Goal: Information Seeking & Learning: Learn about a topic

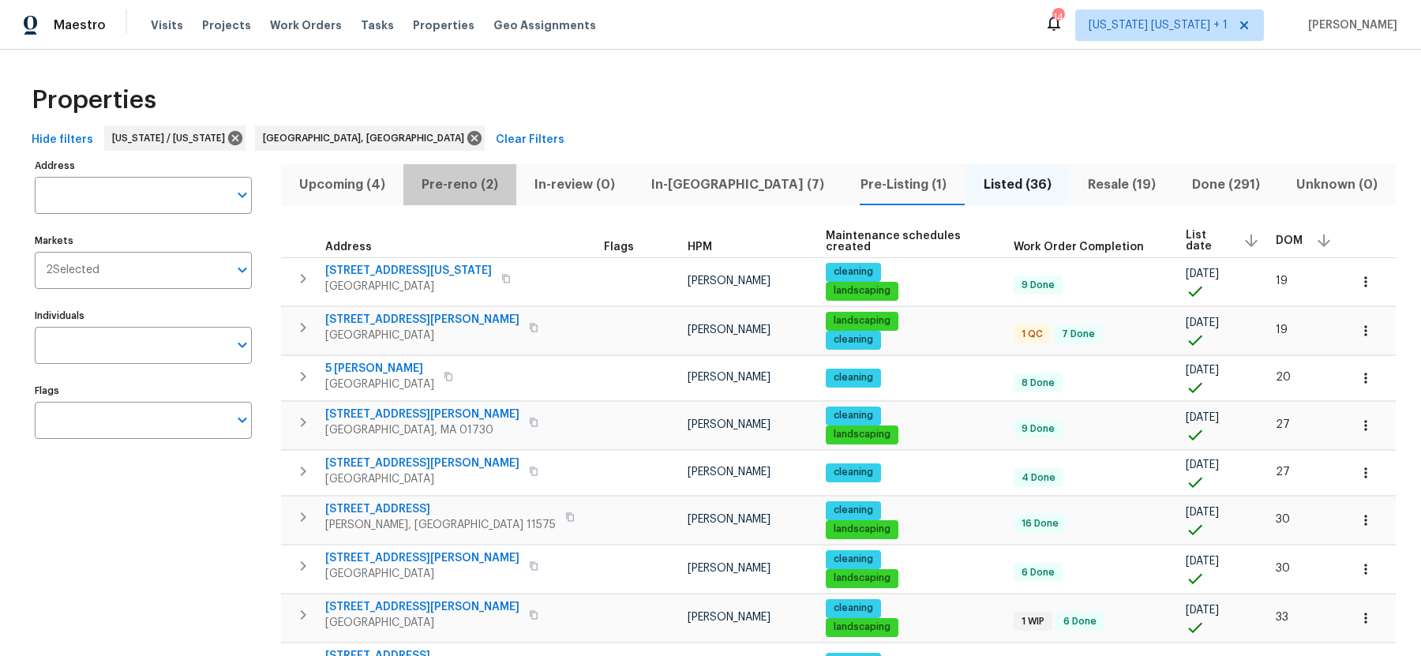
click at [441, 183] on span "Pre-reno (2)" at bounding box center [460, 185] width 94 height 22
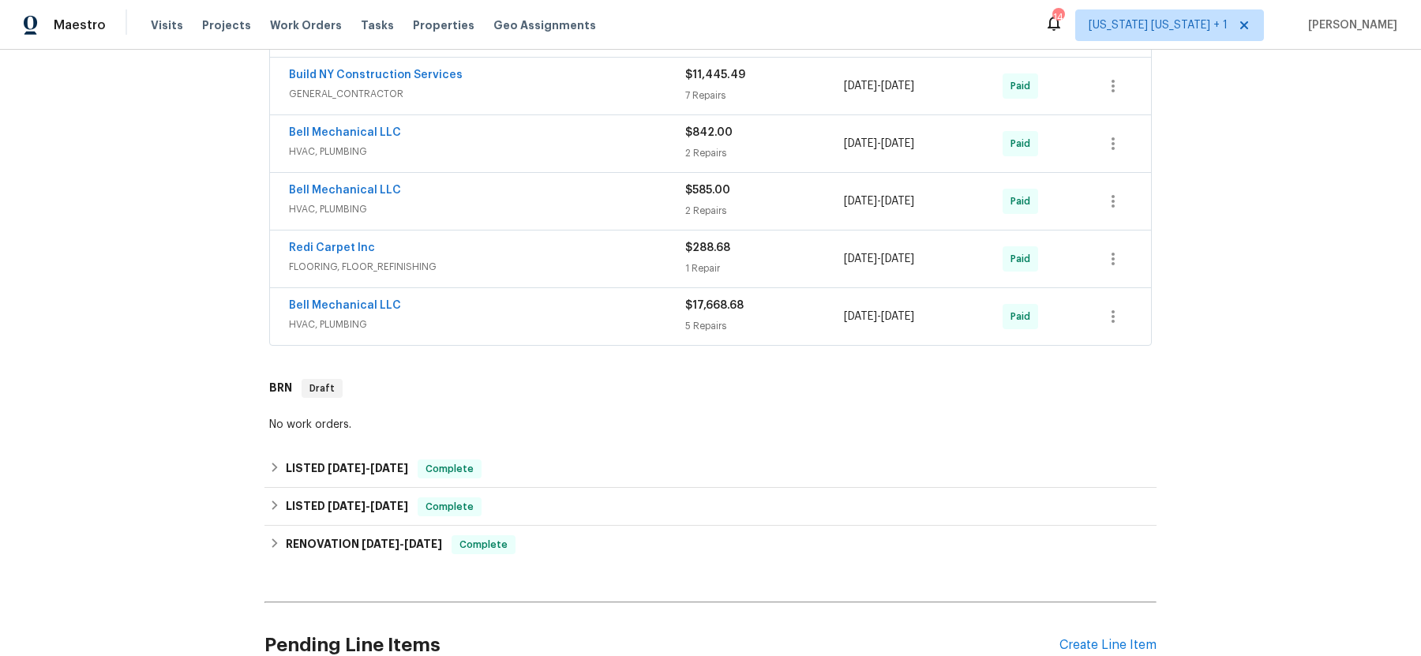
scroll to position [470, 0]
click at [448, 314] on span "HVAC, PLUMBING" at bounding box center [487, 322] width 396 height 16
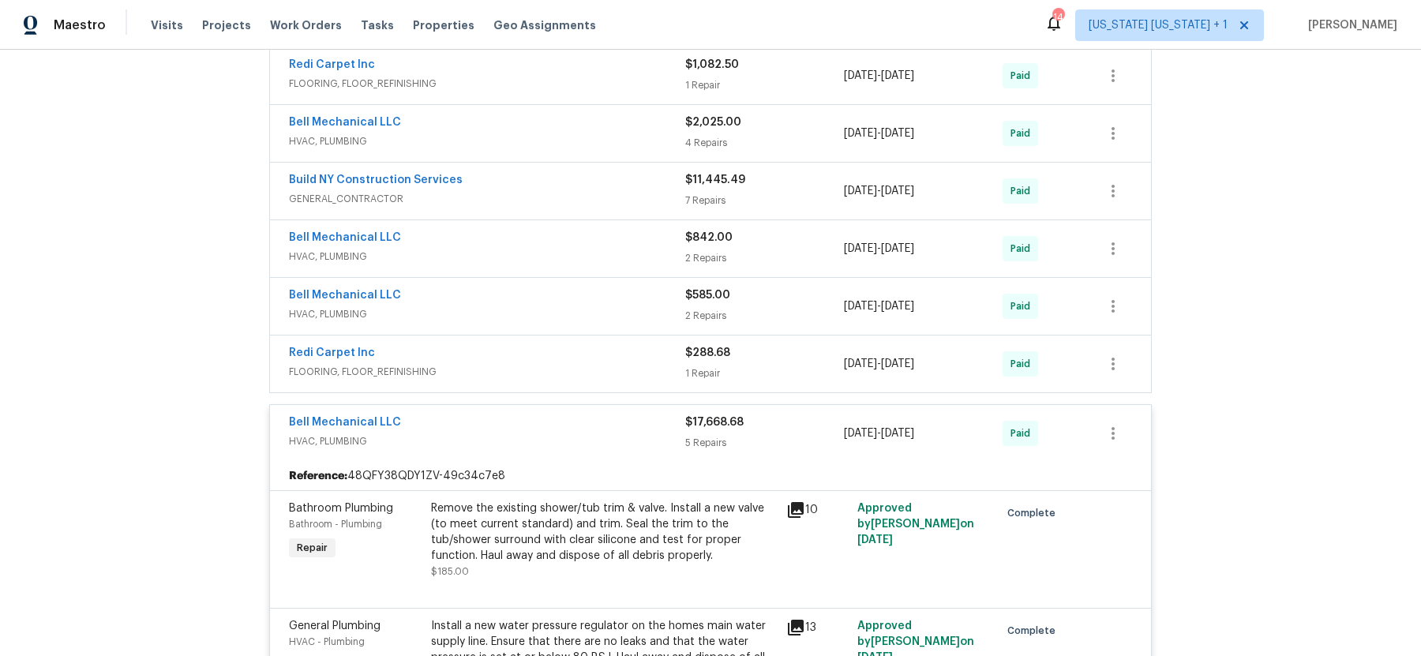
scroll to position [381, 0]
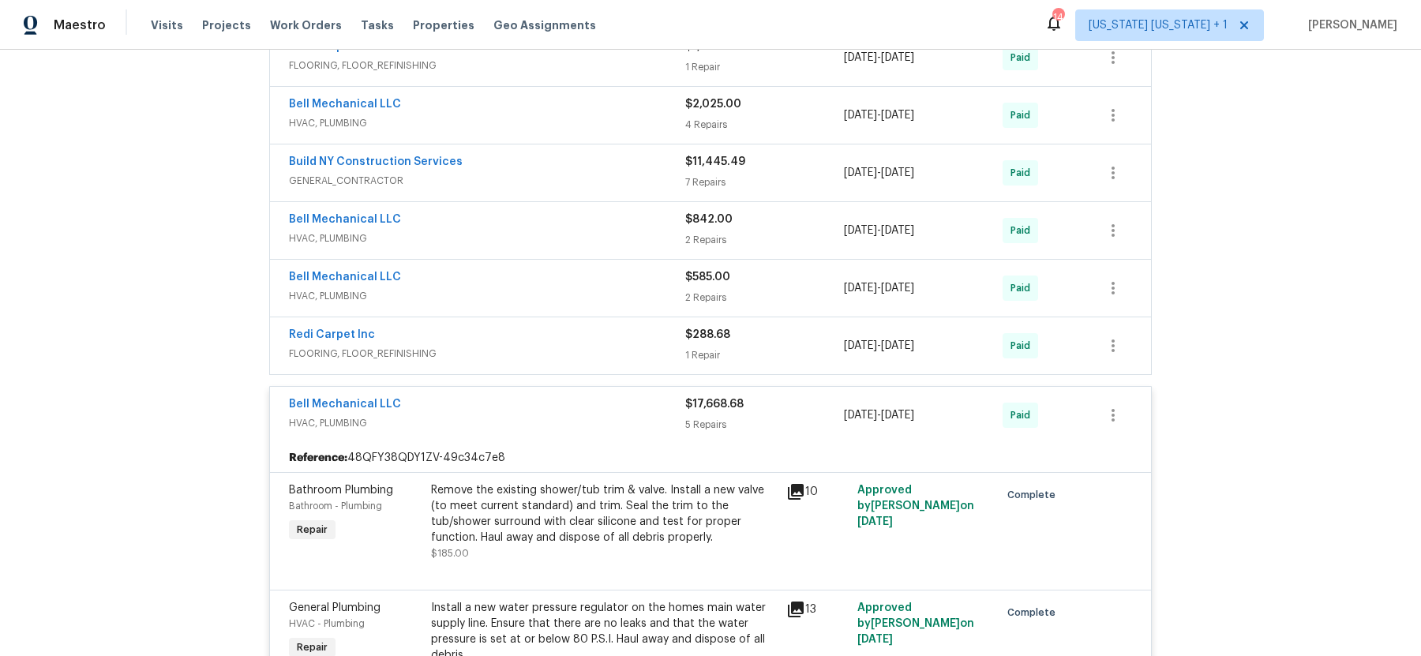
click at [509, 121] on span "HVAC, PLUMBING" at bounding box center [487, 123] width 396 height 16
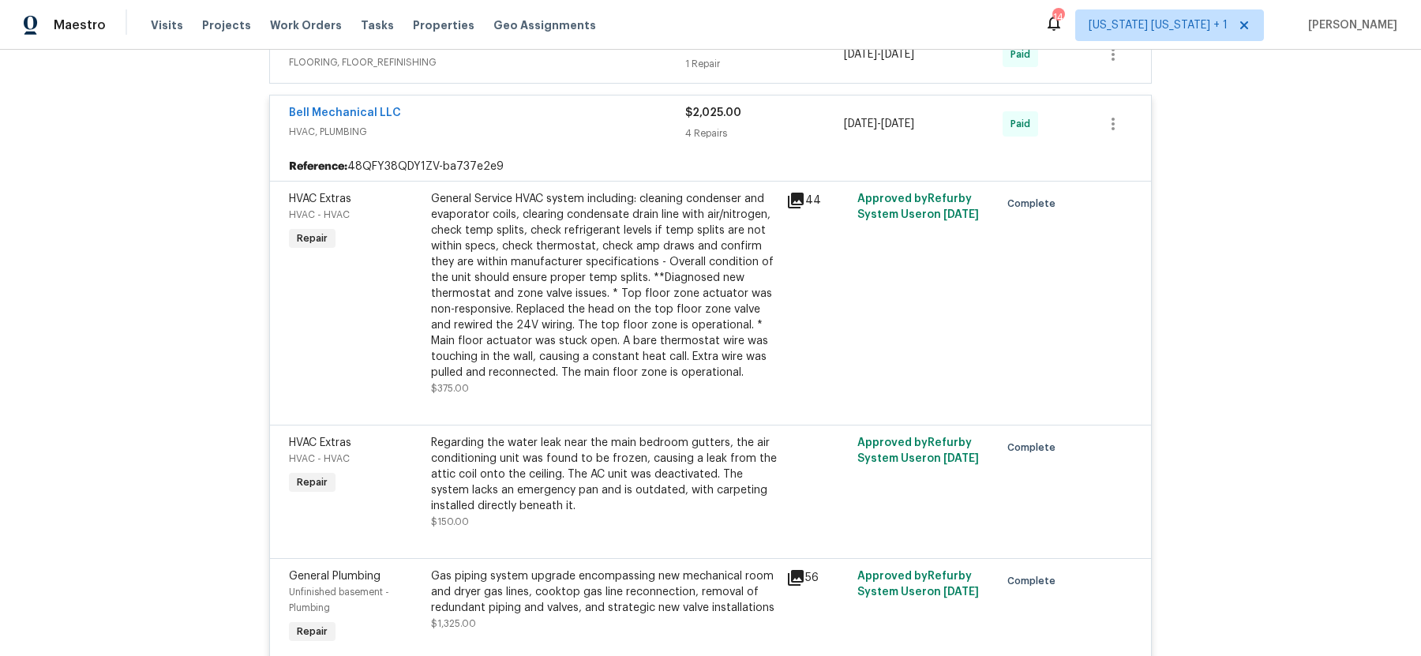
scroll to position [0, 0]
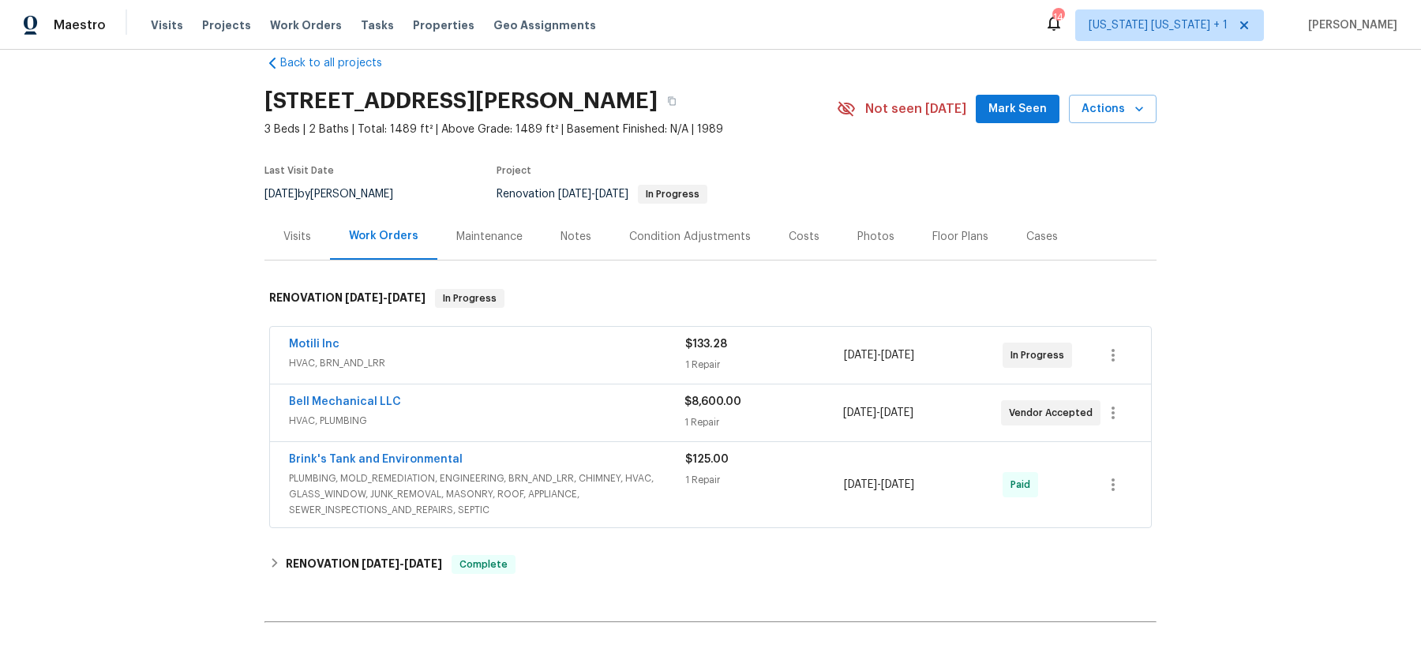
scroll to position [40, 0]
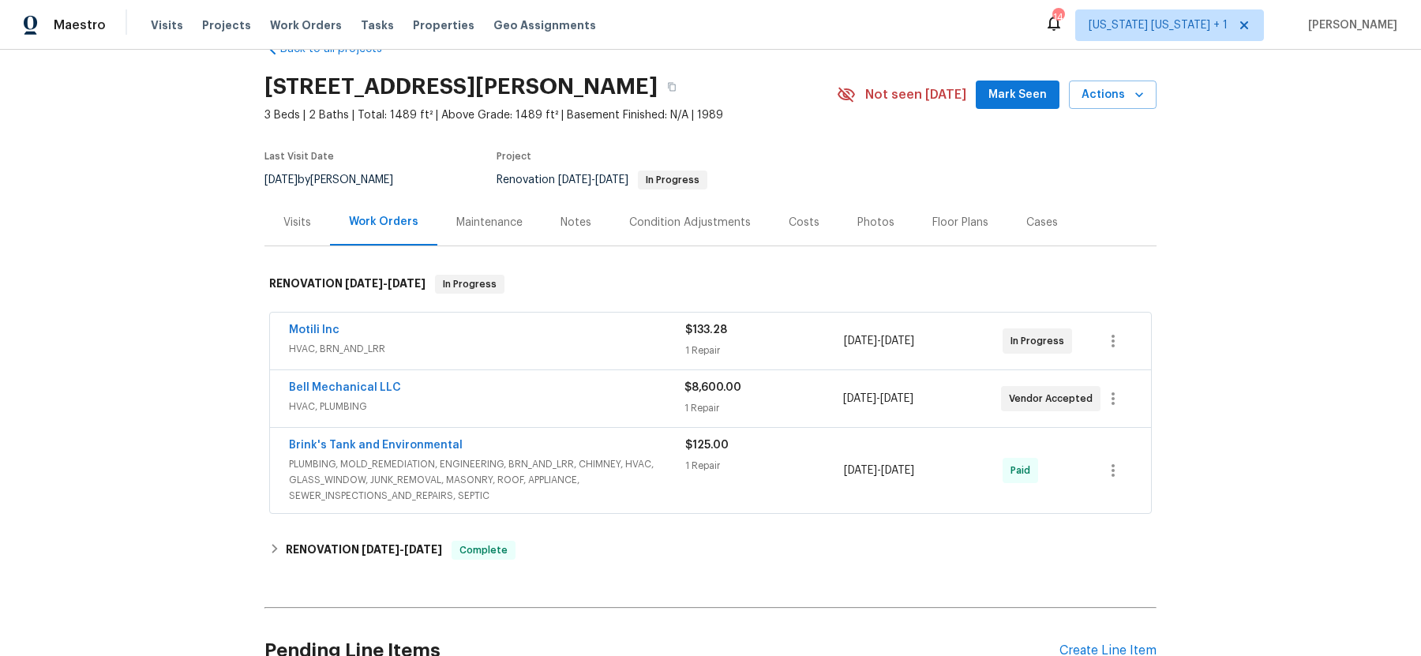
click at [460, 403] on span "HVAC, PLUMBING" at bounding box center [486, 407] width 395 height 16
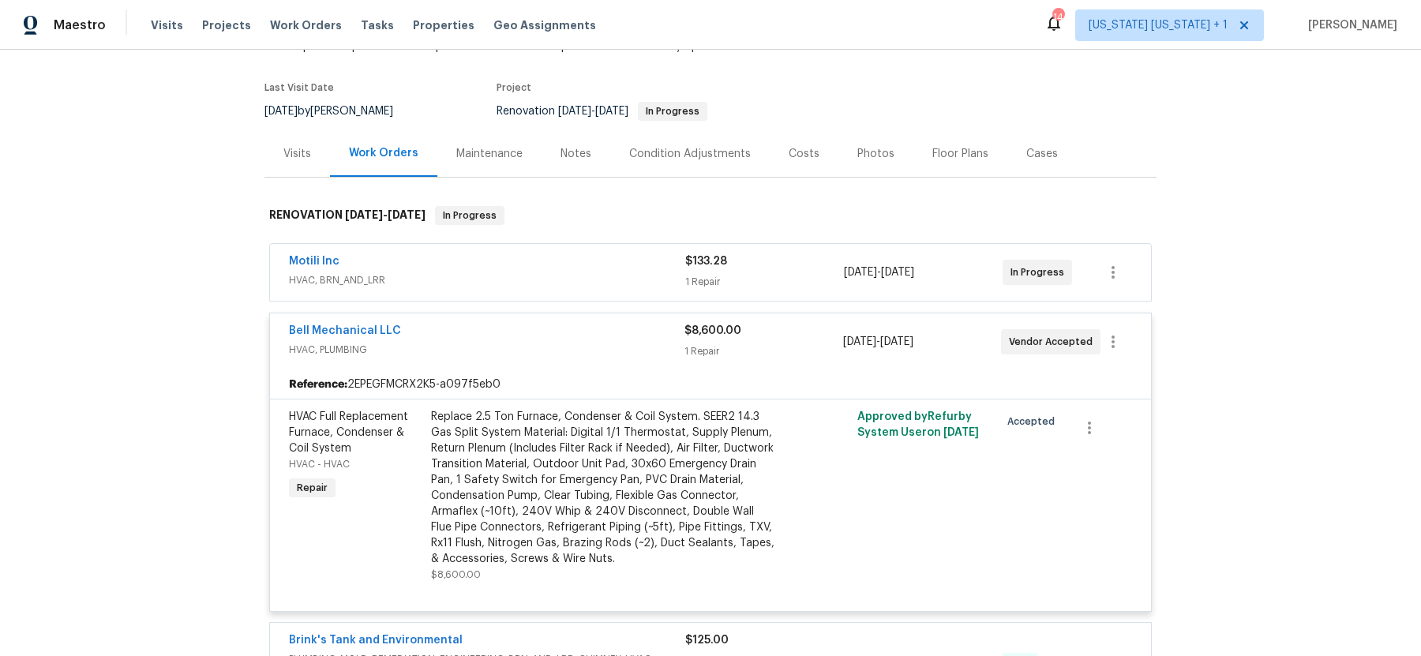
scroll to position [130, 0]
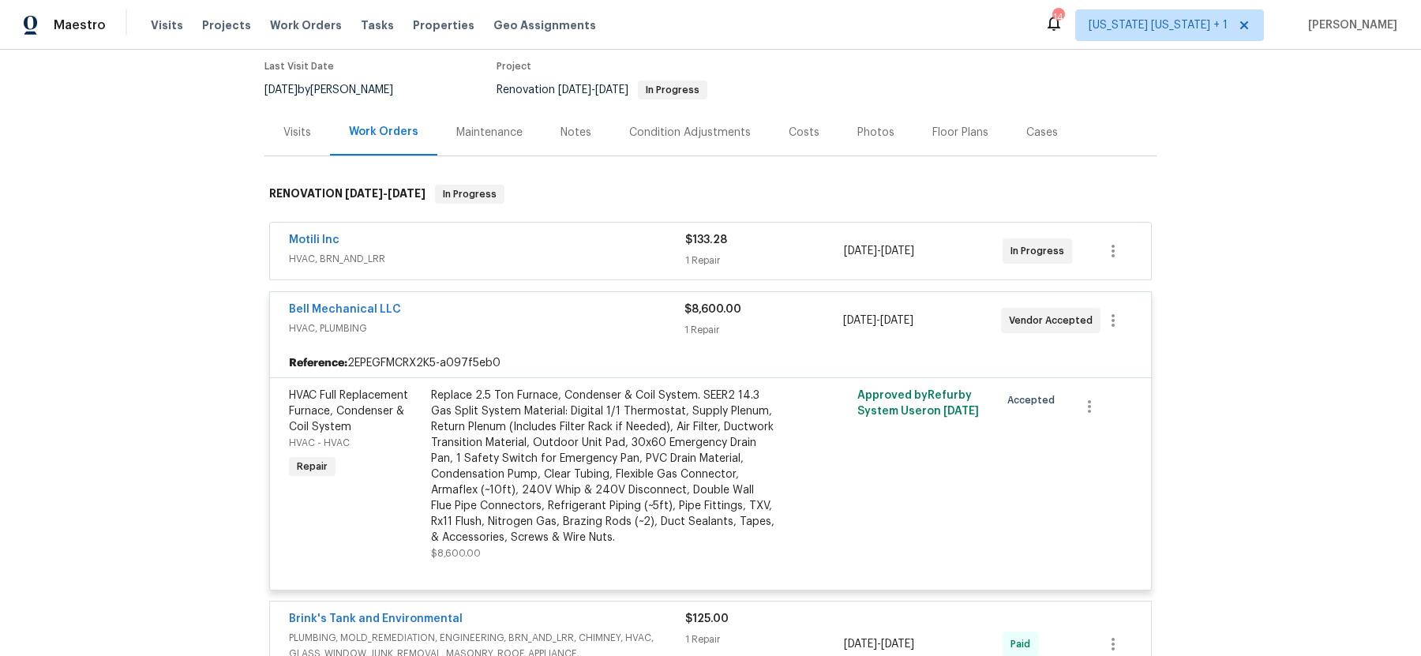
click at [519, 330] on span "HVAC, PLUMBING" at bounding box center [486, 328] width 395 height 16
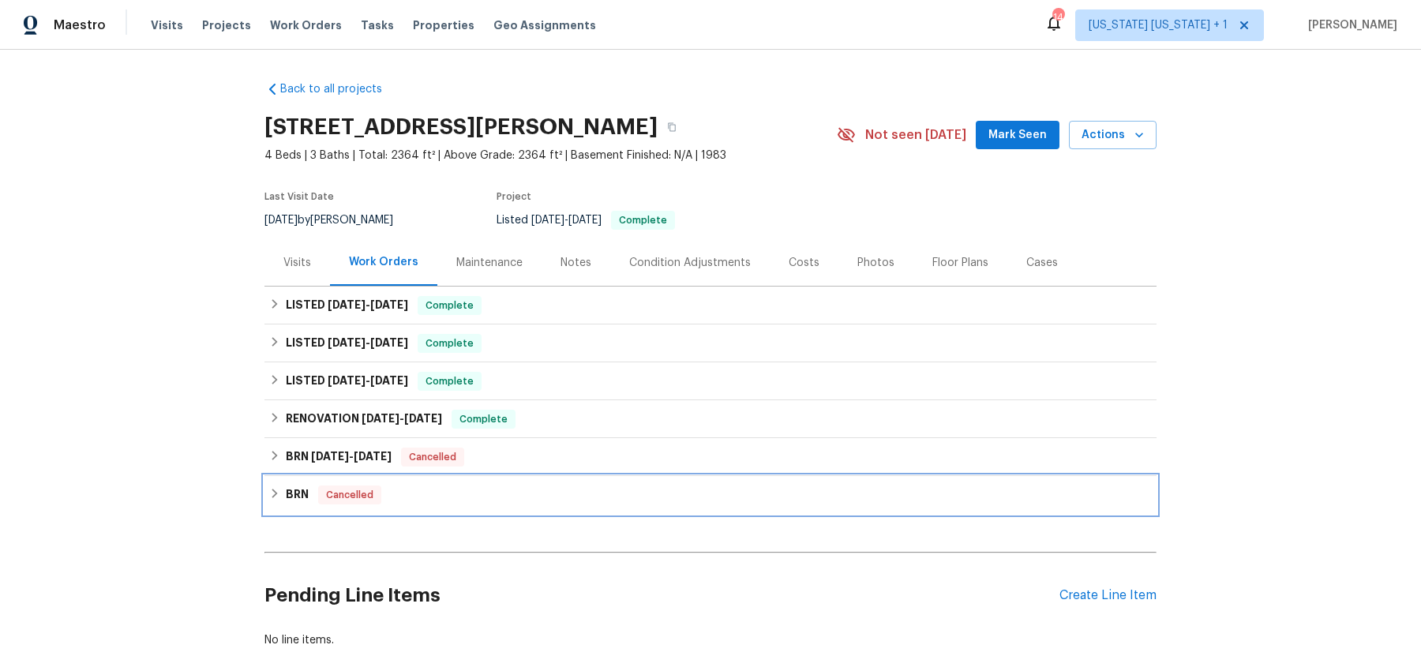
click at [276, 497] on icon at bounding box center [274, 493] width 11 height 11
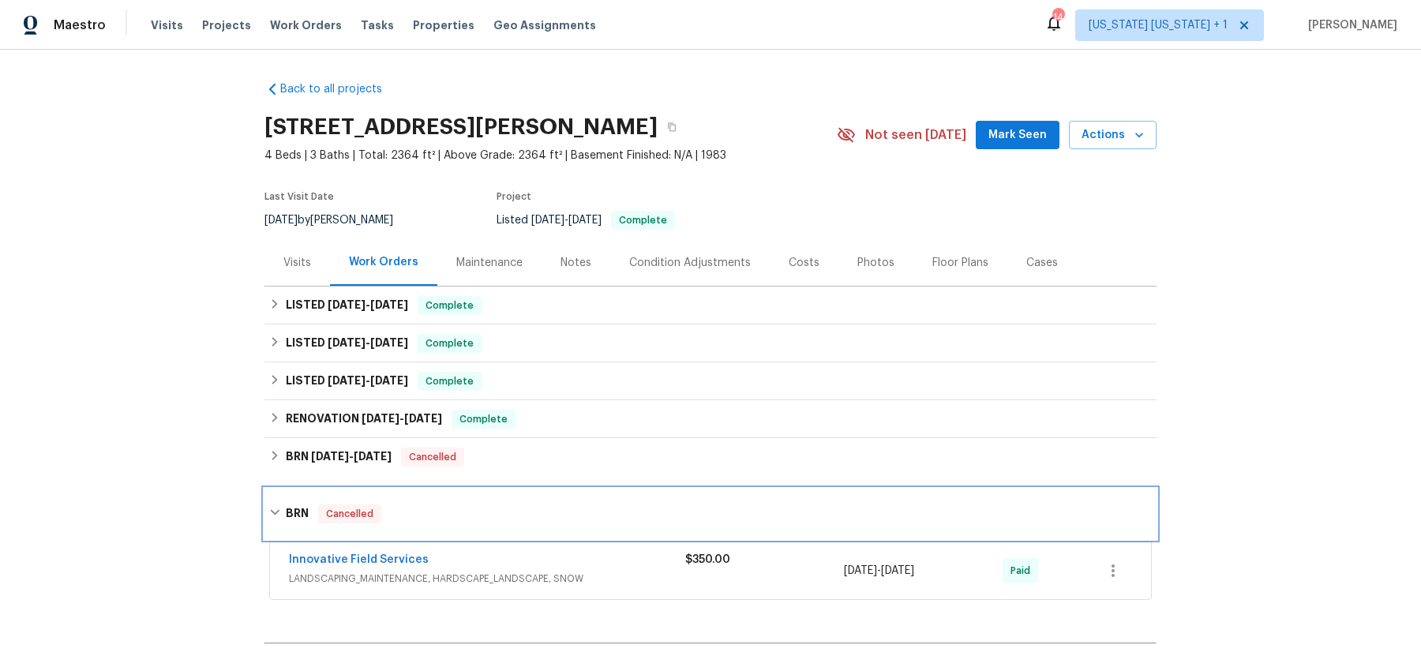
click at [276, 497] on div "BRN Cancelled" at bounding box center [710, 514] width 892 height 51
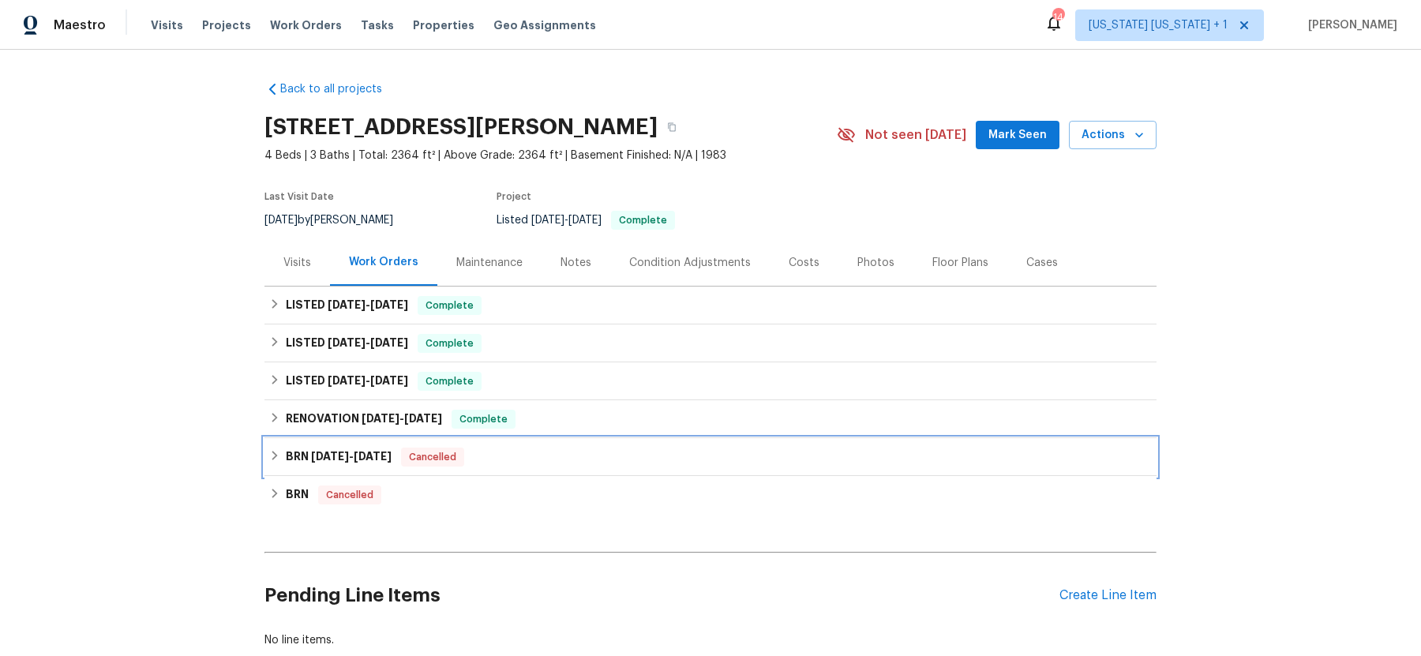
click at [276, 459] on icon at bounding box center [274, 455] width 11 height 11
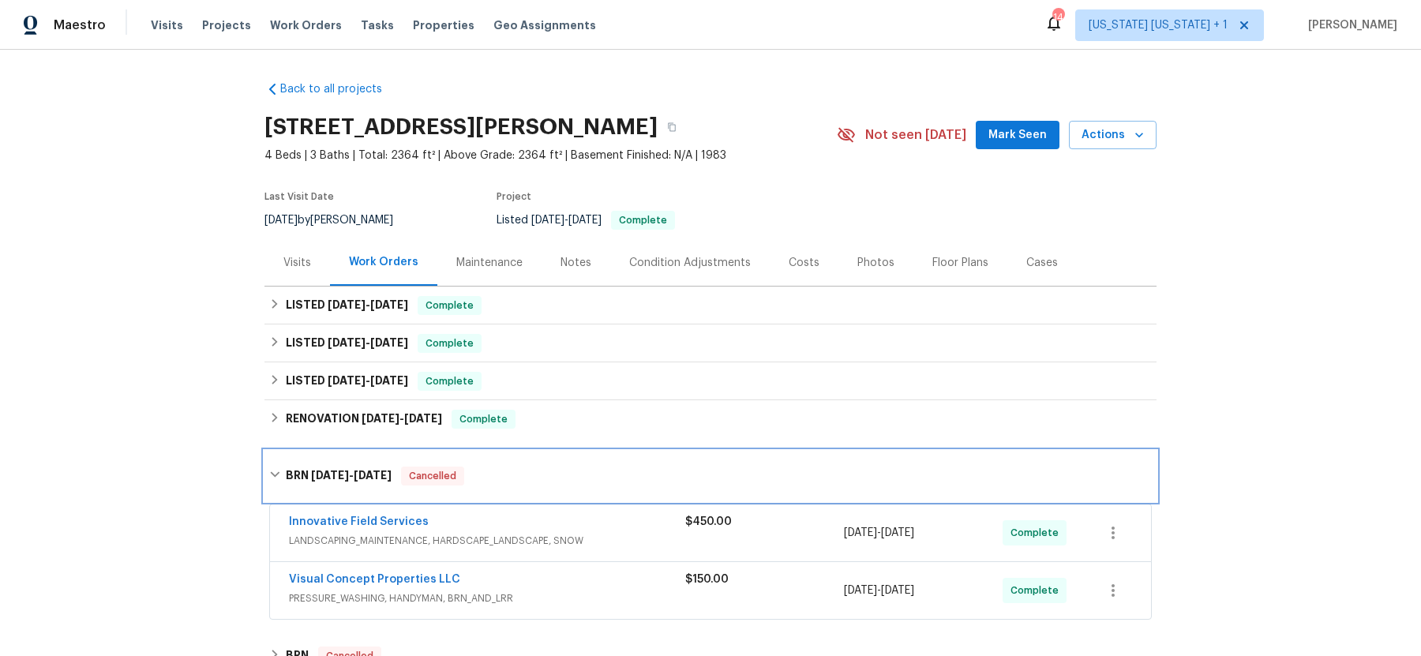
click at [276, 459] on div "BRN 8/8/25 - 8/14/25 Cancelled" at bounding box center [710, 476] width 892 height 51
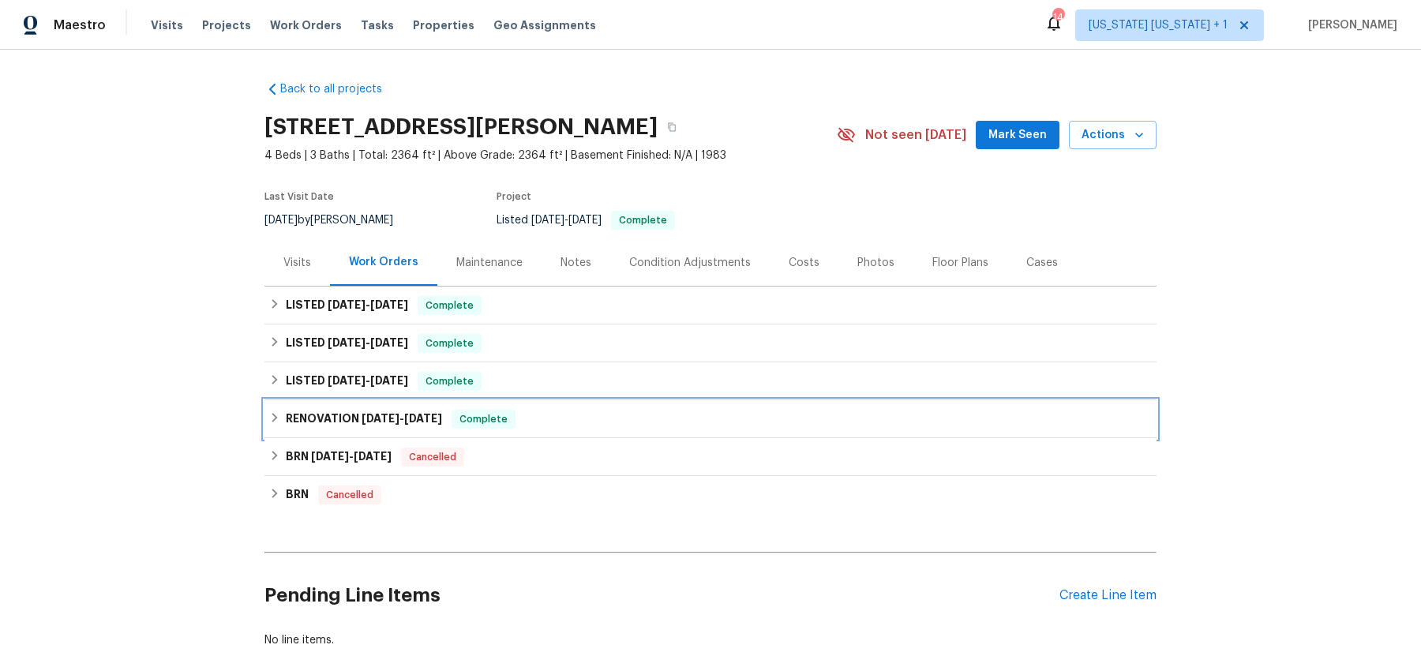
click at [279, 412] on icon at bounding box center [274, 417] width 11 height 11
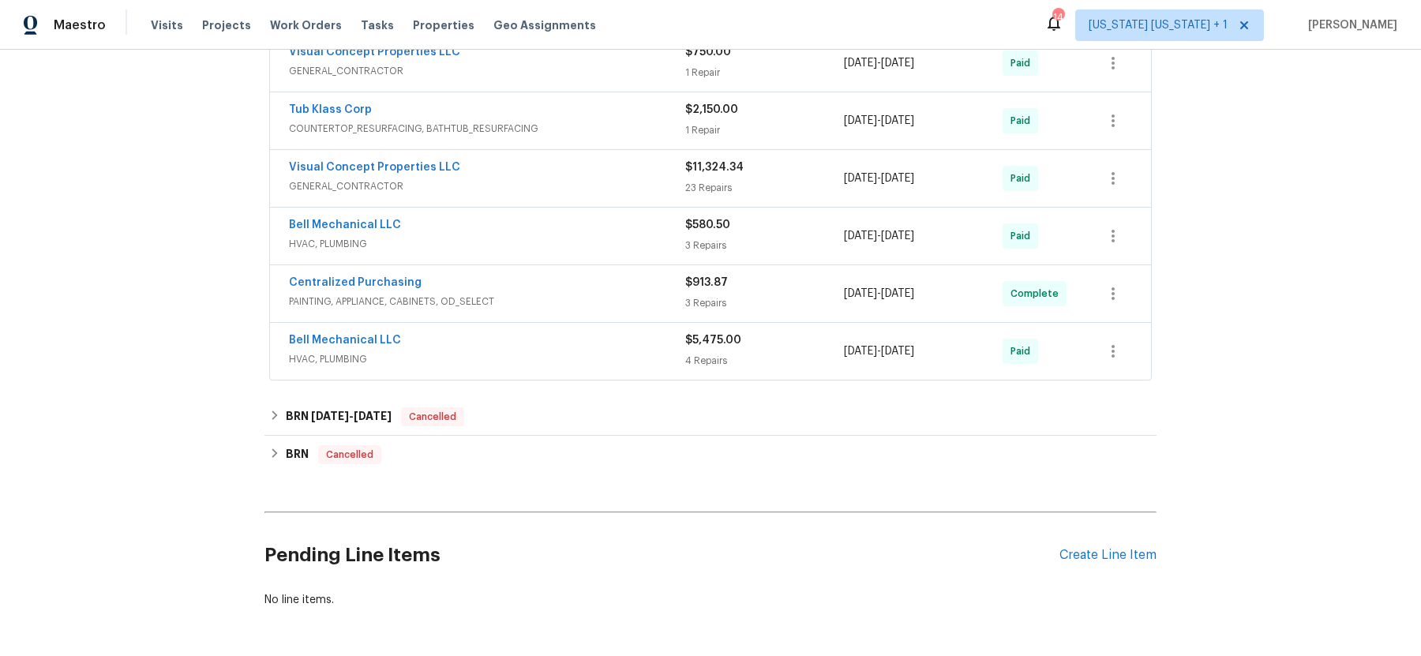
scroll to position [600, 0]
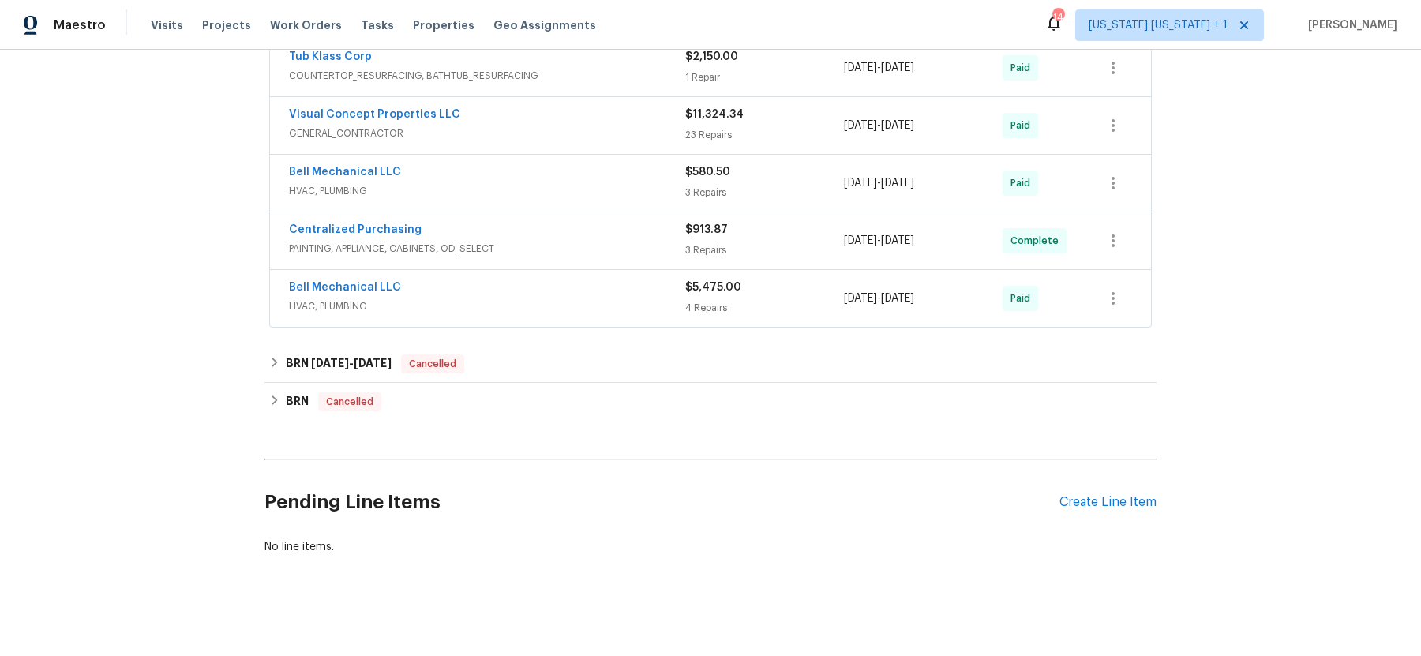
click at [489, 302] on span "HVAC, PLUMBING" at bounding box center [487, 306] width 396 height 16
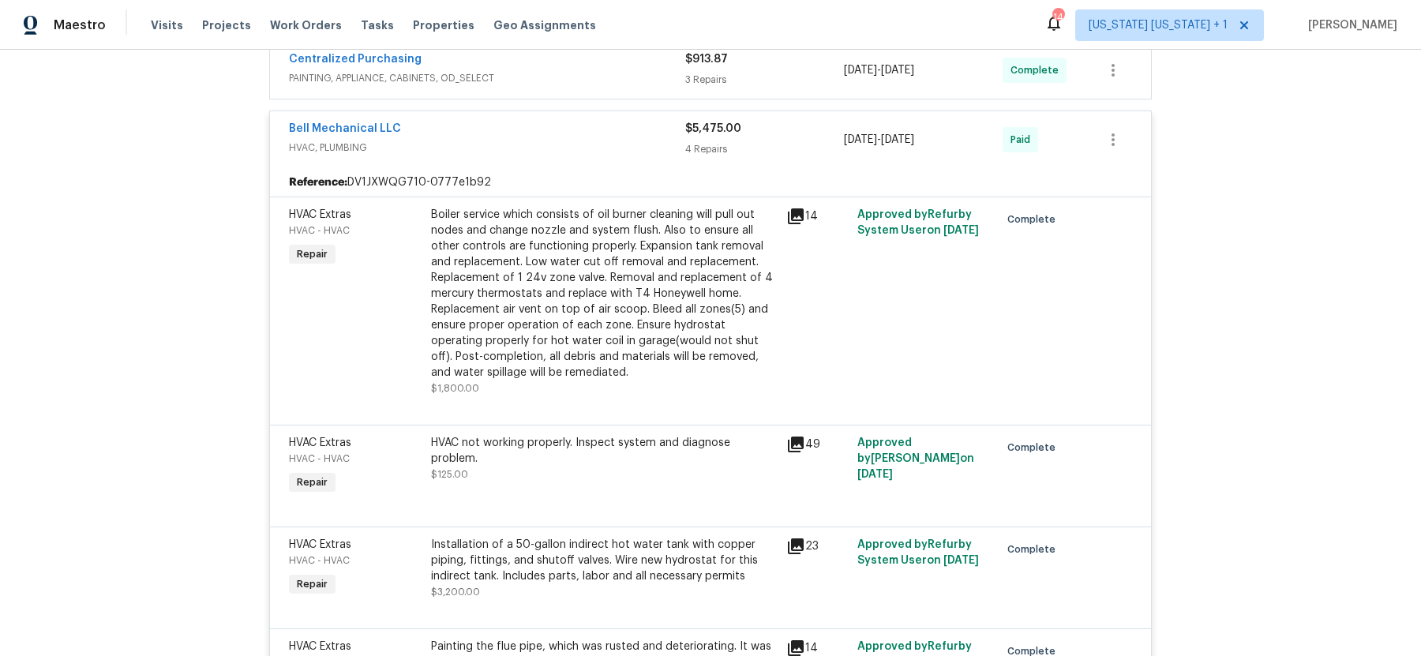
scroll to position [755, 0]
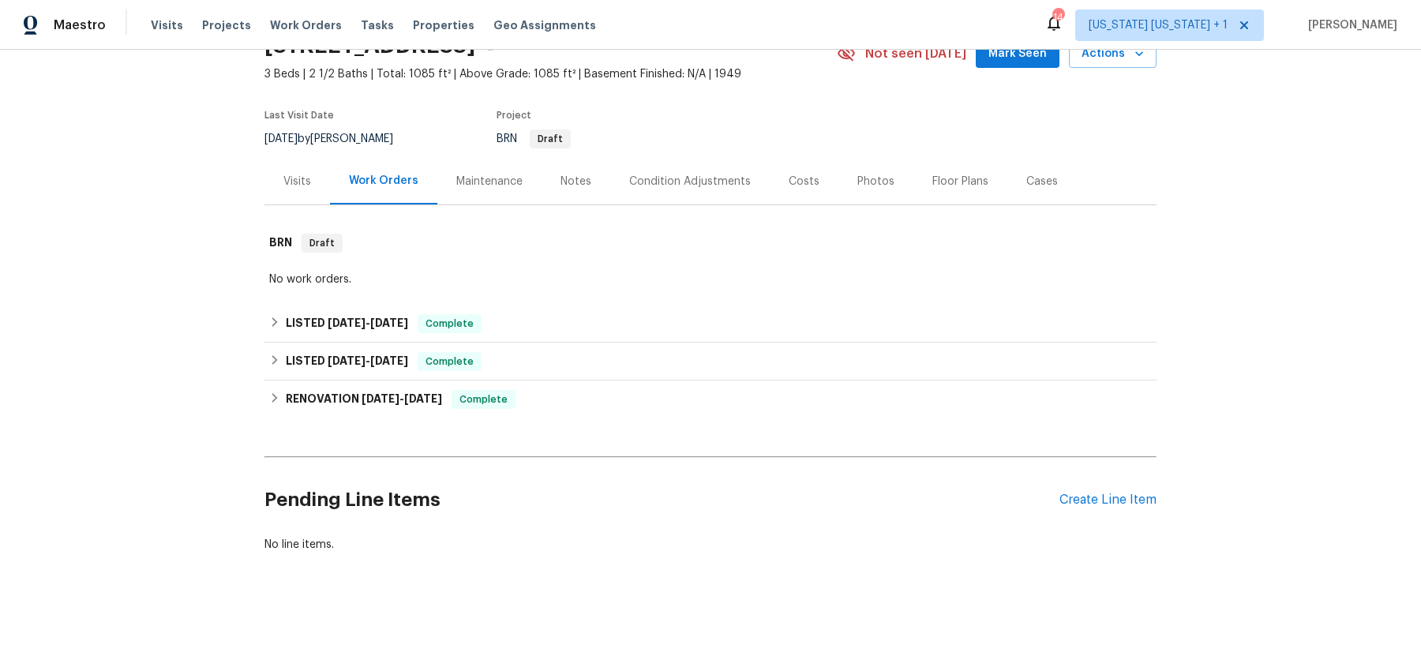
scroll to position [84, 0]
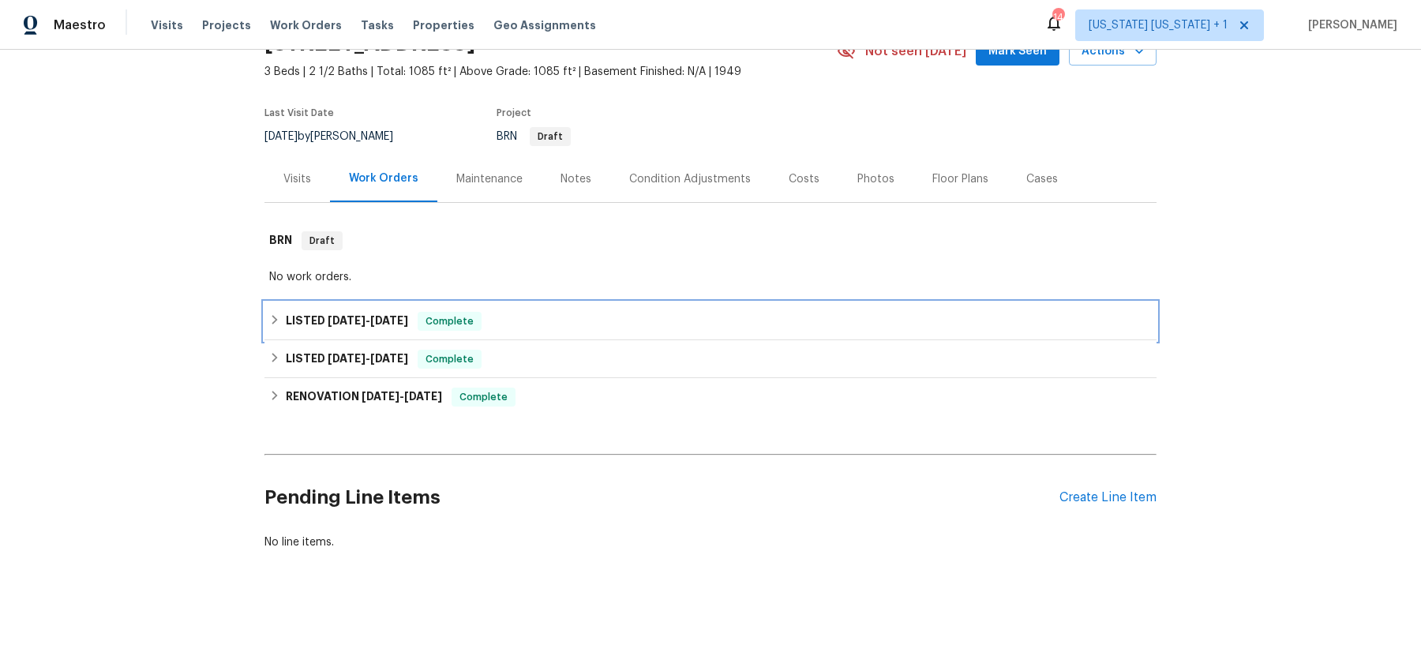
click at [275, 317] on icon at bounding box center [275, 319] width 6 height 9
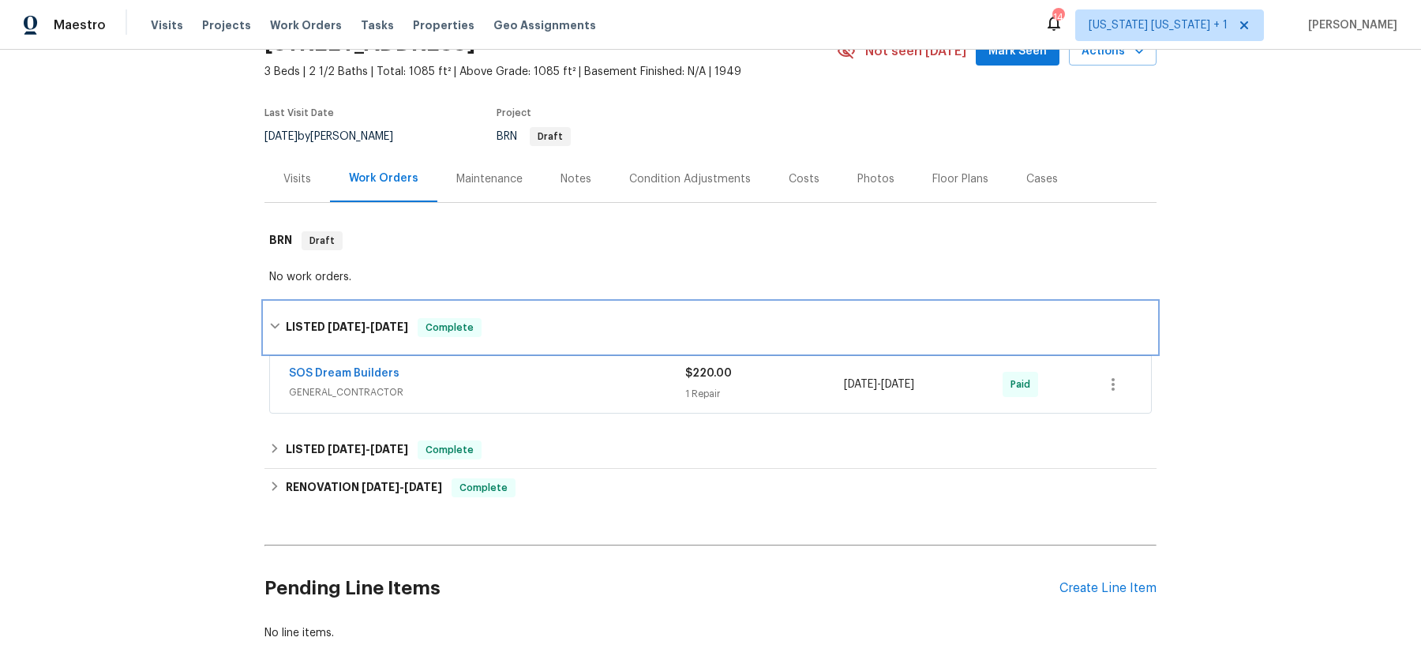
click at [275, 318] on div "LISTED [DATE] - [DATE] Complete" at bounding box center [710, 327] width 883 height 19
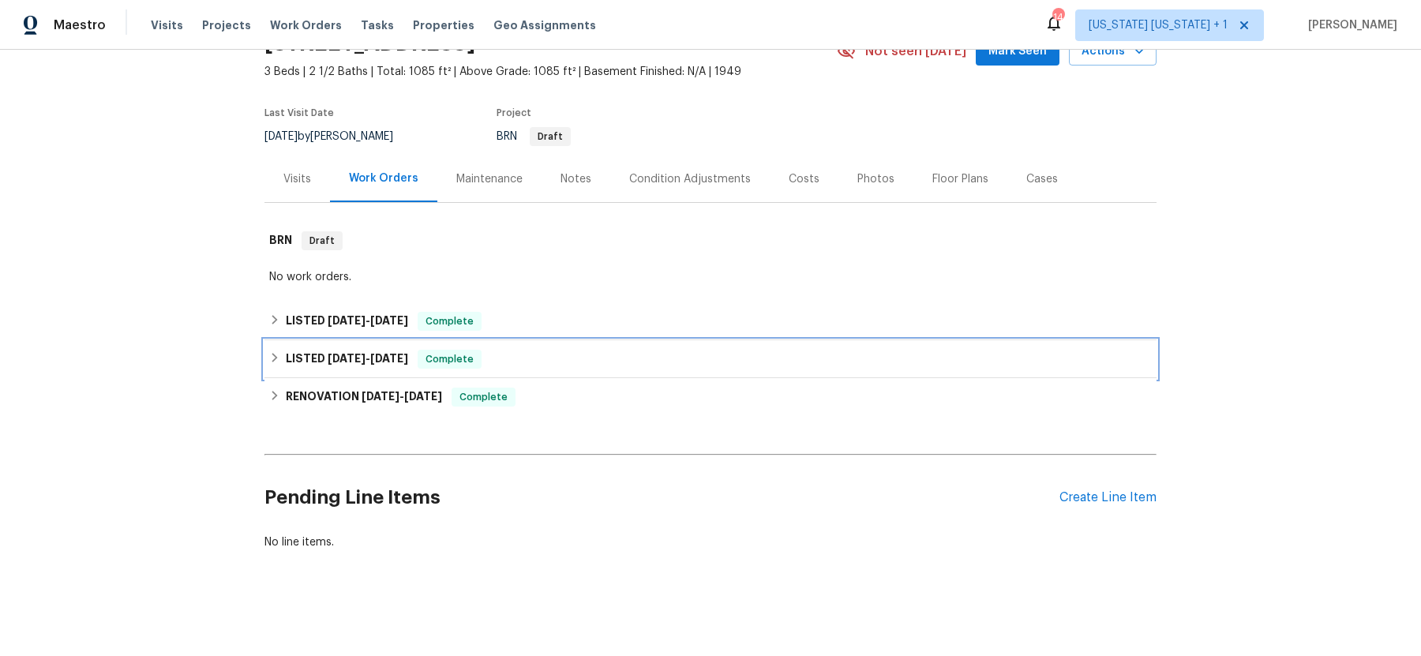
click at [276, 354] on icon at bounding box center [274, 357] width 11 height 11
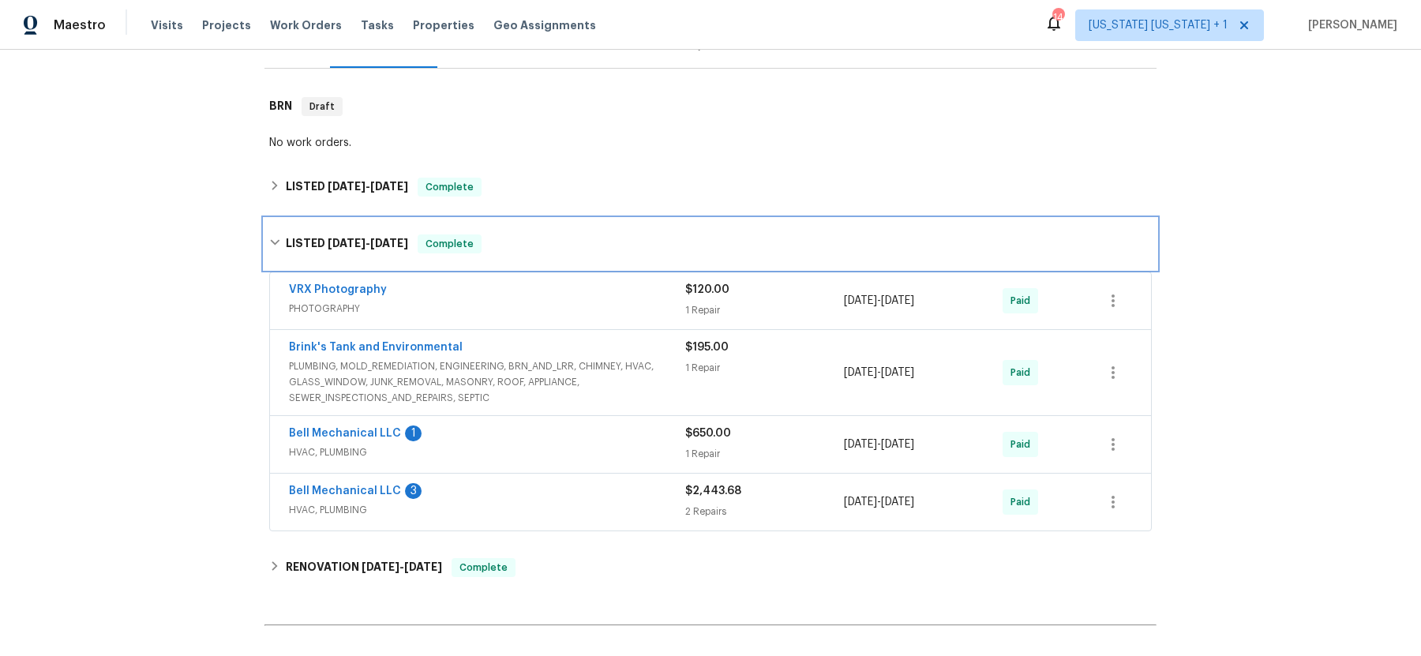
scroll to position [293, 0]
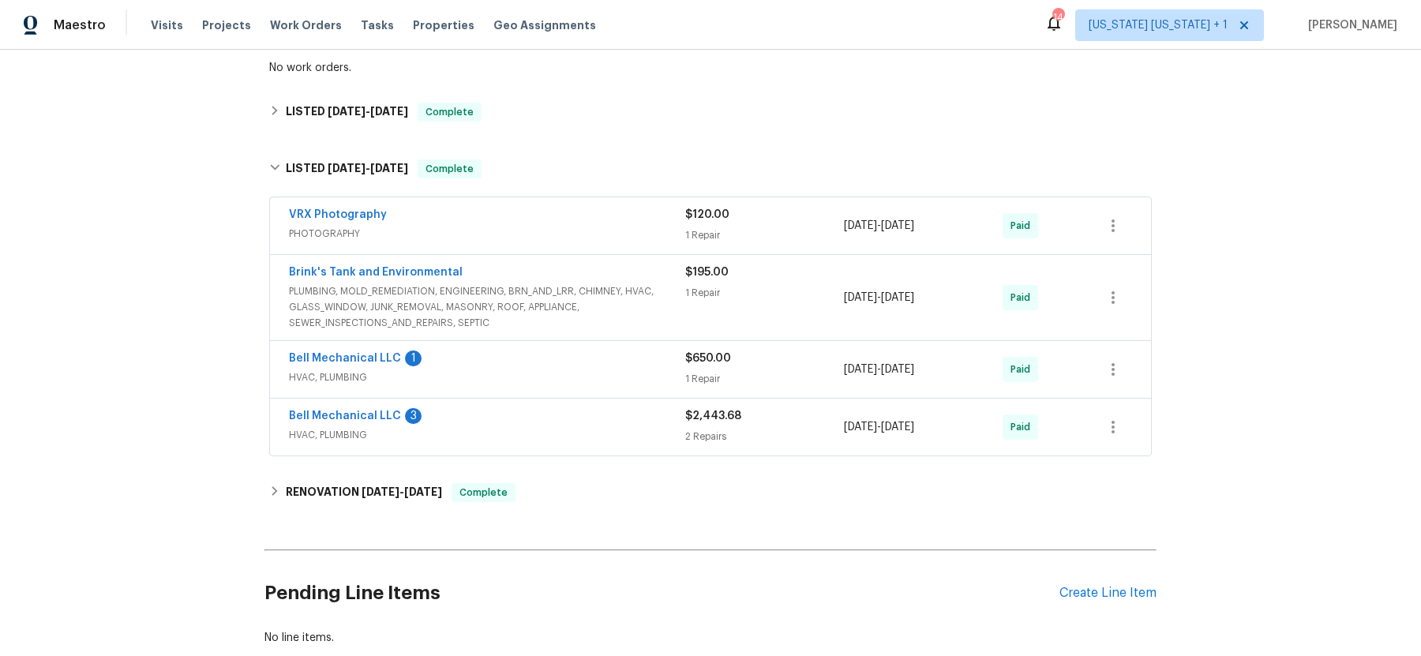
click at [484, 418] on div "Bell Mechanical LLC 3" at bounding box center [487, 417] width 396 height 19
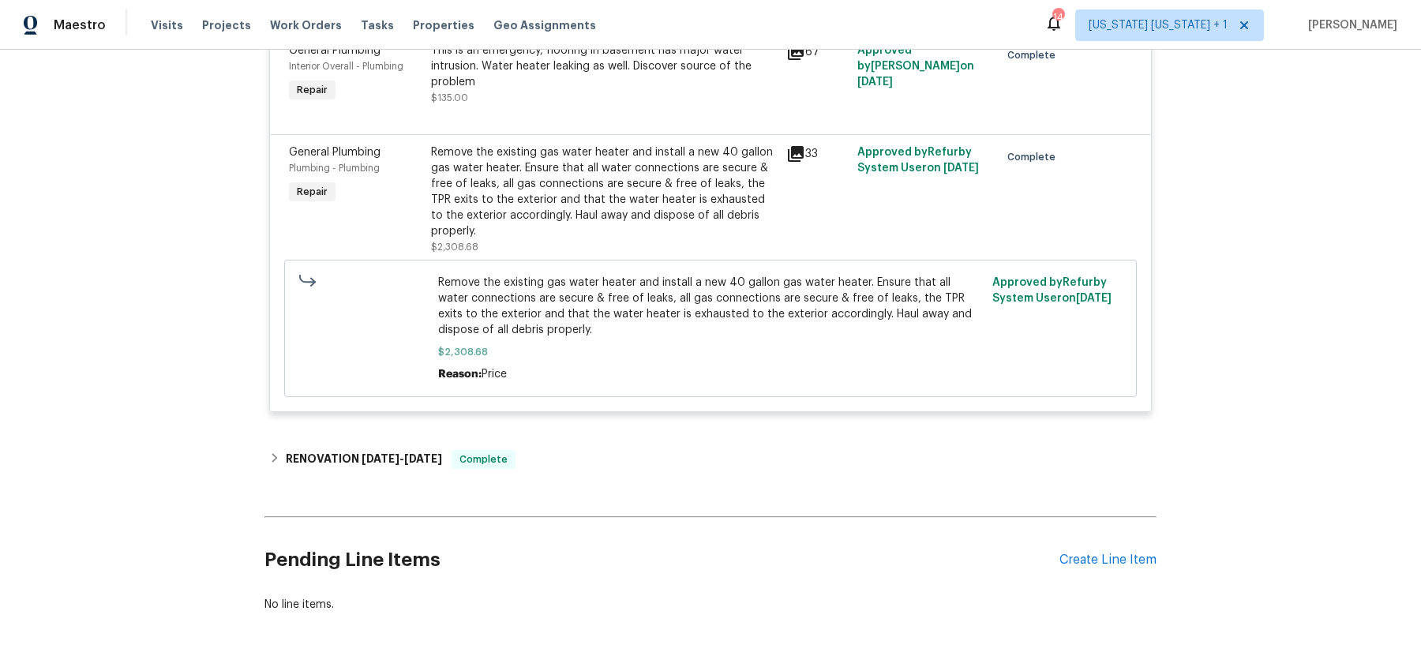
scroll to position [764, 0]
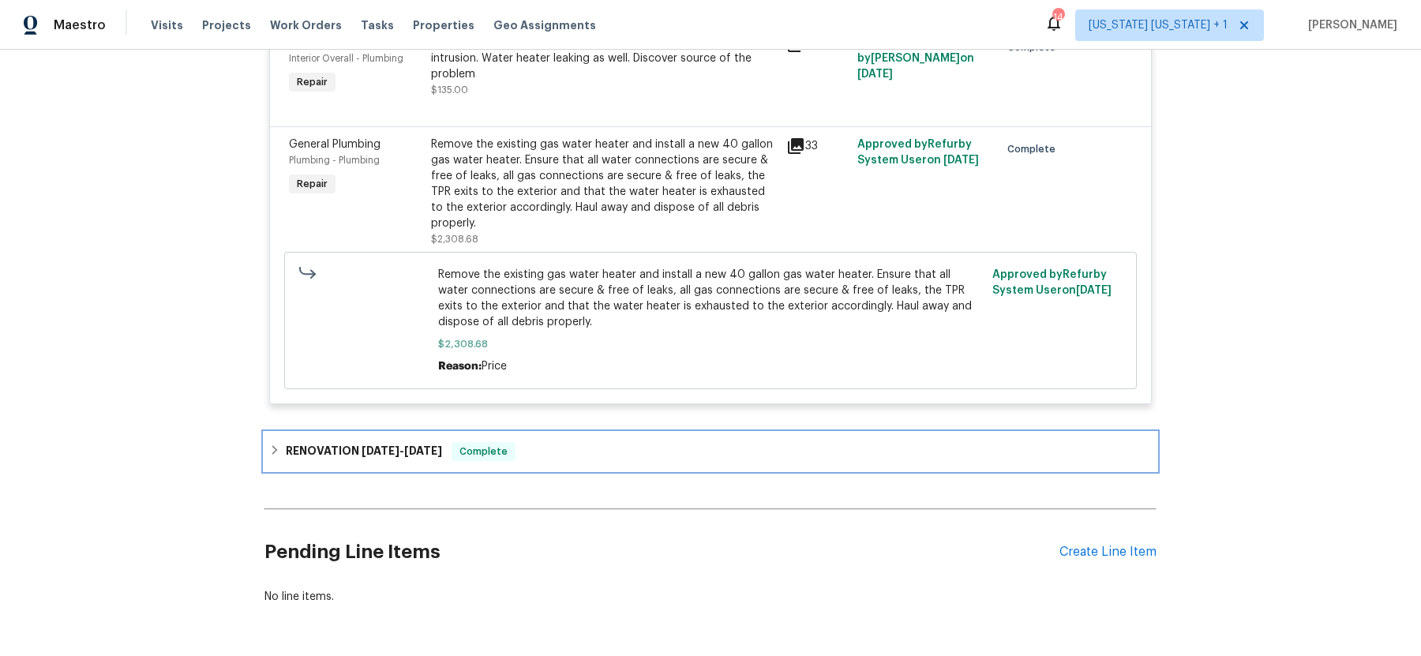
click at [289, 442] on h6 "RENOVATION 3/4/25 - 4/8/25" at bounding box center [364, 451] width 156 height 19
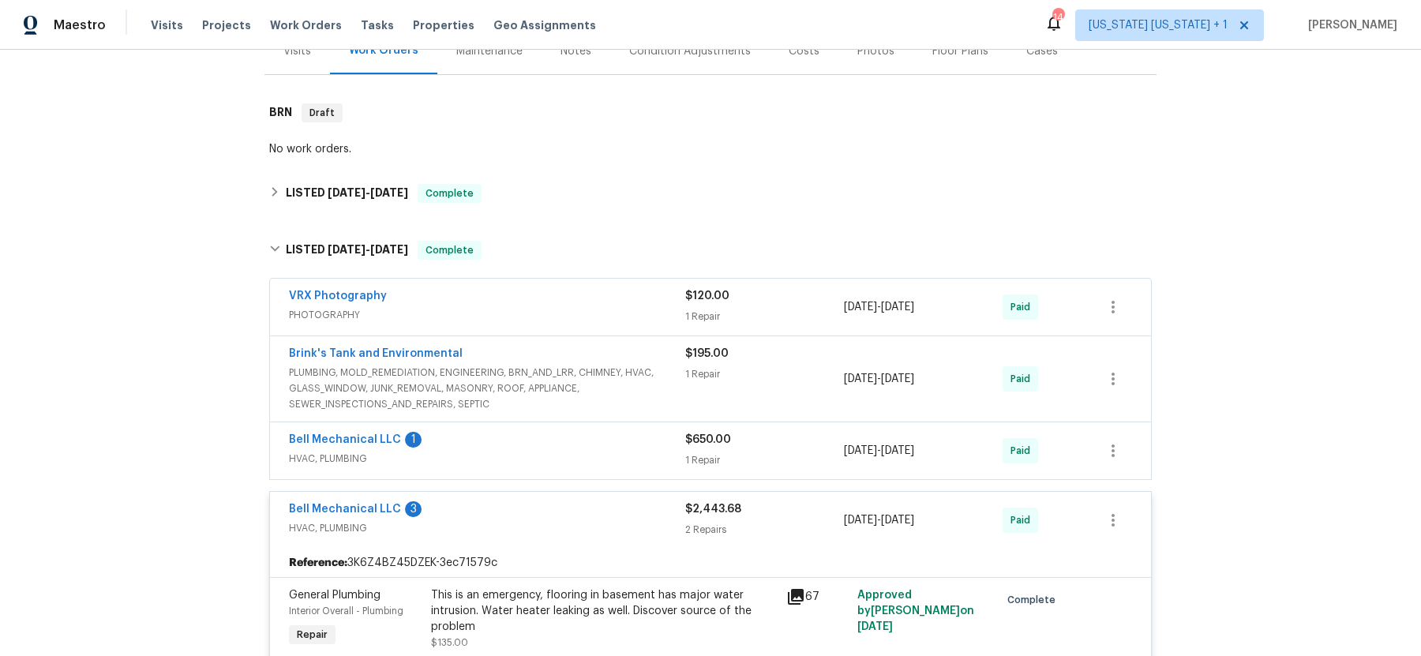
scroll to position [0, 0]
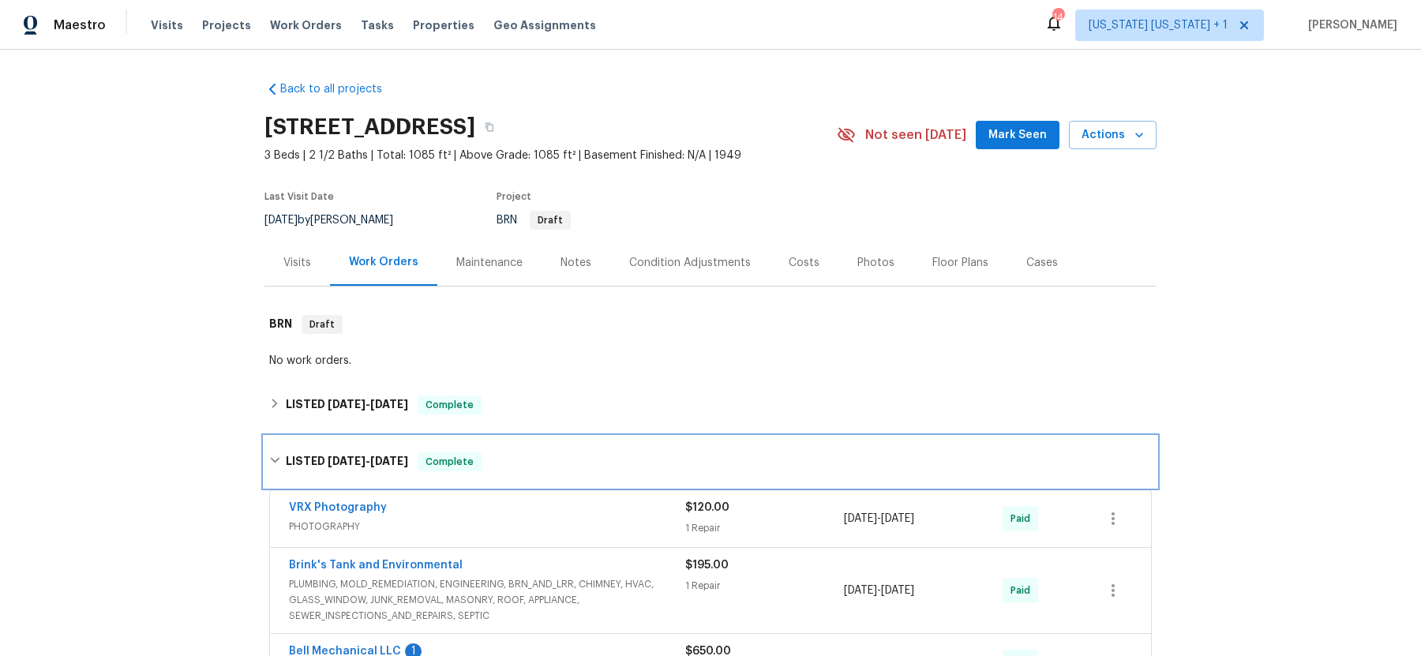
click at [266, 455] on div "LISTED 4/10/25 - 5/28/25 Complete" at bounding box center [710, 462] width 892 height 51
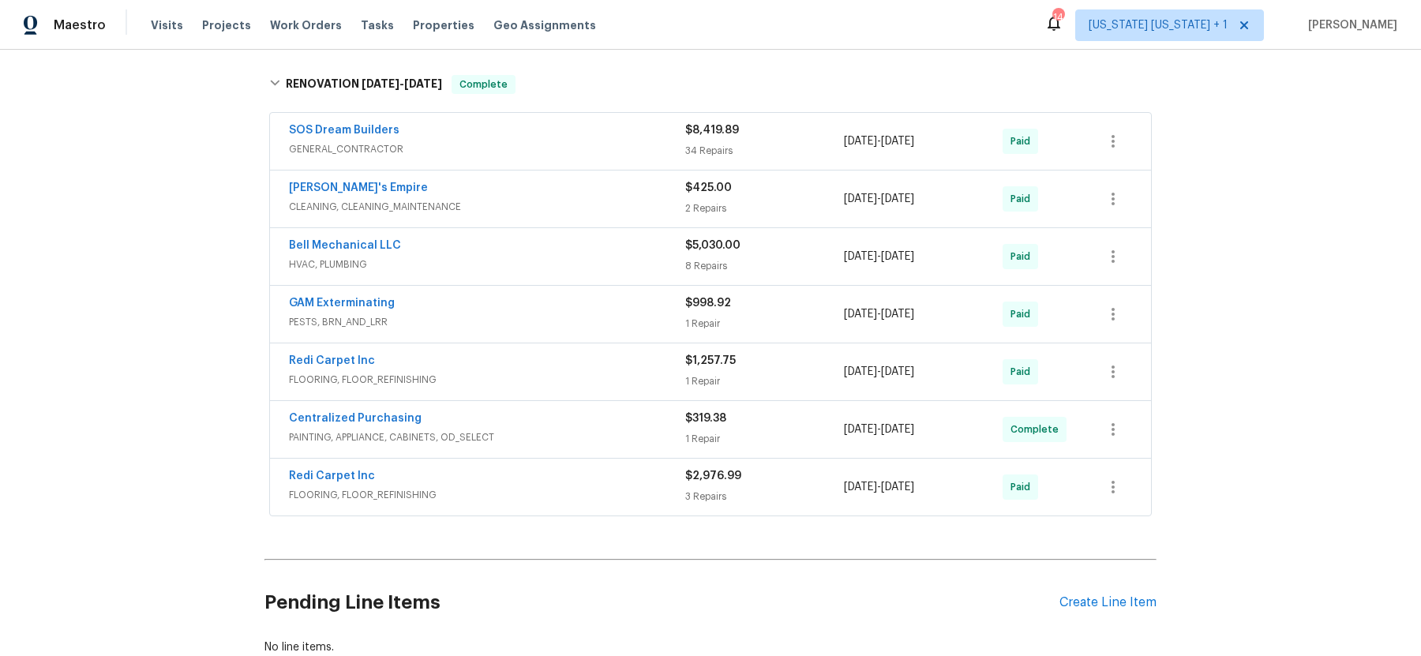
scroll to position [422, 0]
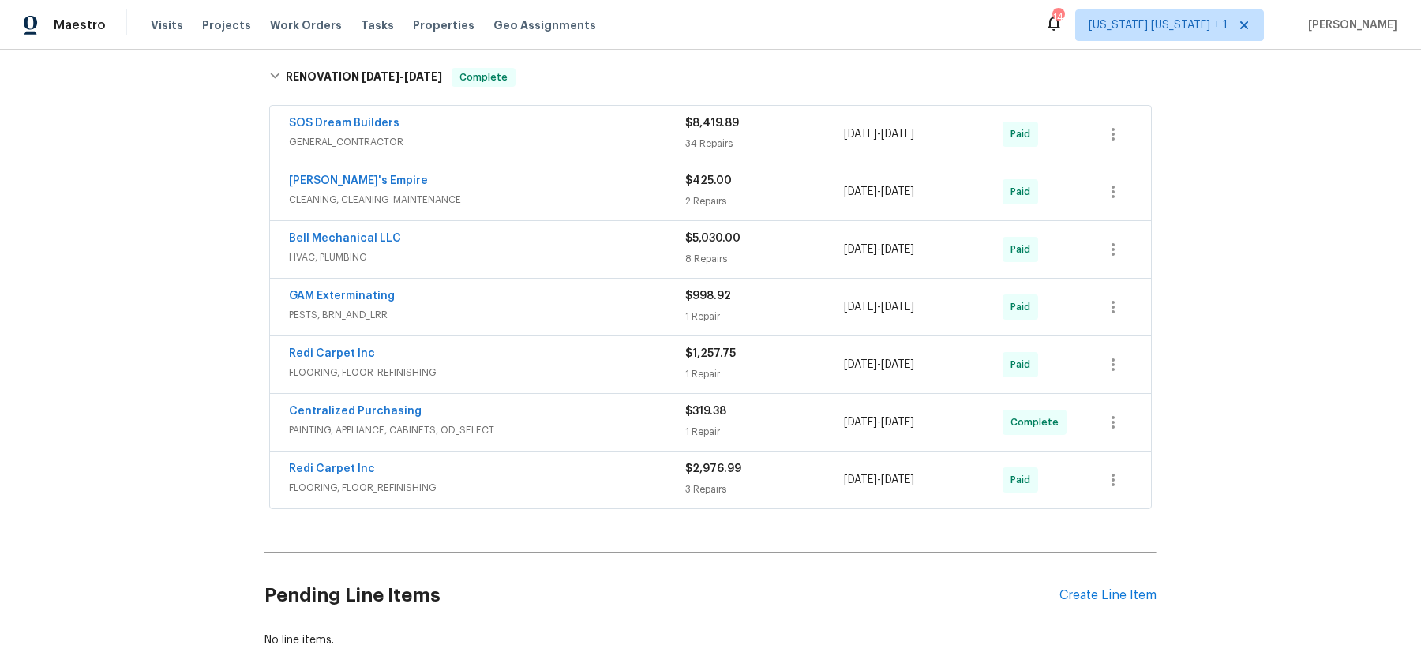
click at [477, 253] on span "HVAC, PLUMBING" at bounding box center [487, 257] width 396 height 16
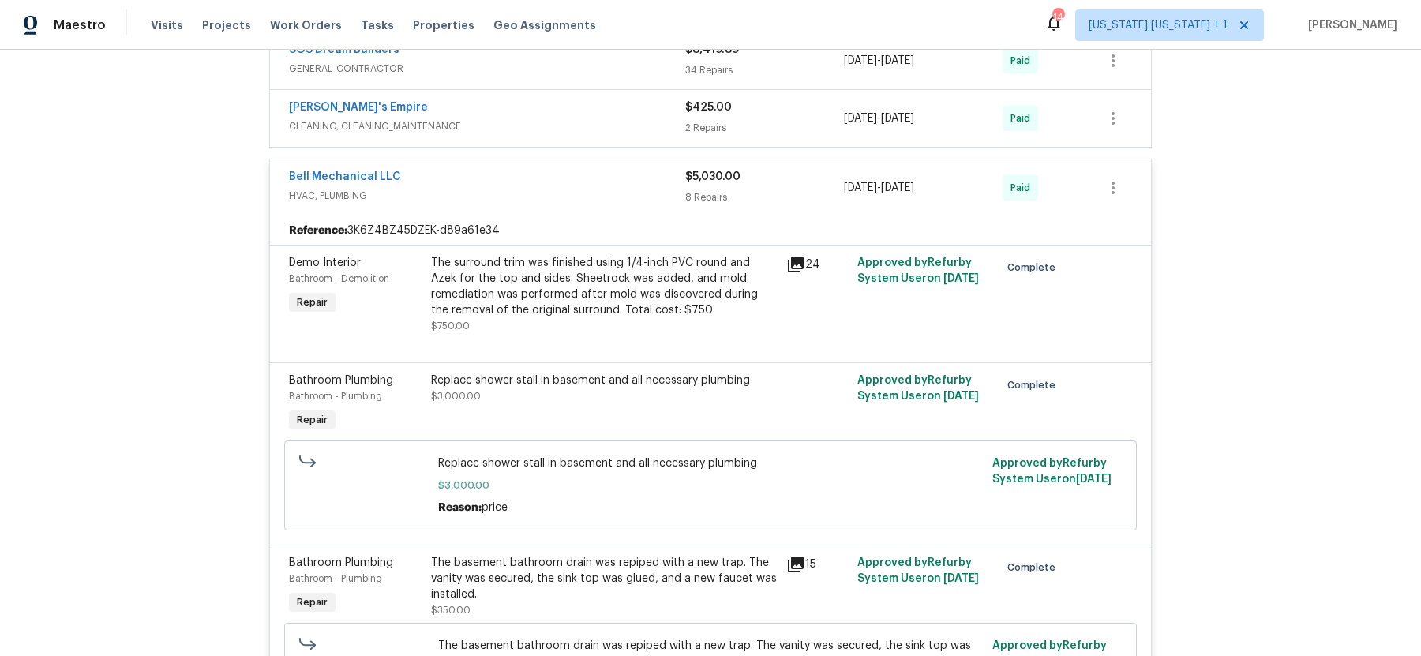
scroll to position [338, 0]
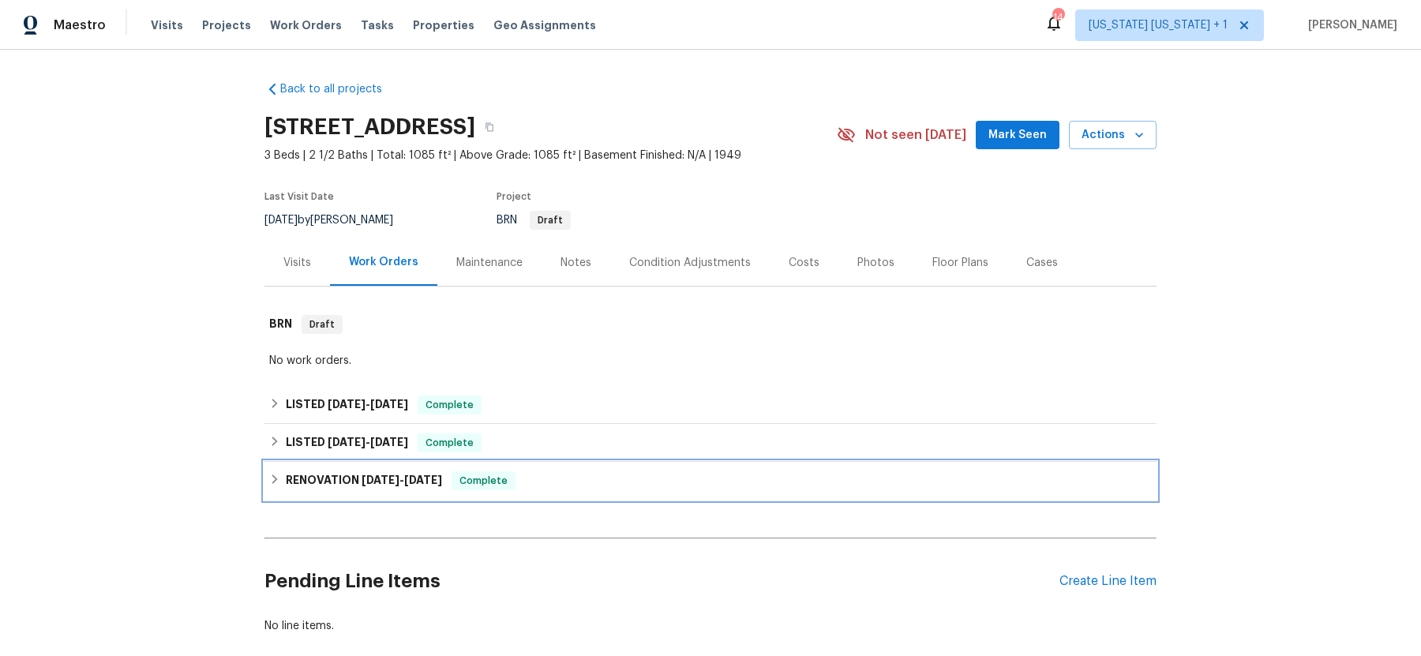
click at [274, 481] on icon at bounding box center [275, 478] width 6 height 9
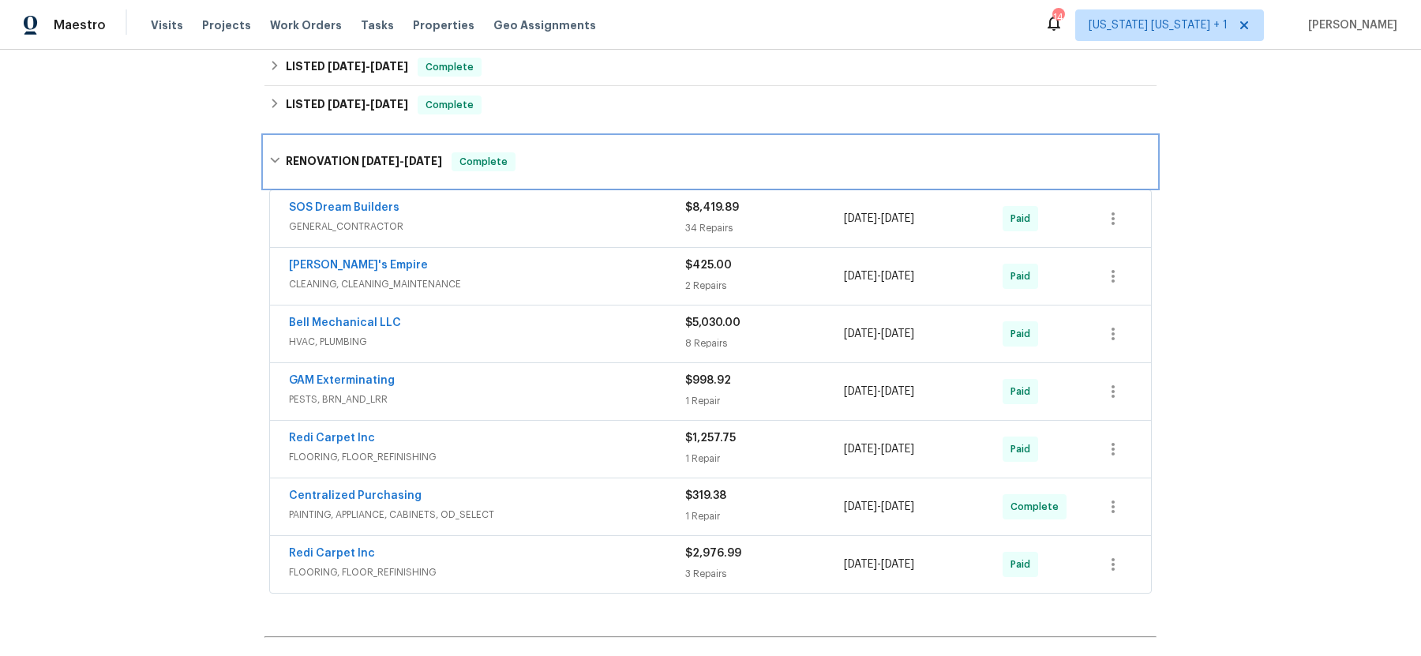
scroll to position [349, 0]
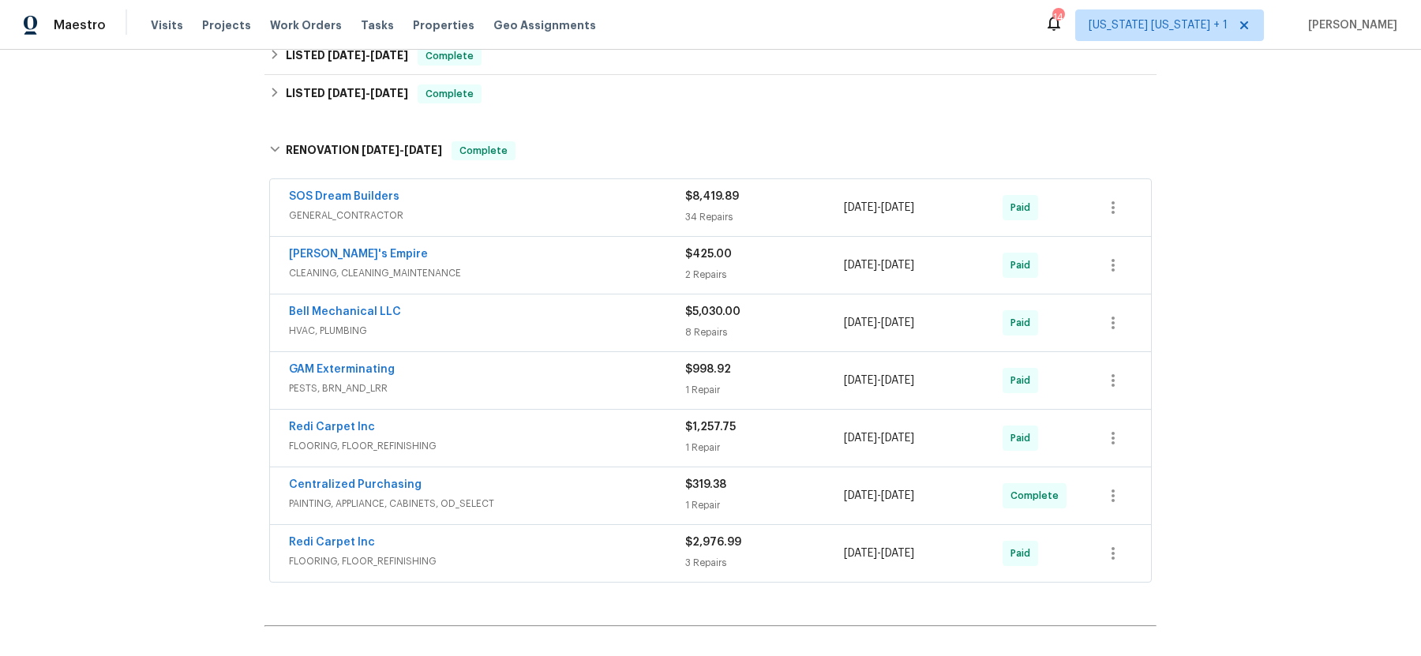
click at [459, 325] on span "HVAC, PLUMBING" at bounding box center [487, 331] width 396 height 16
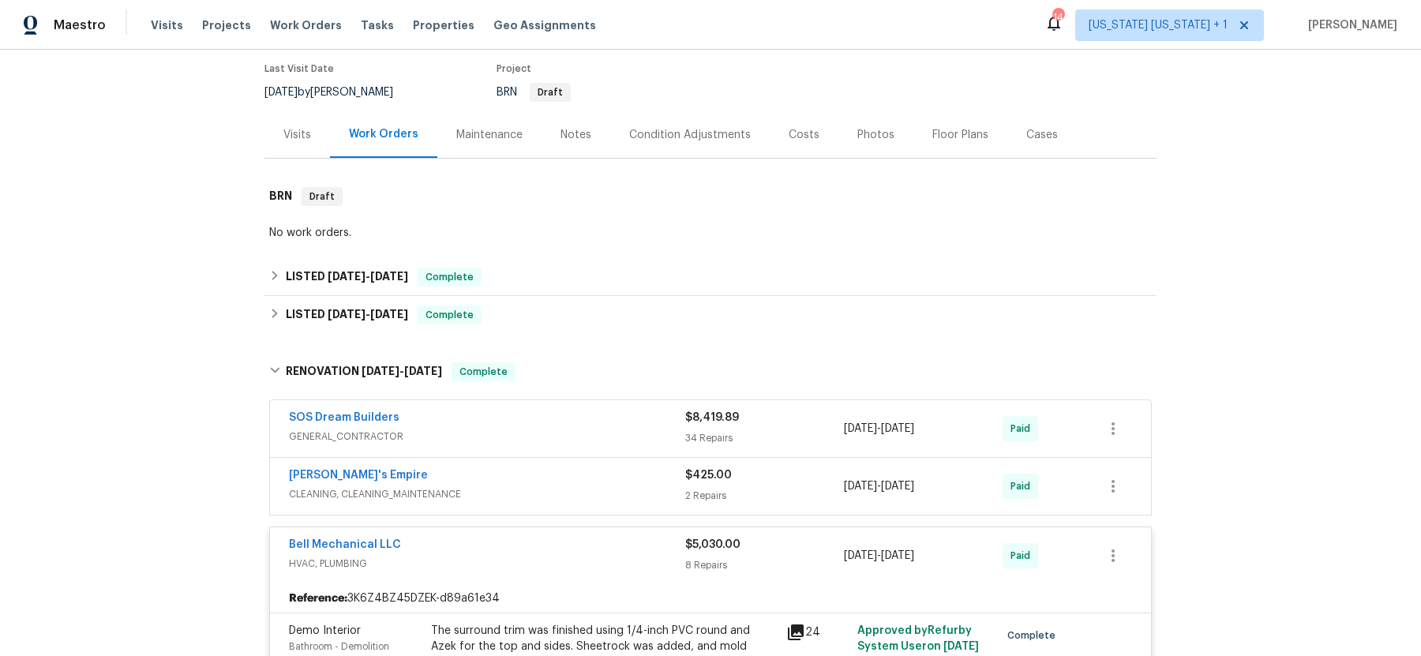
scroll to position [130, 0]
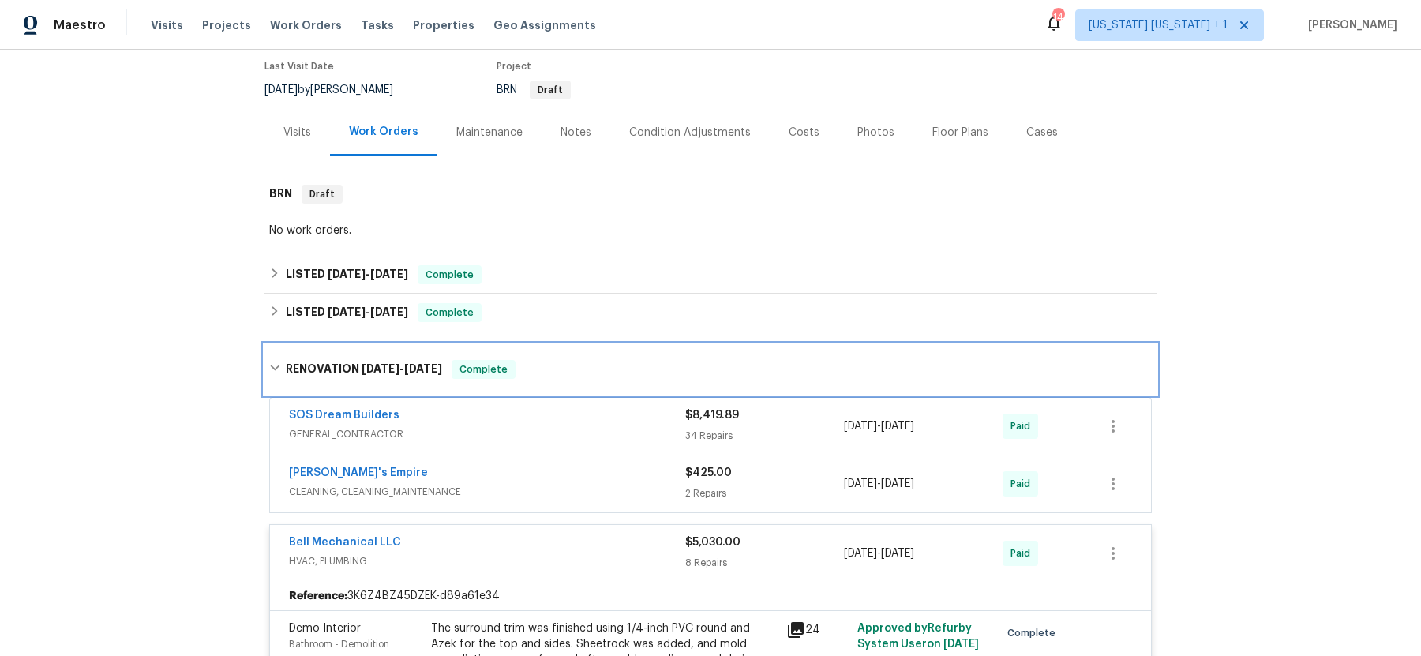
click at [283, 361] on div "RENOVATION [DATE] - [DATE] Complete" at bounding box center [710, 369] width 883 height 19
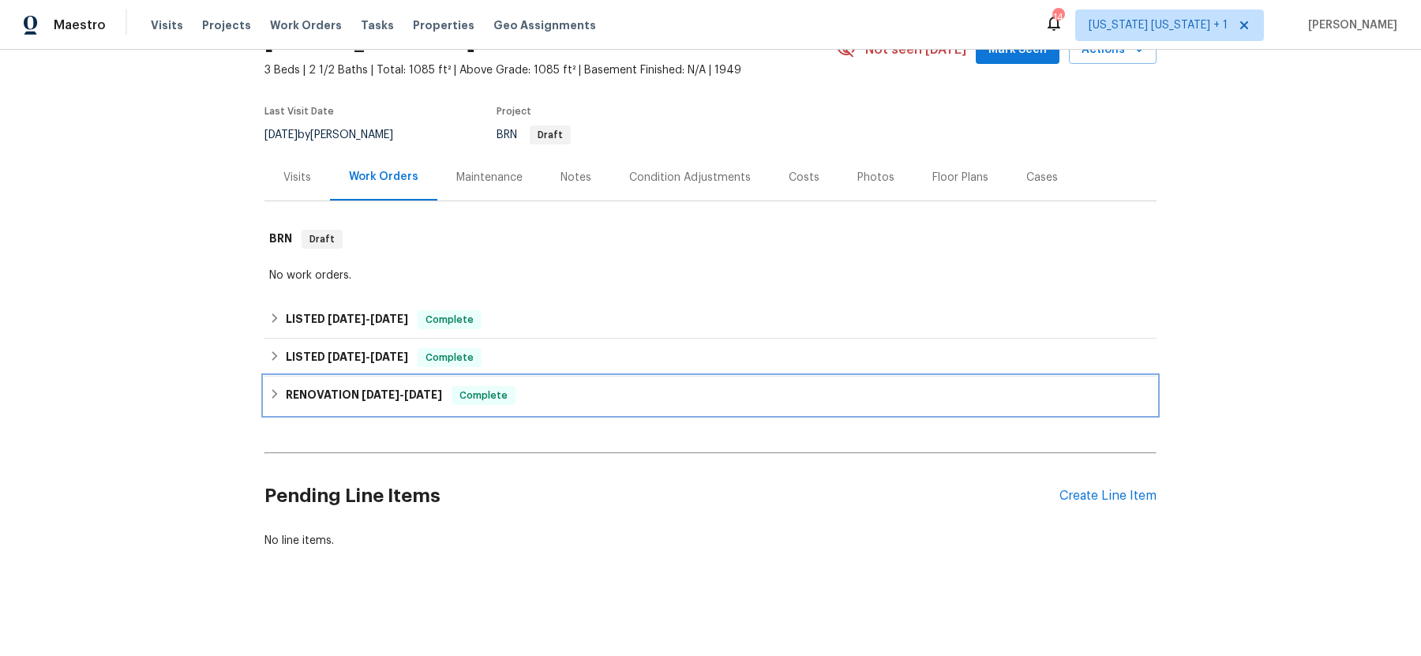
scroll to position [84, 0]
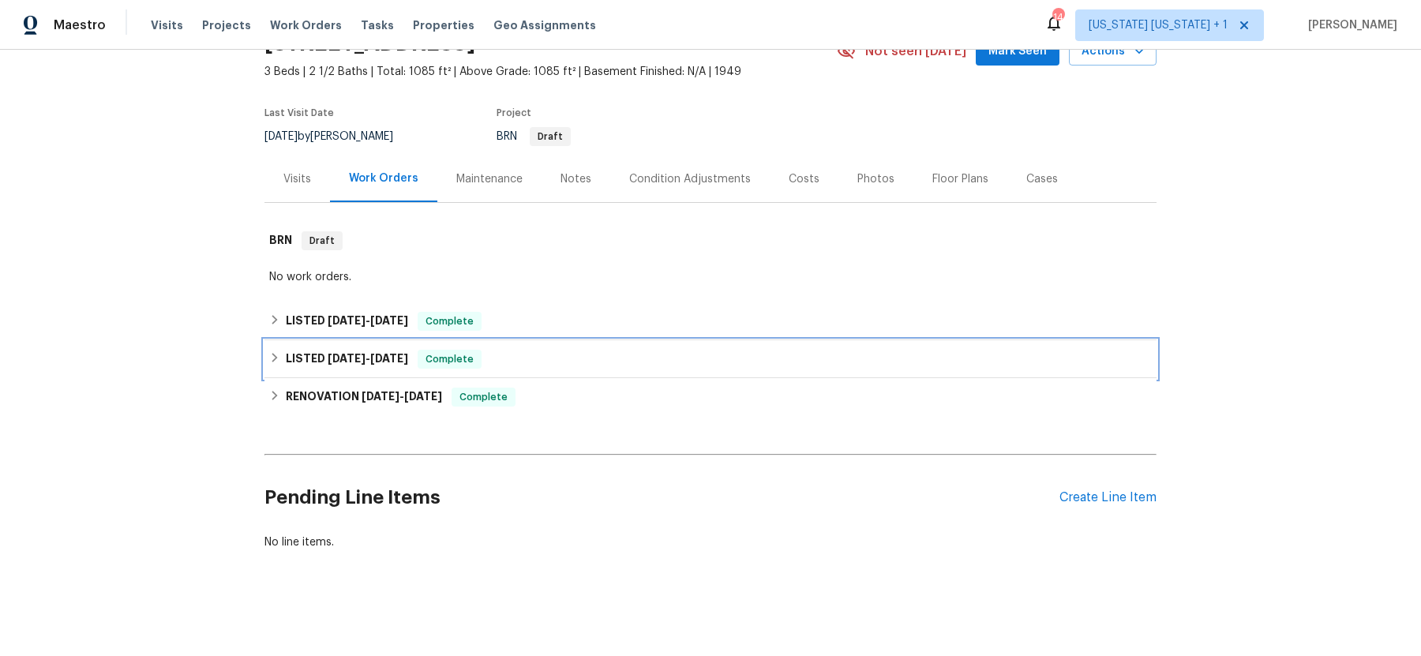
click at [274, 357] on icon at bounding box center [274, 357] width 11 height 11
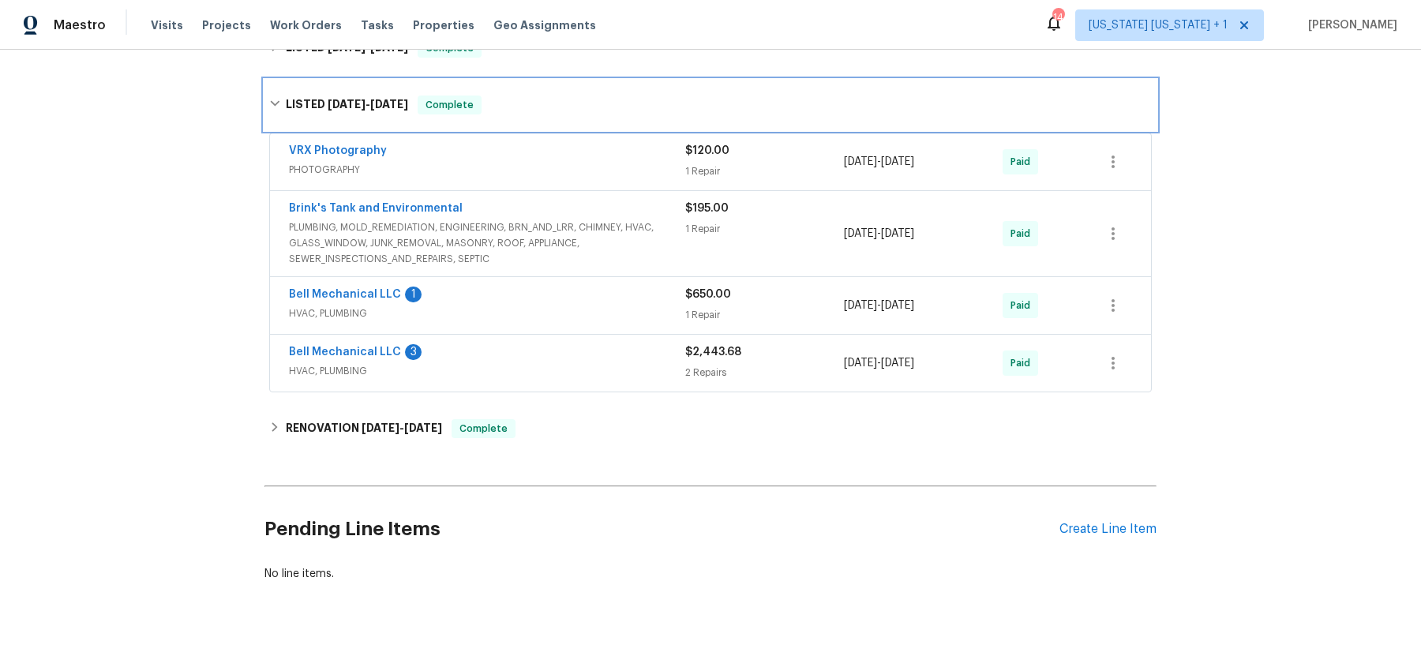
scroll to position [385, 0]
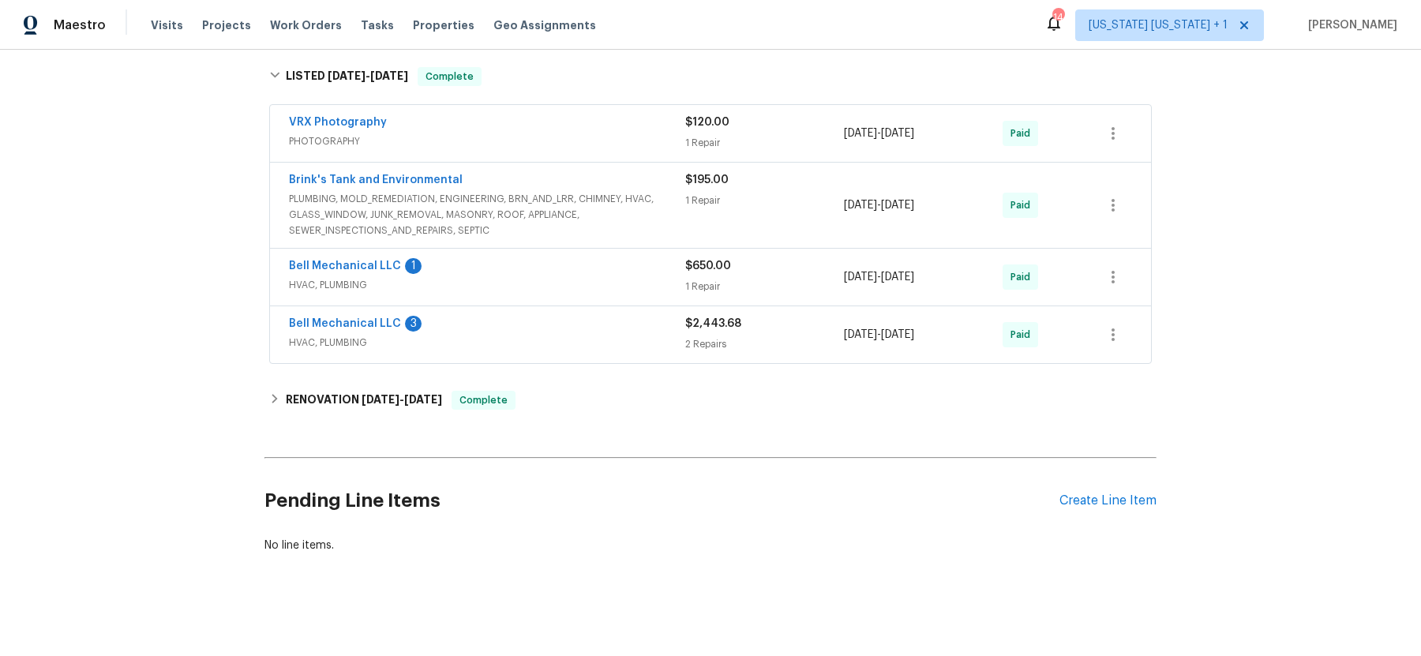
click at [486, 324] on div "Bell Mechanical LLC 3" at bounding box center [487, 325] width 396 height 19
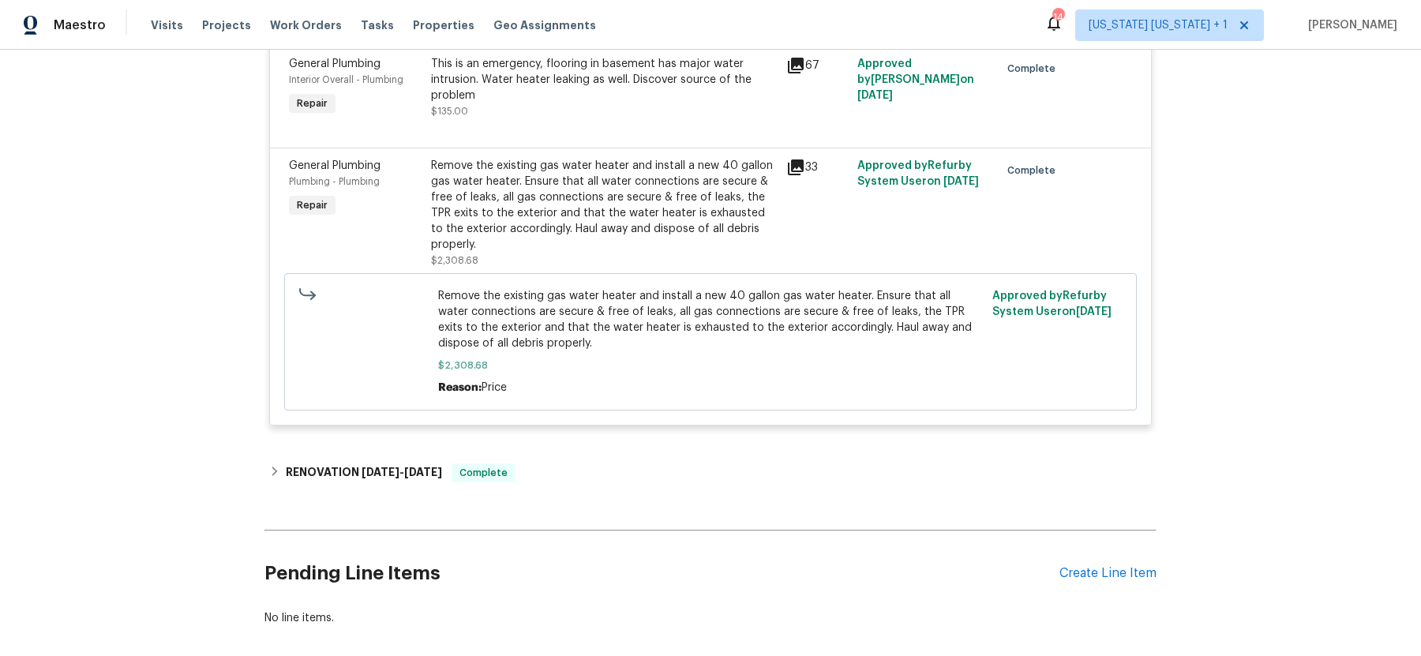
scroll to position [760, 0]
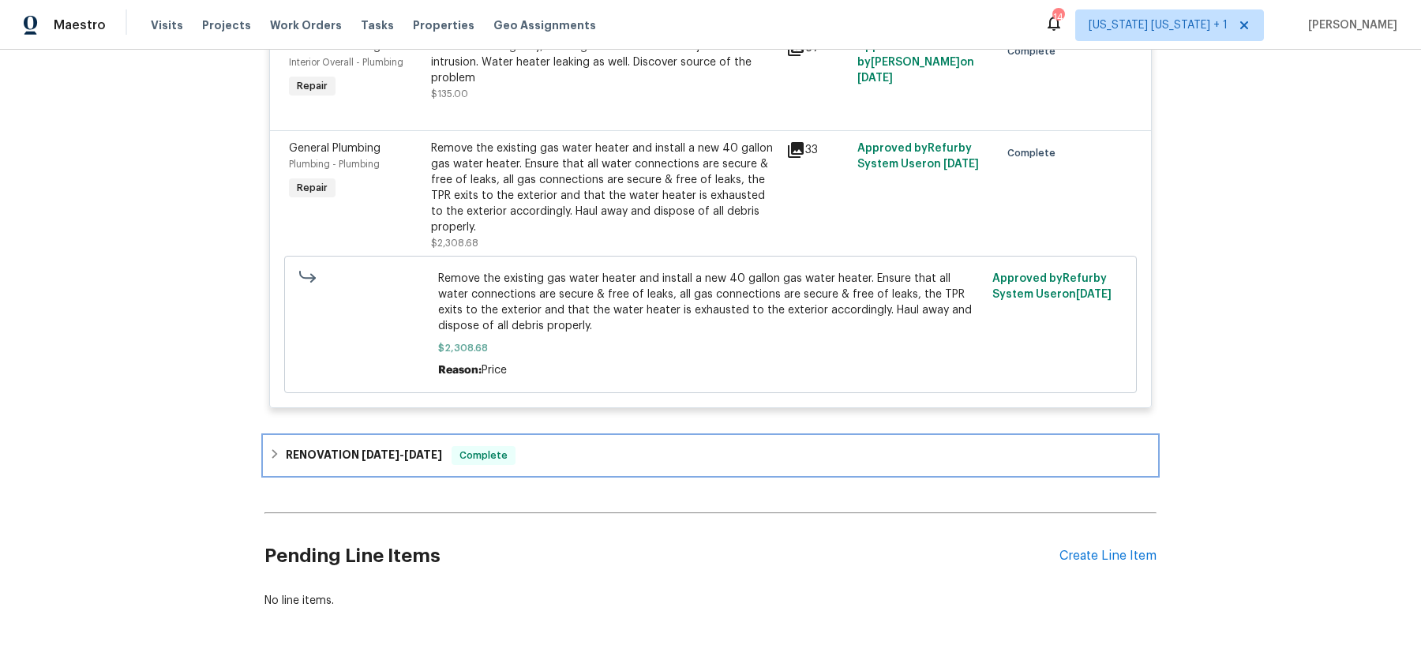
click at [279, 452] on icon at bounding box center [274, 453] width 11 height 11
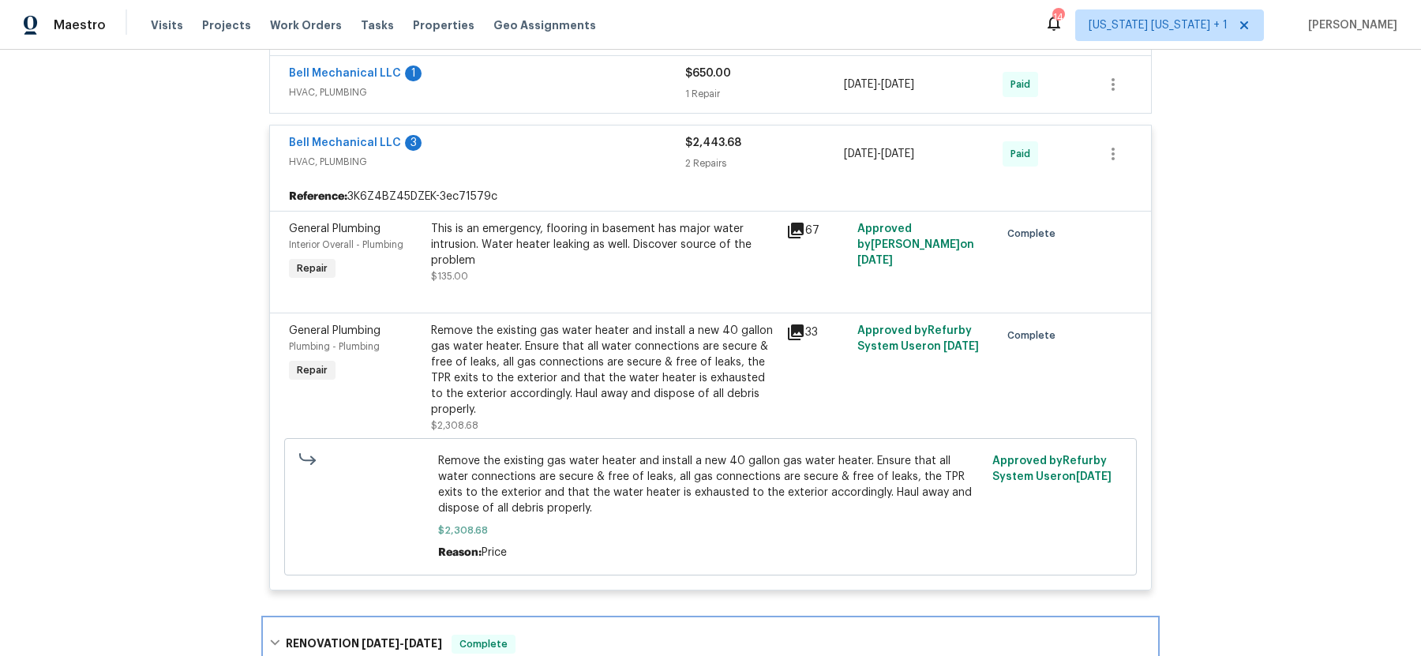
scroll to position [575, 0]
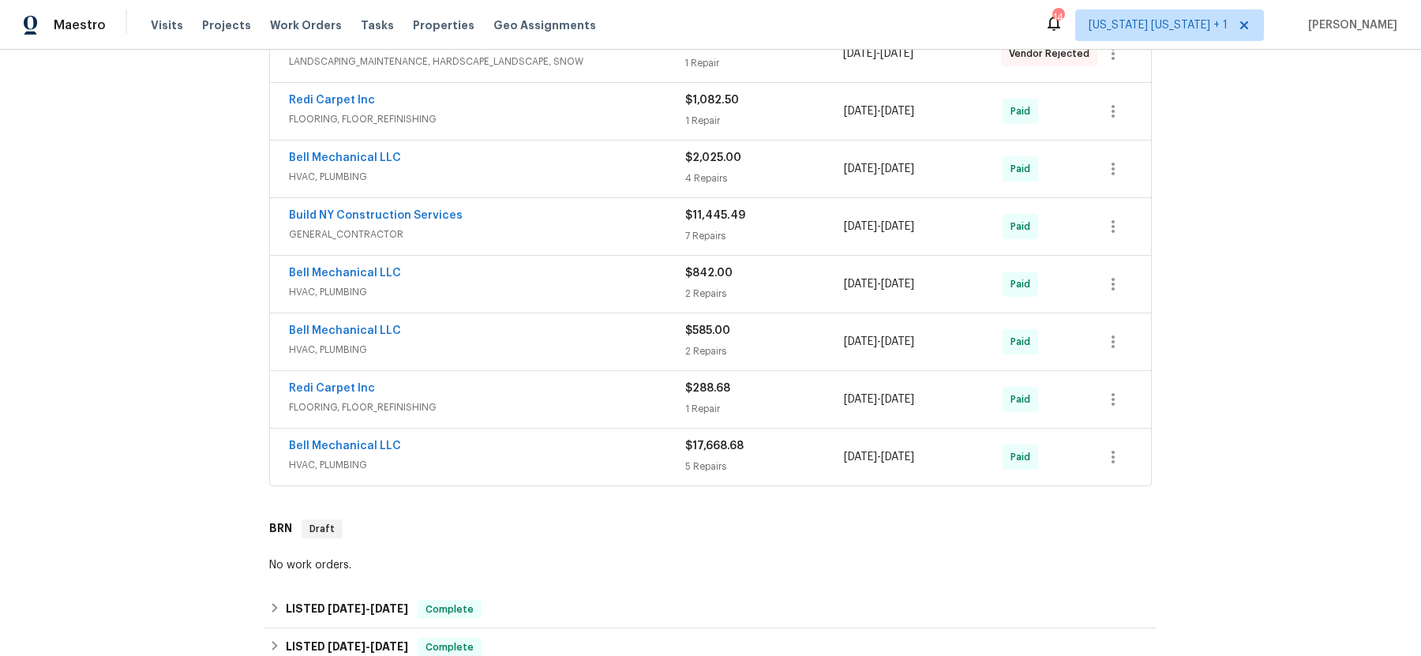
scroll to position [361, 0]
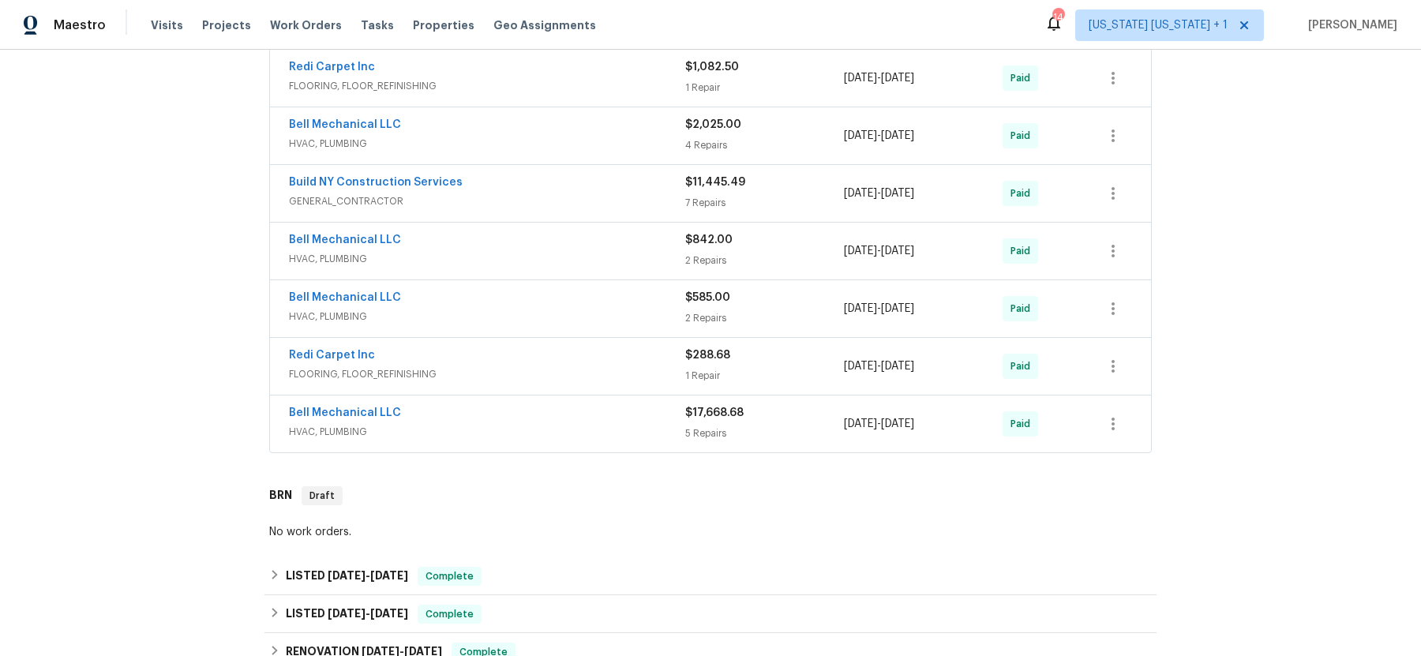
click at [500, 132] on div "Bell Mechanical LLC" at bounding box center [487, 126] width 396 height 19
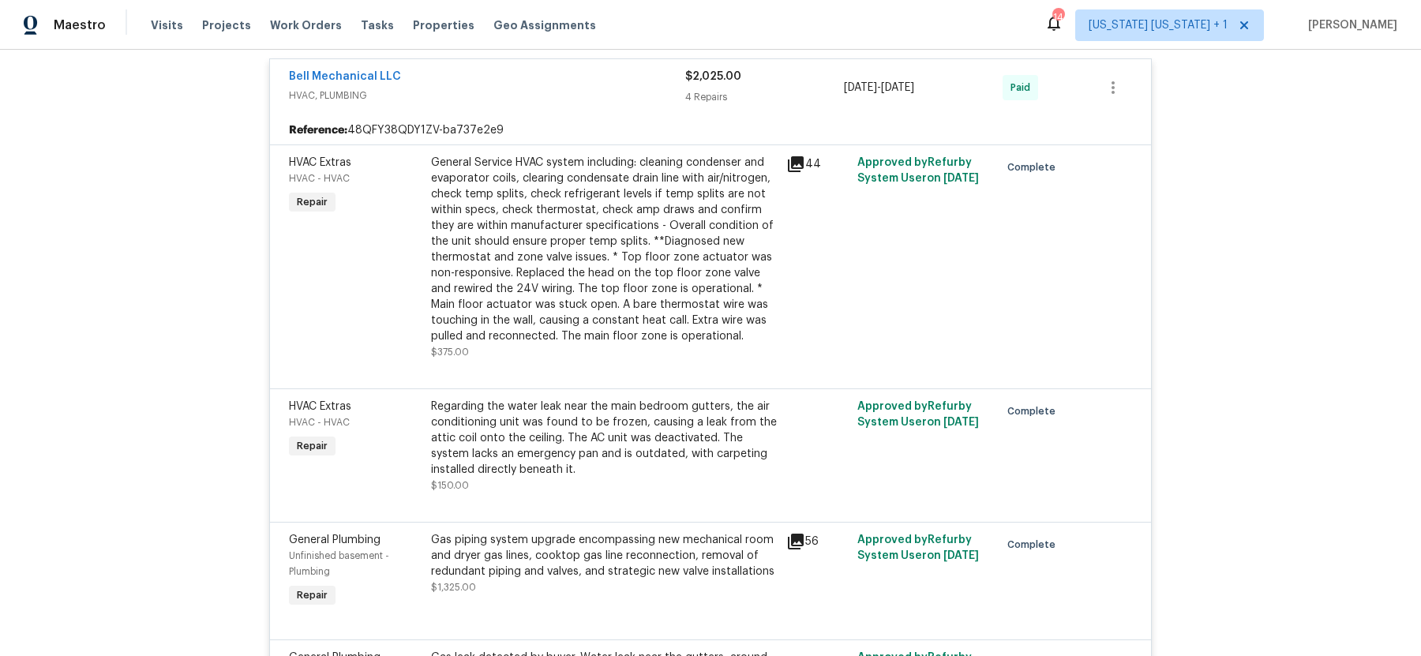
scroll to position [380, 0]
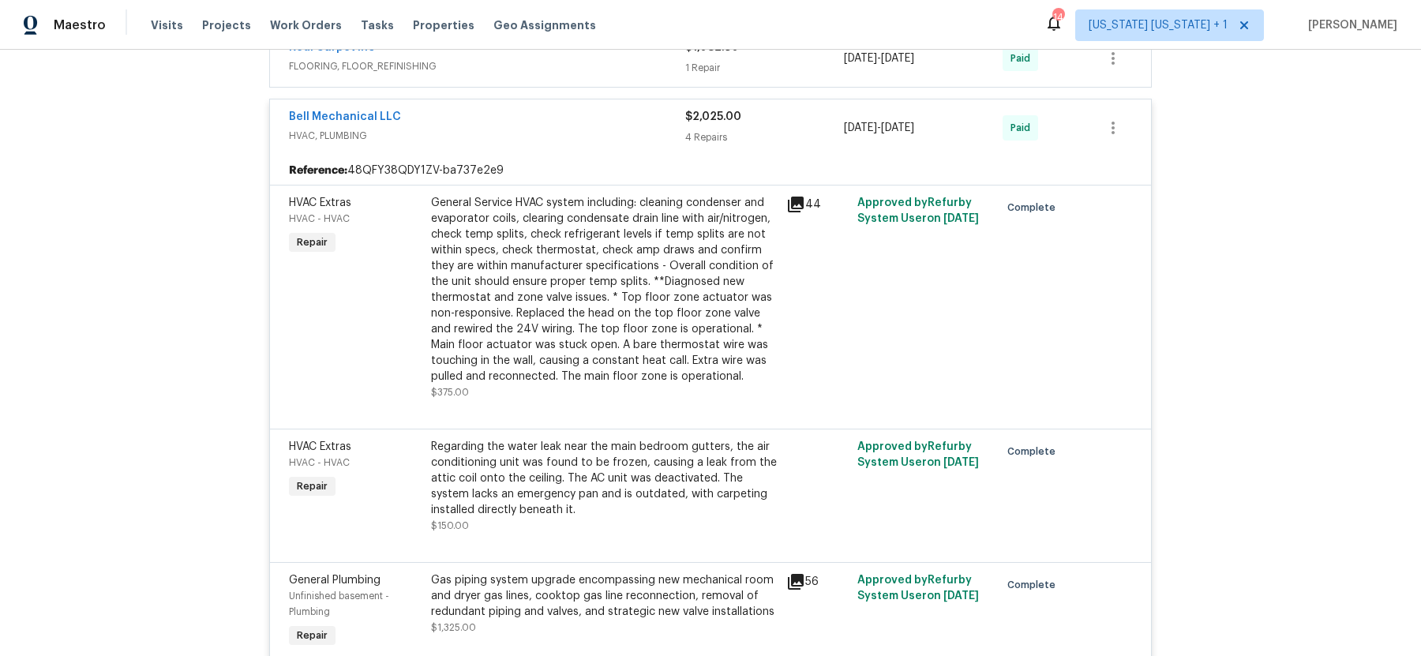
click at [515, 116] on div "Bell Mechanical LLC" at bounding box center [487, 118] width 396 height 19
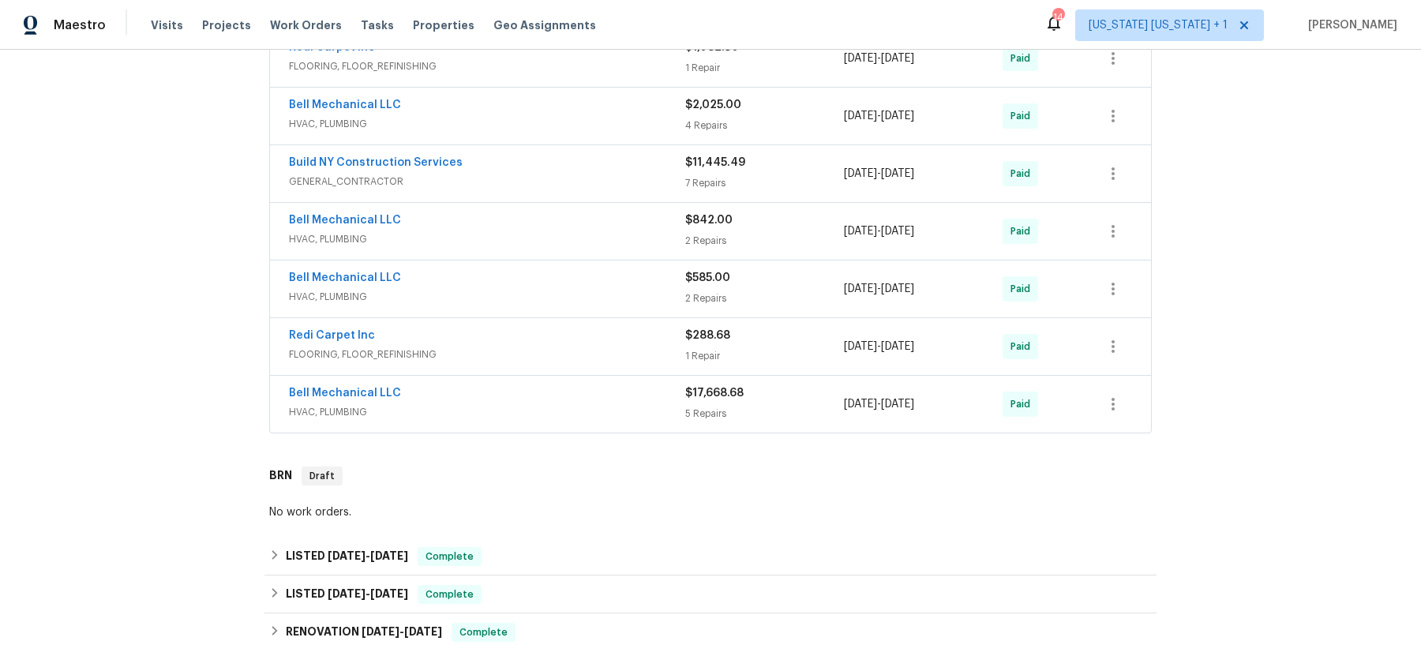
click at [496, 397] on div "Bell Mechanical LLC" at bounding box center [487, 394] width 396 height 19
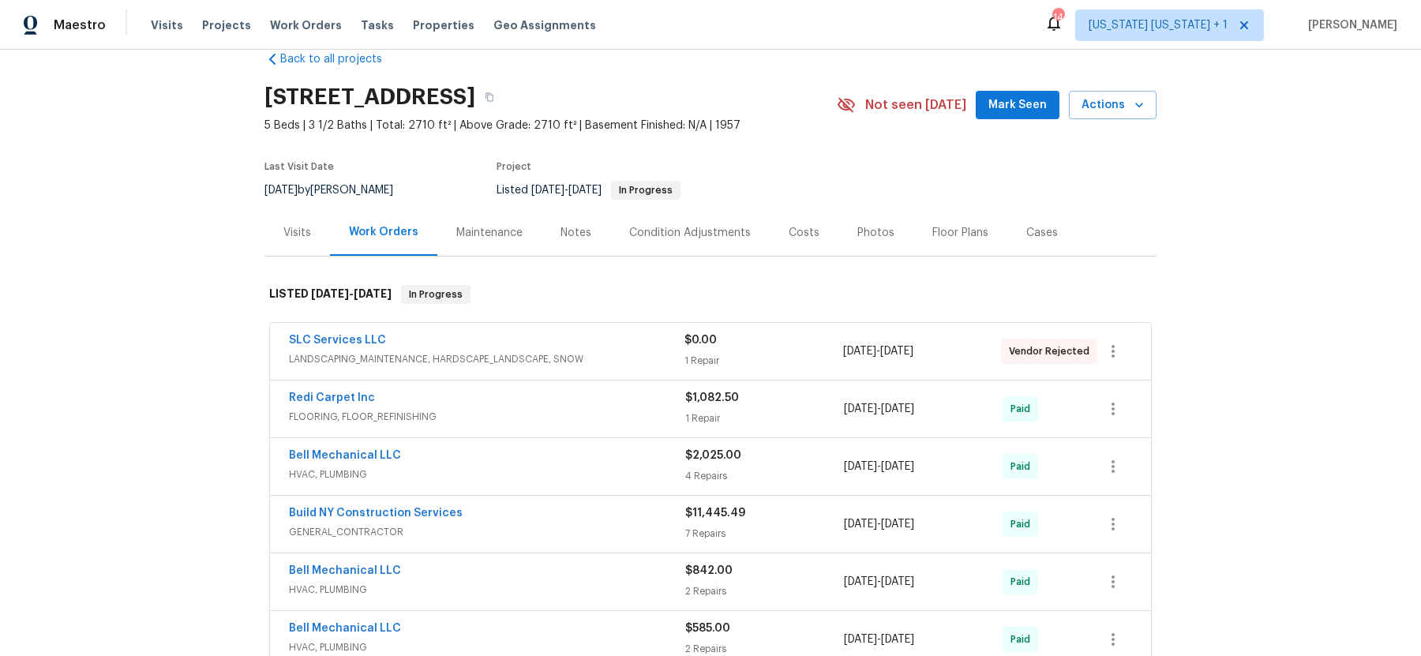
scroll to position [0, 0]
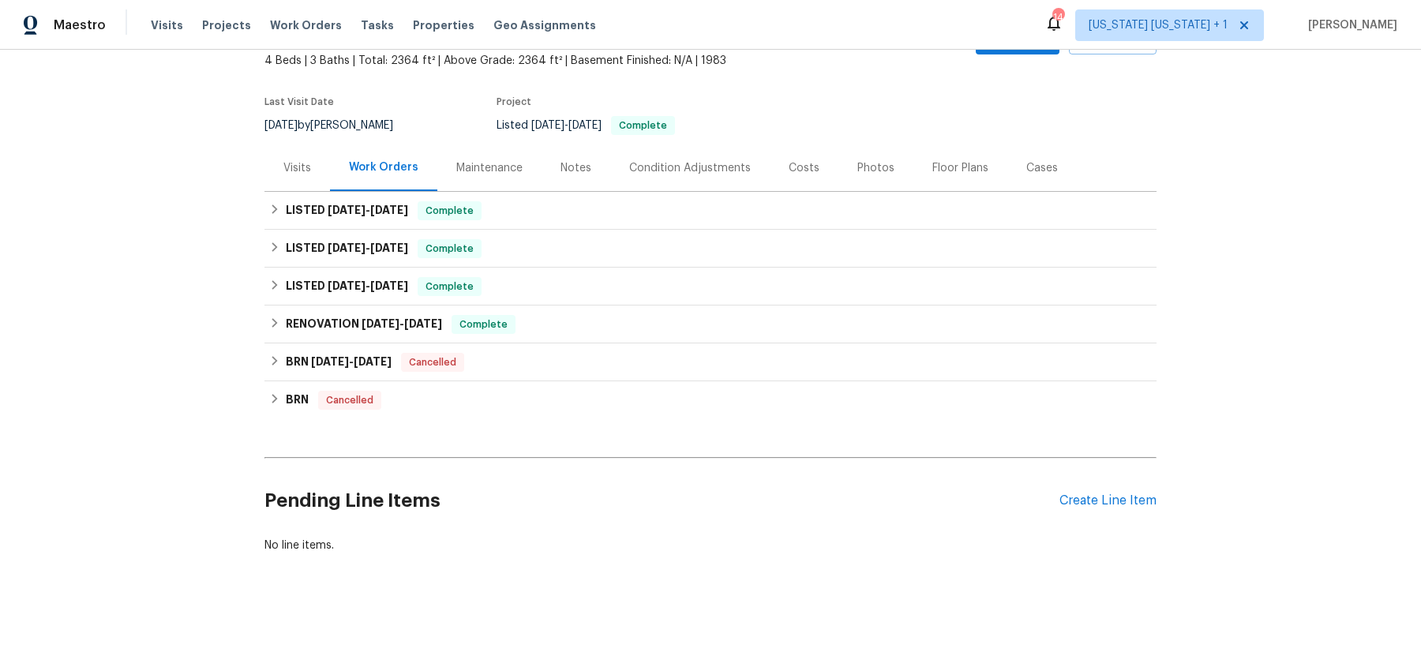
scroll to position [98, 0]
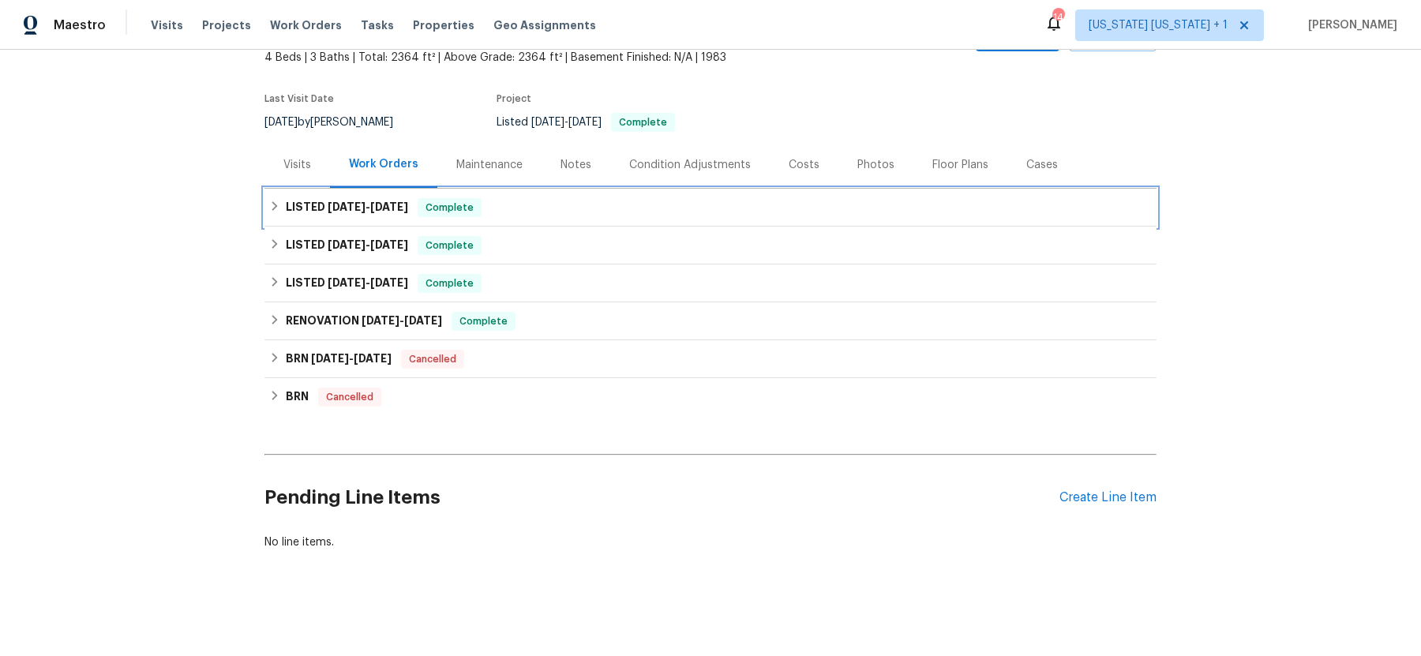
click at [275, 207] on icon at bounding box center [275, 205] width 6 height 9
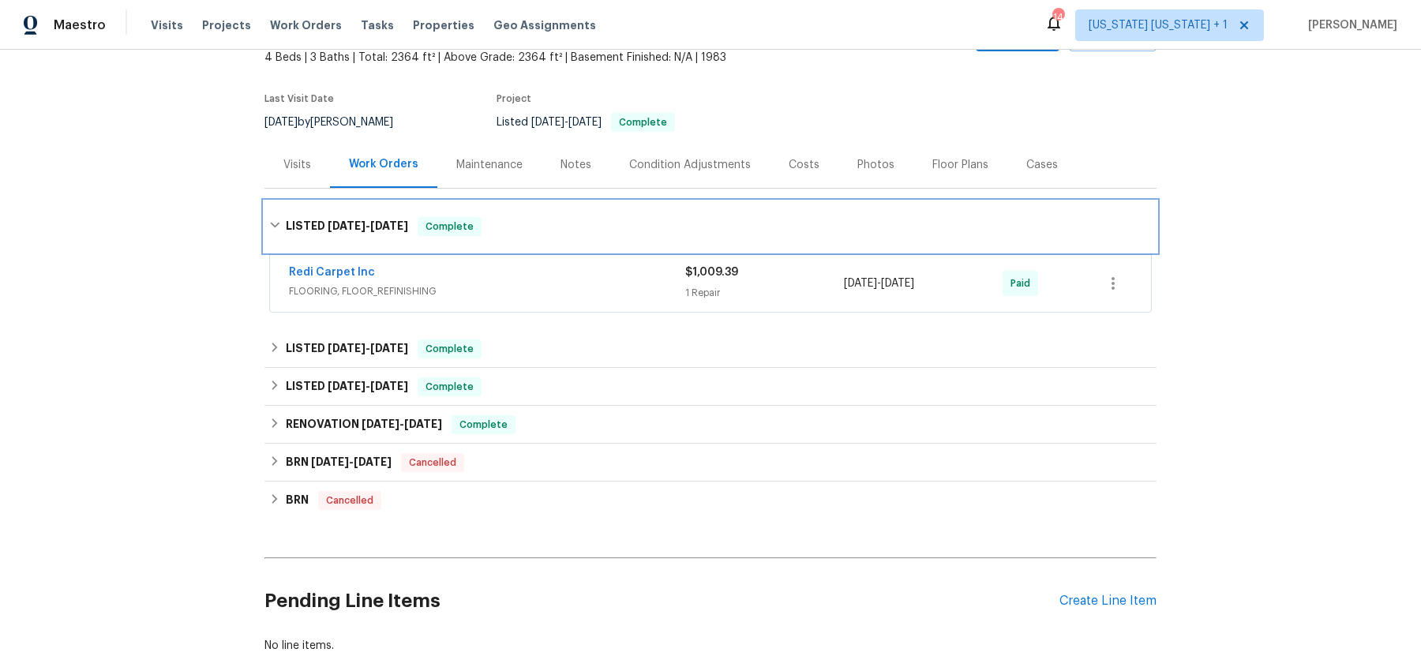
click at [275, 207] on div "LISTED [DATE] - [DATE] Complete" at bounding box center [710, 226] width 892 height 51
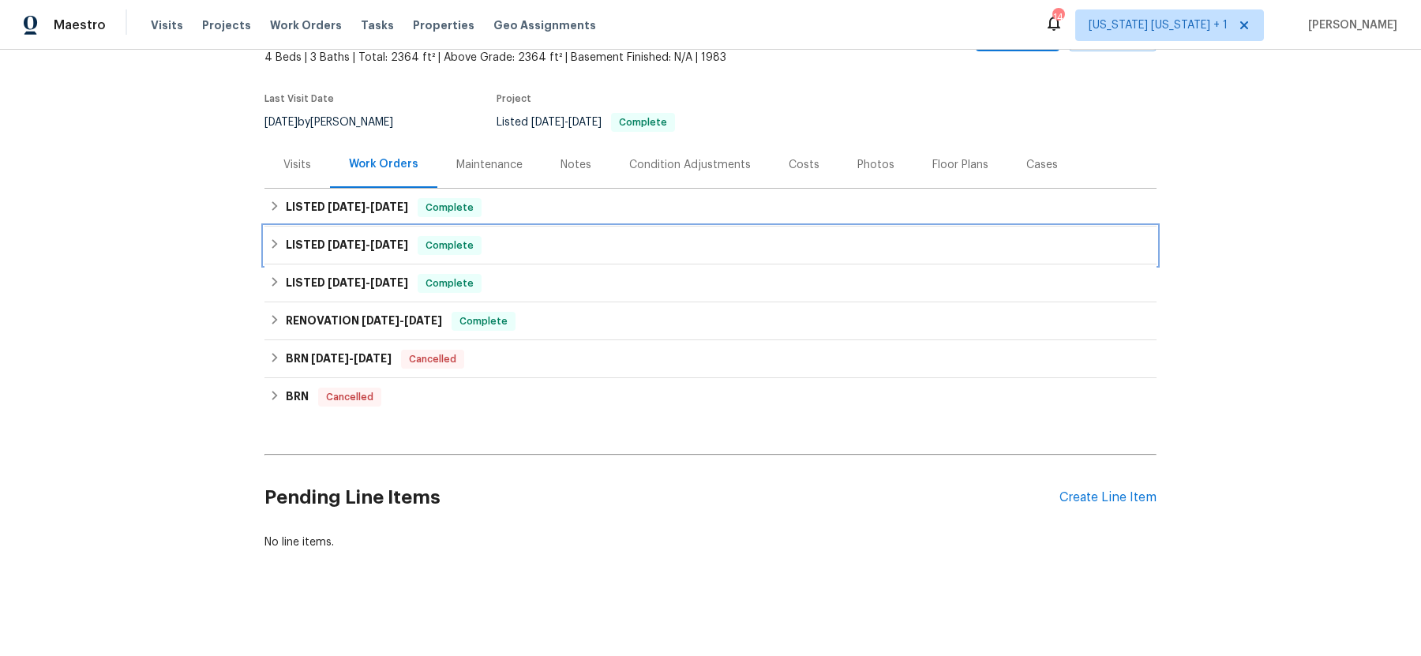
click at [276, 243] on icon at bounding box center [275, 243] width 6 height 9
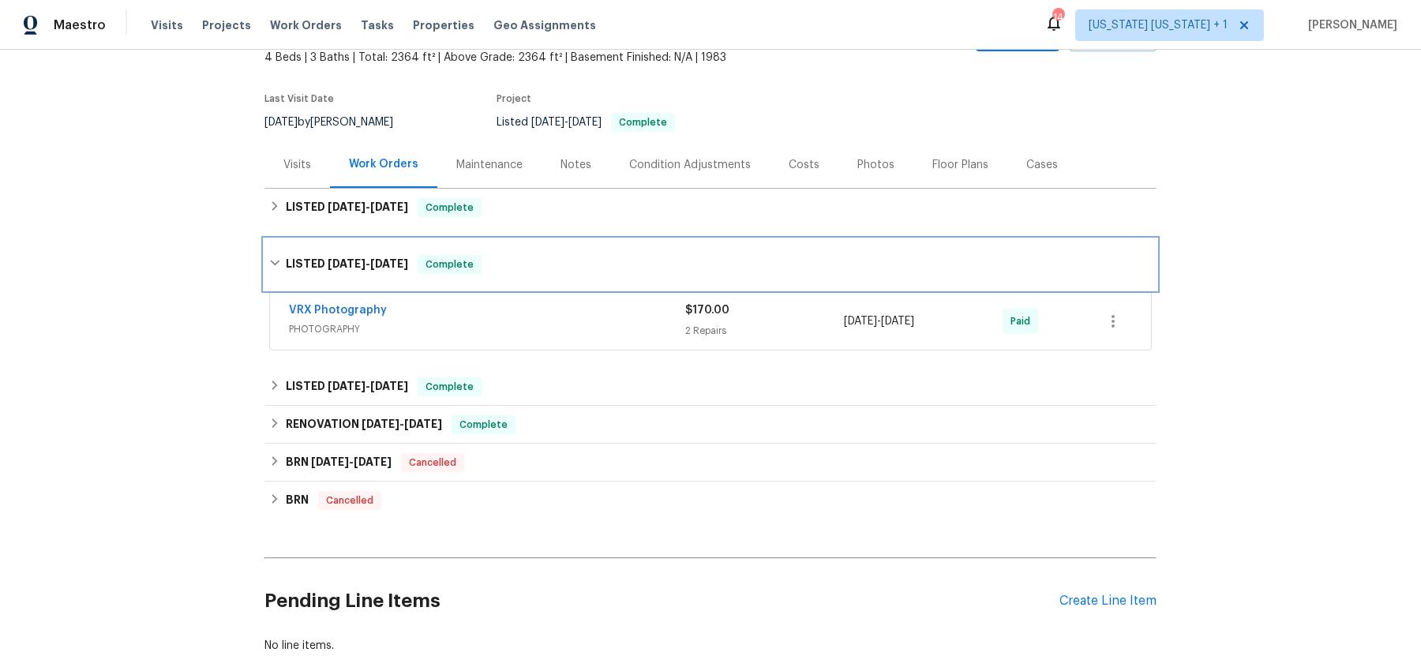
click at [276, 249] on div "LISTED [DATE] - [DATE] Complete" at bounding box center [710, 264] width 892 height 51
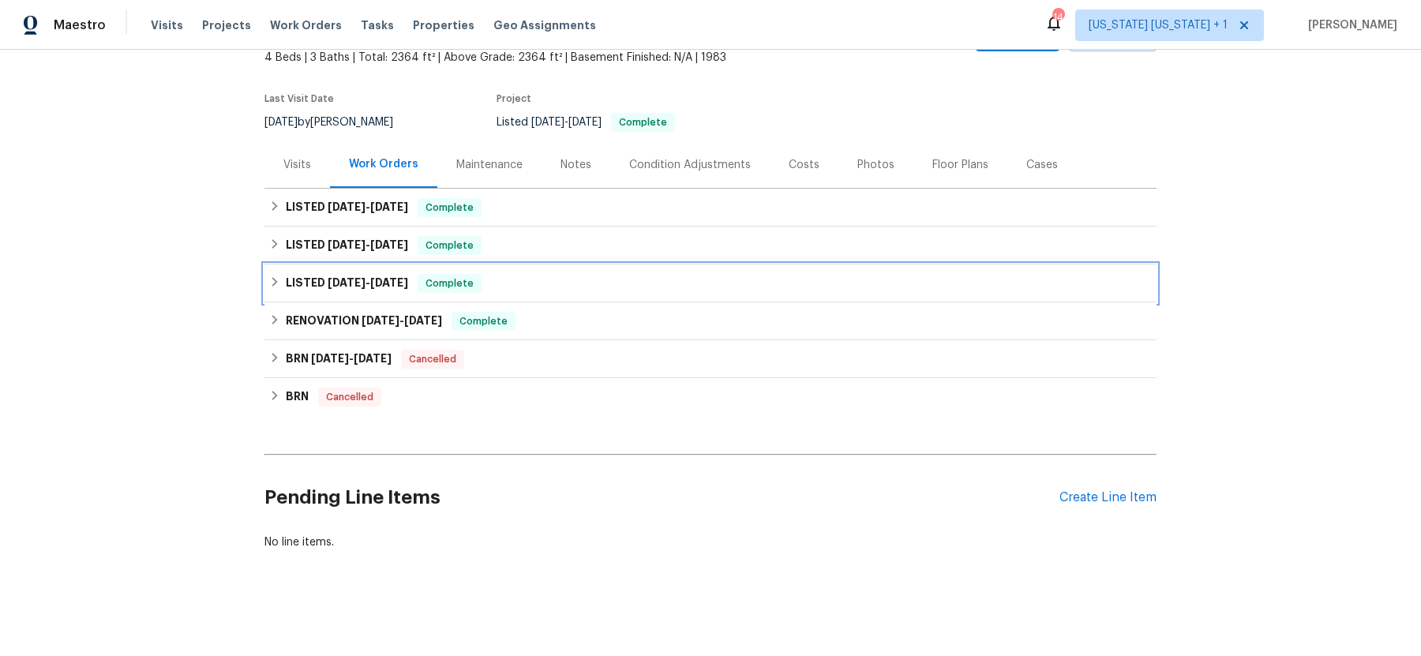
click at [278, 276] on icon at bounding box center [274, 281] width 11 height 11
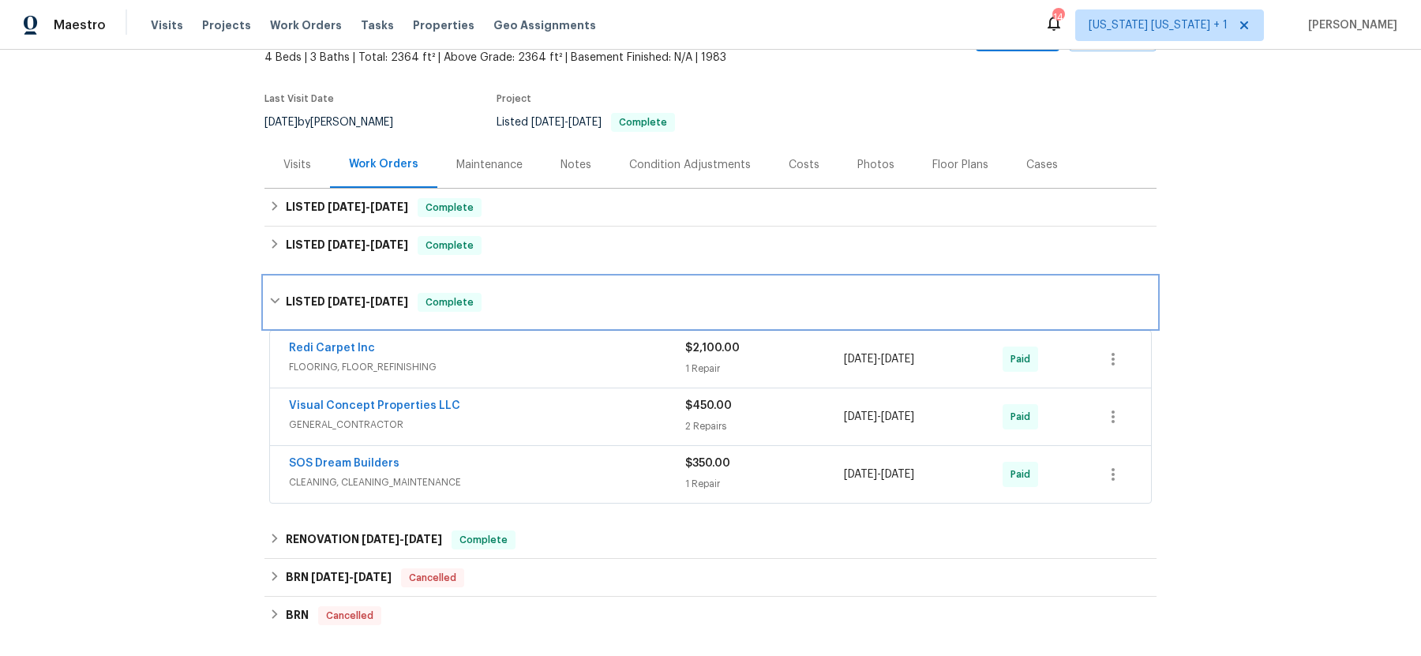
click at [278, 281] on div "LISTED [DATE] - [DATE] Complete" at bounding box center [710, 302] width 892 height 51
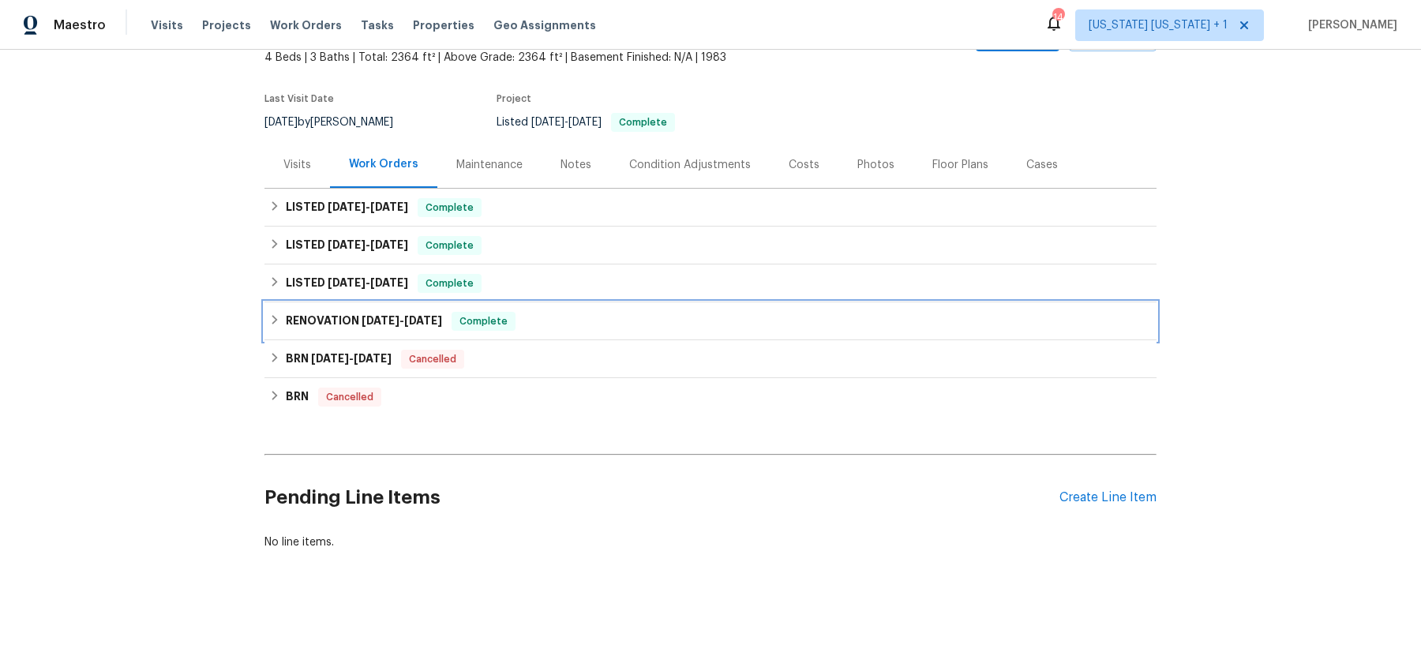
click at [277, 315] on icon at bounding box center [274, 319] width 11 height 11
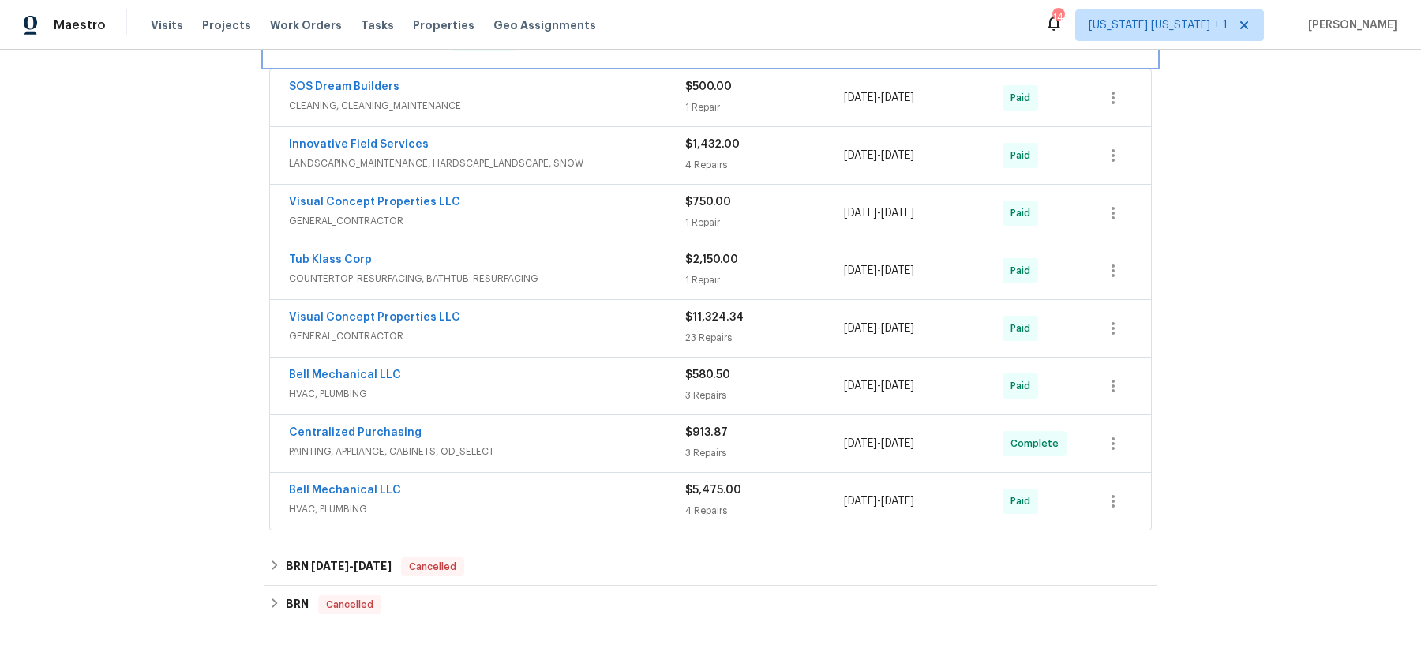
scroll to position [398, 0]
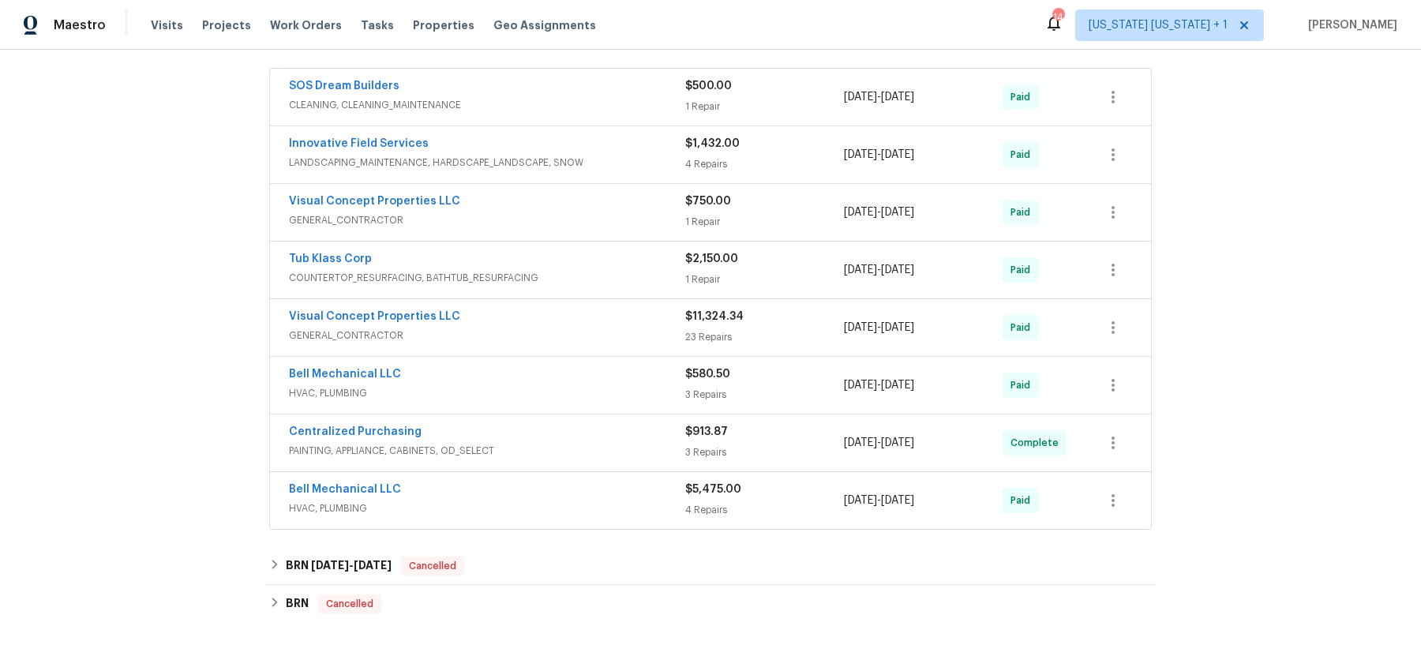
click at [499, 489] on div "Bell Mechanical LLC" at bounding box center [487, 491] width 396 height 19
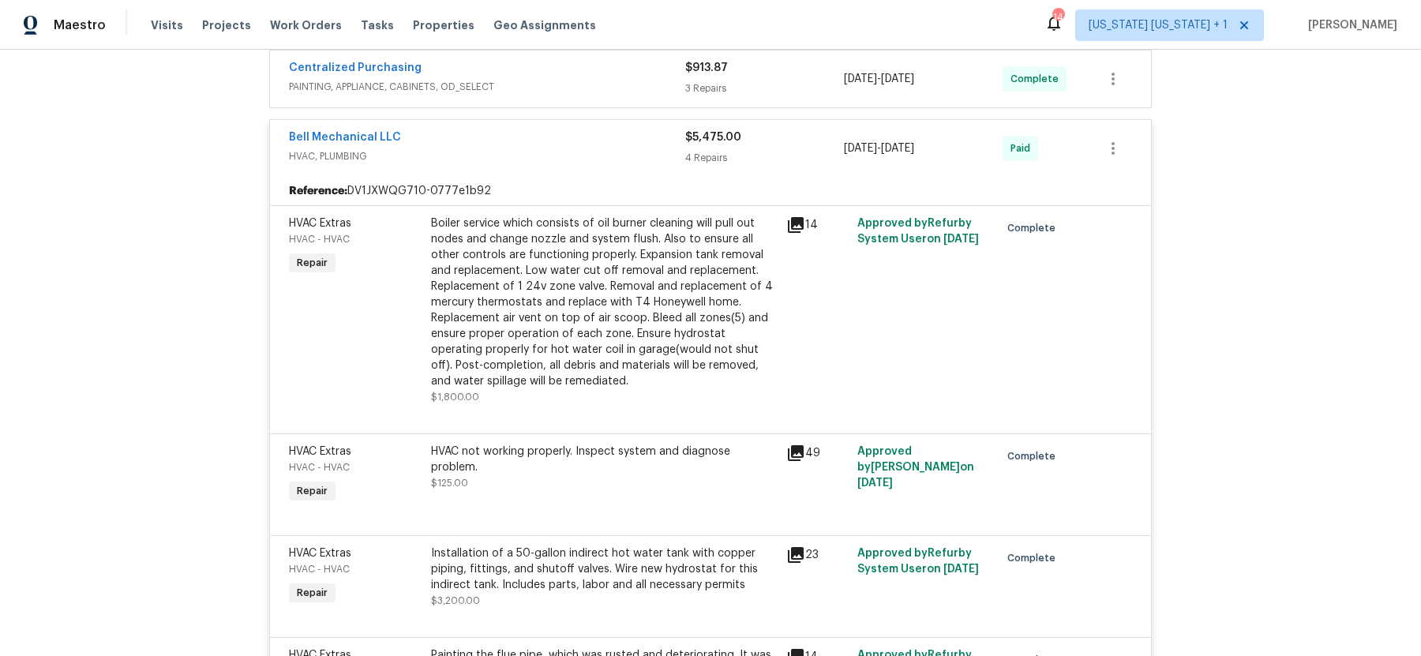
scroll to position [757, 0]
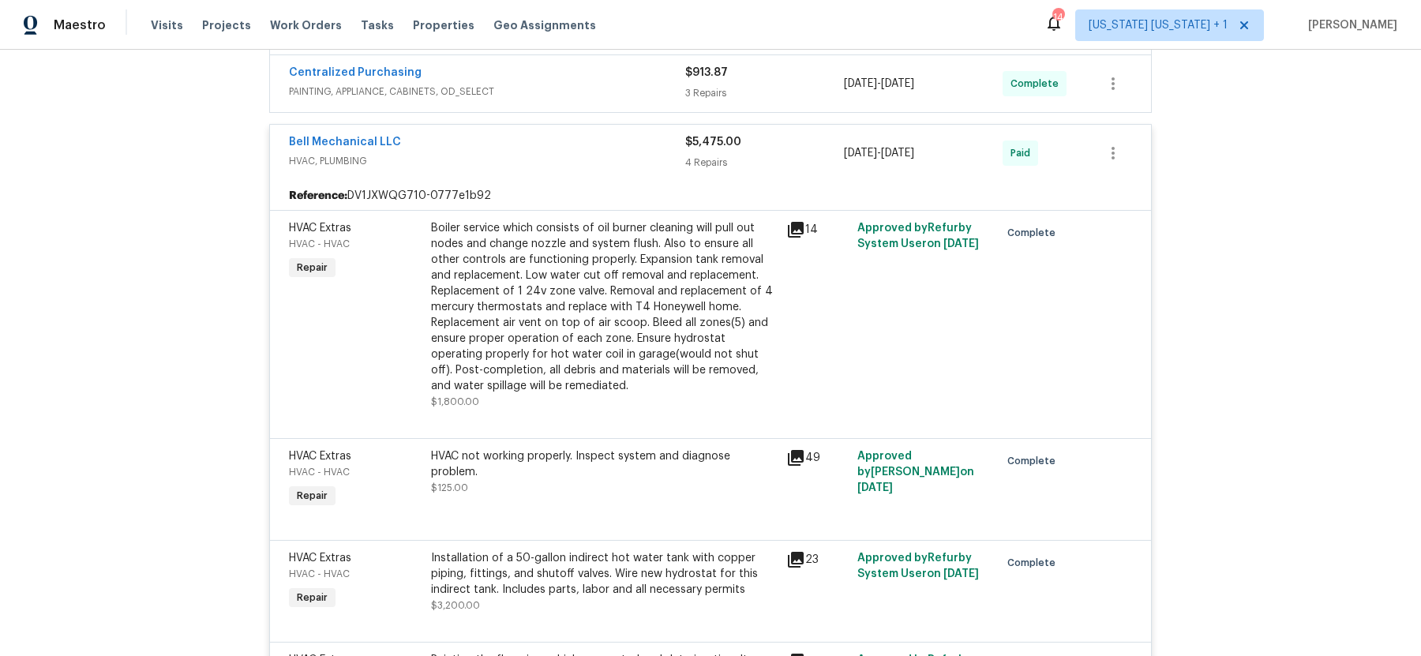
click at [493, 125] on div "Bell Mechanical LLC HVAC, PLUMBING $5,475.00 4 Repairs [DATE] - [DATE] Paid" at bounding box center [710, 153] width 881 height 57
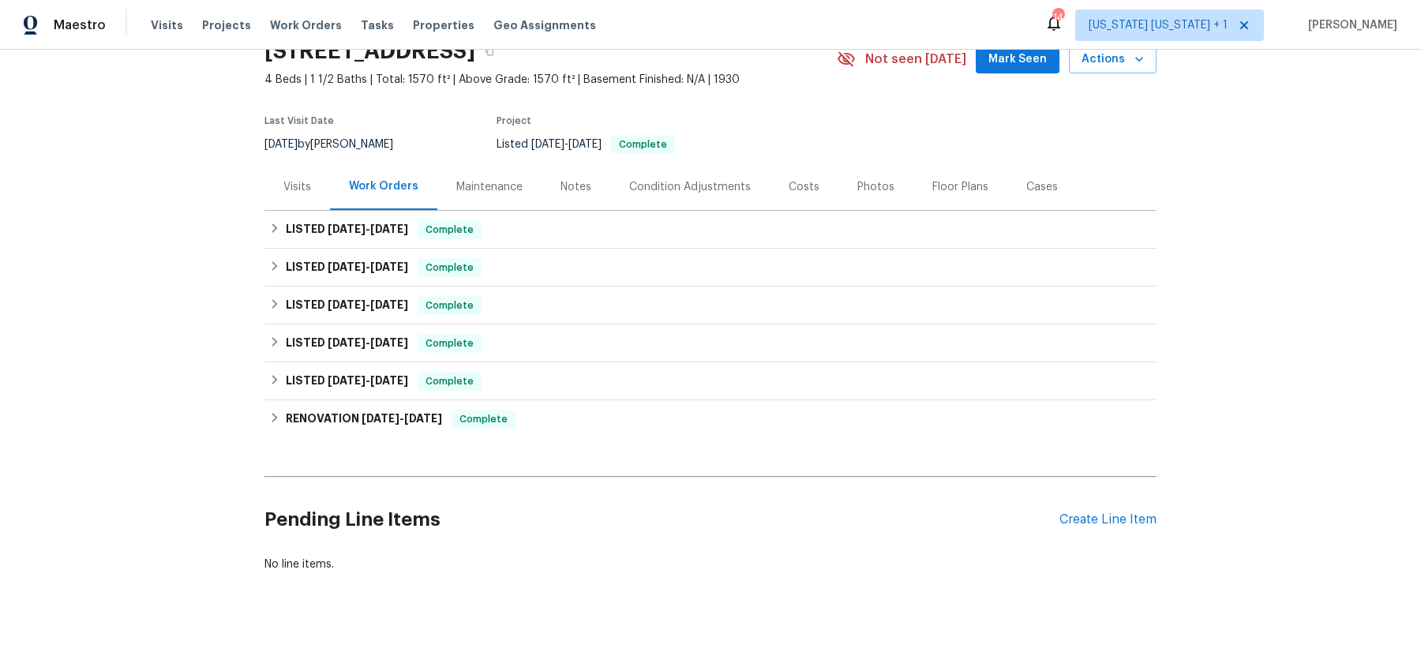
scroll to position [98, 0]
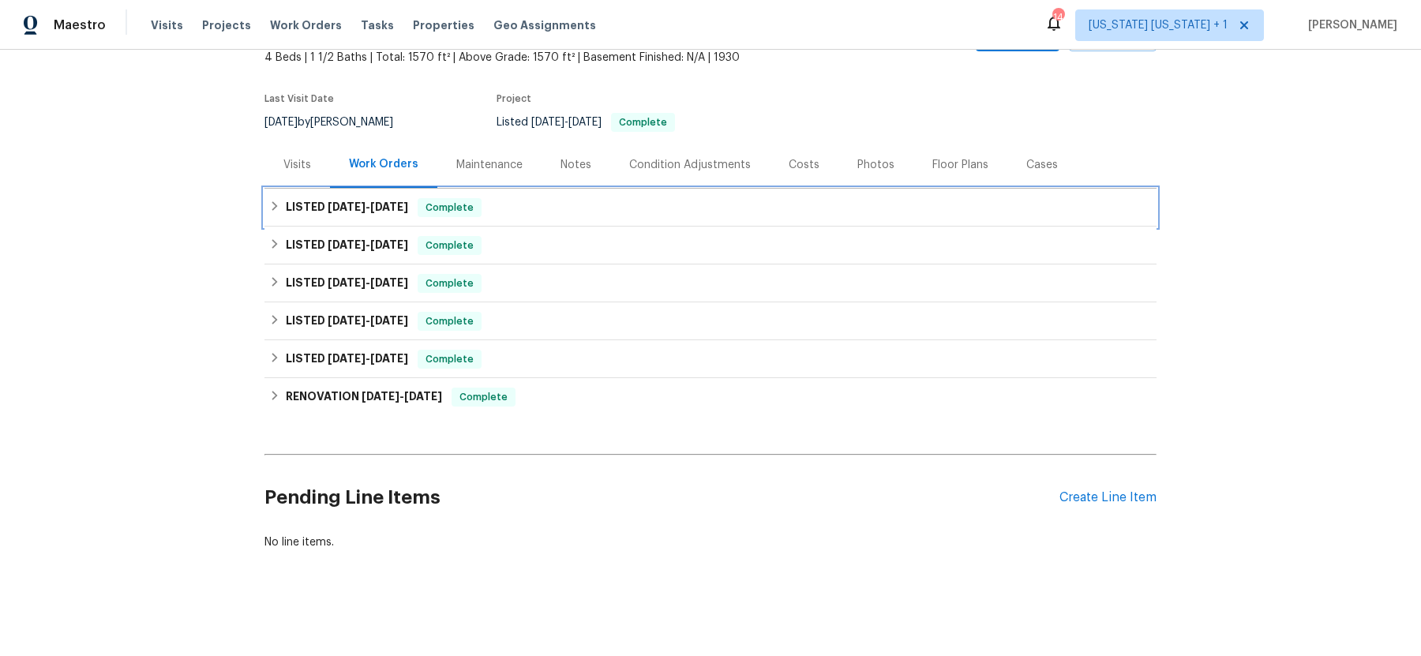
click at [280, 212] on div "LISTED 7/30/25 - 7/31/25 Complete" at bounding box center [710, 207] width 883 height 19
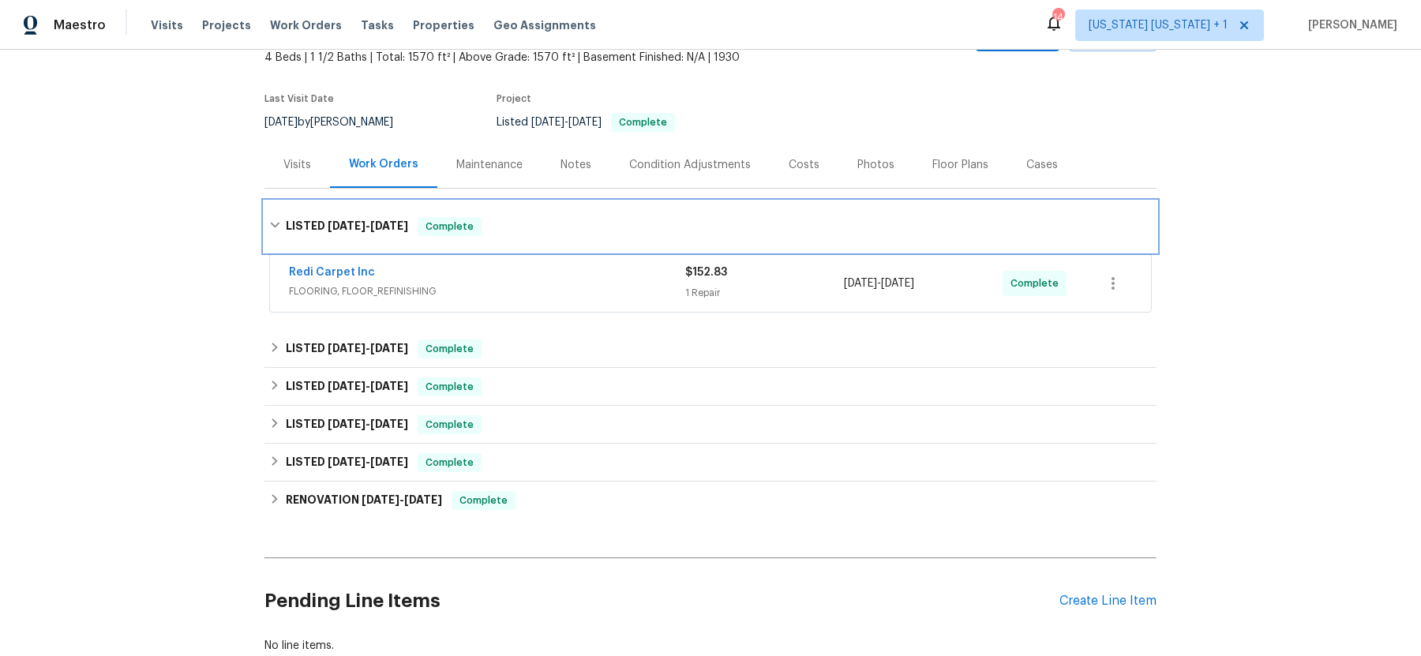
click at [280, 212] on div "LISTED 7/30/25 - 7/31/25 Complete" at bounding box center [710, 226] width 892 height 51
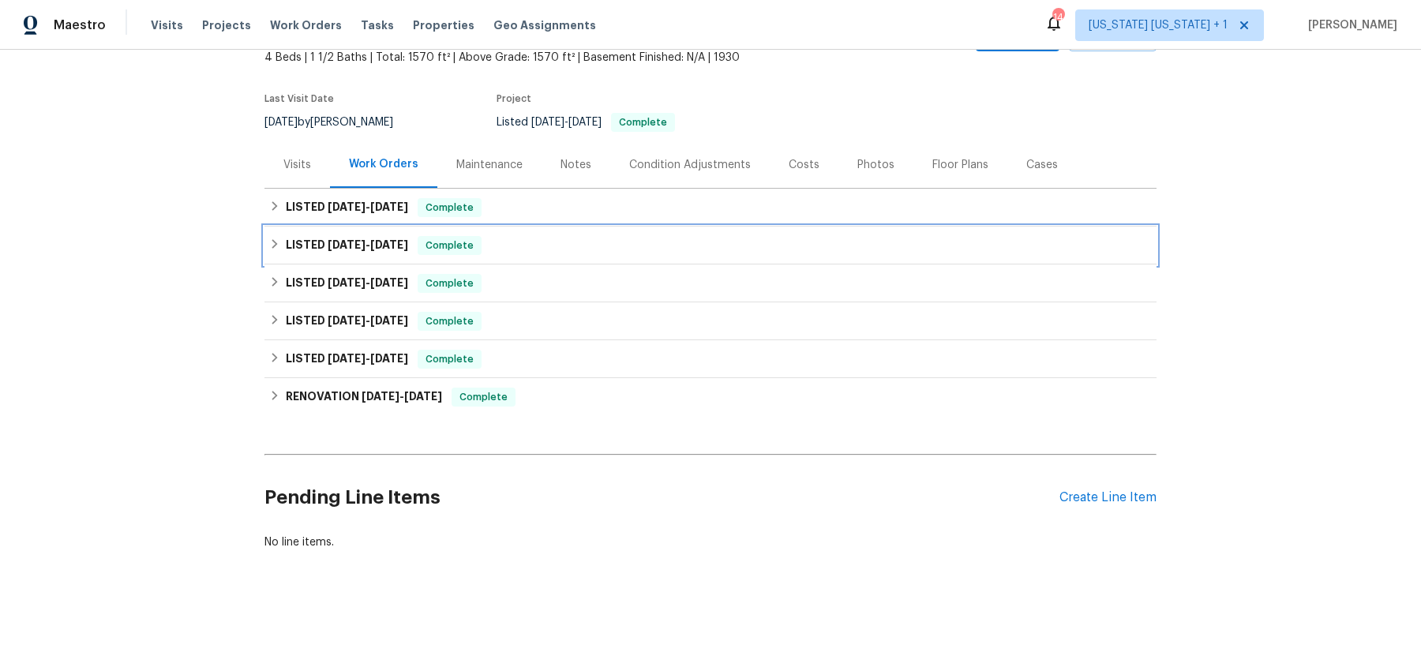
click at [279, 251] on div "LISTED 6/4/25 - 6/4/25 Complete" at bounding box center [710, 245] width 883 height 19
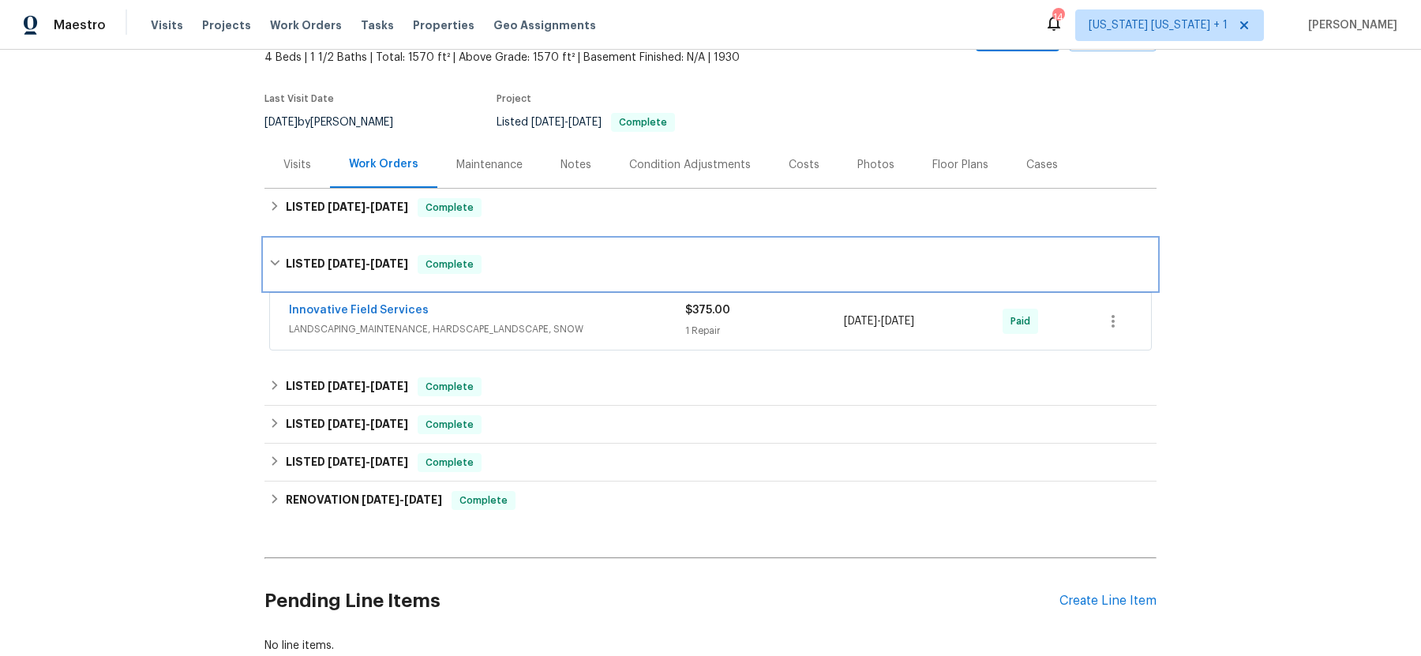
click at [279, 251] on div "LISTED 6/4/25 - 6/4/25 Complete" at bounding box center [710, 264] width 892 height 51
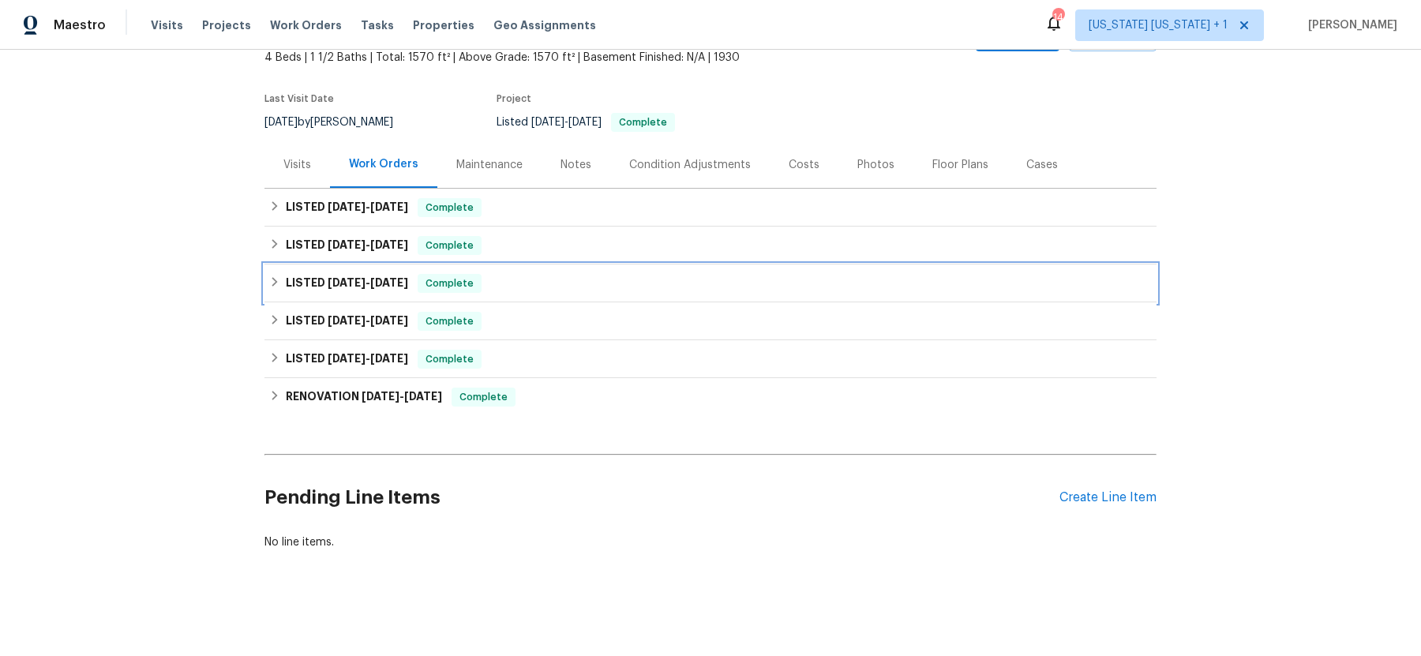
click at [278, 283] on icon at bounding box center [274, 281] width 11 height 11
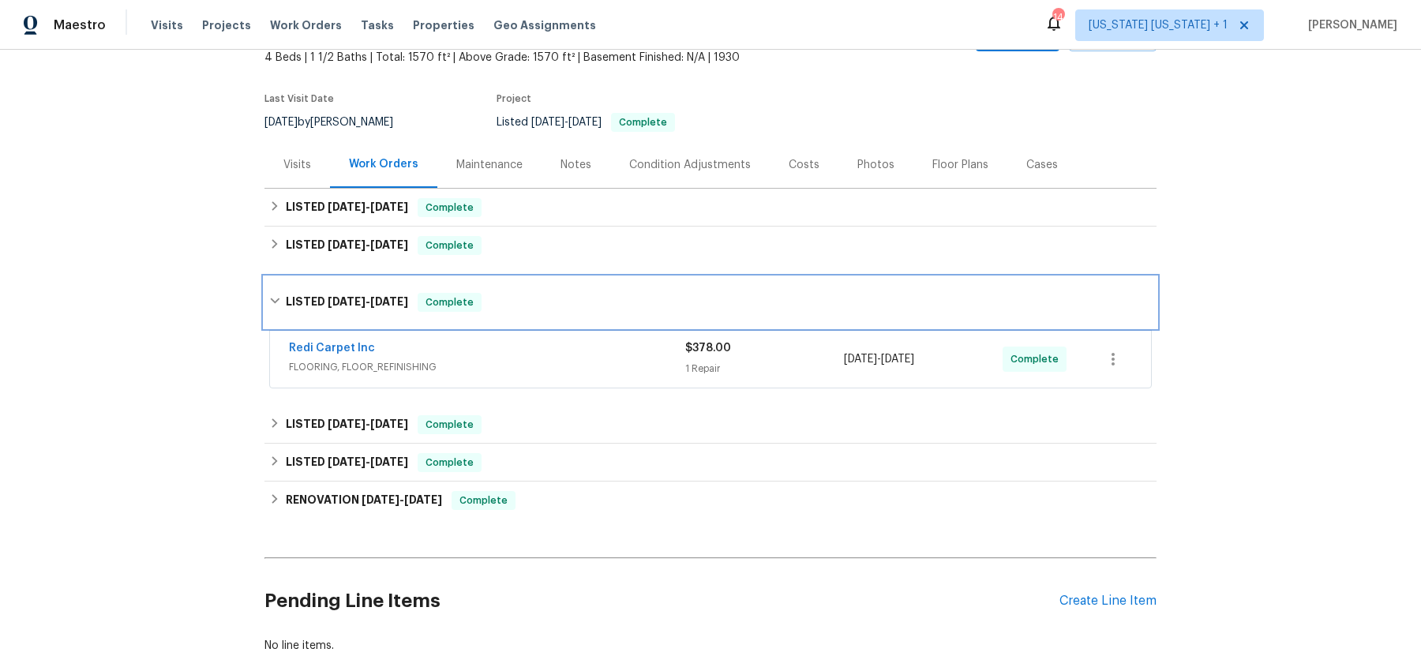
click at [278, 283] on div "LISTED 4/14/25 - 4/14/25 Complete" at bounding box center [710, 302] width 892 height 51
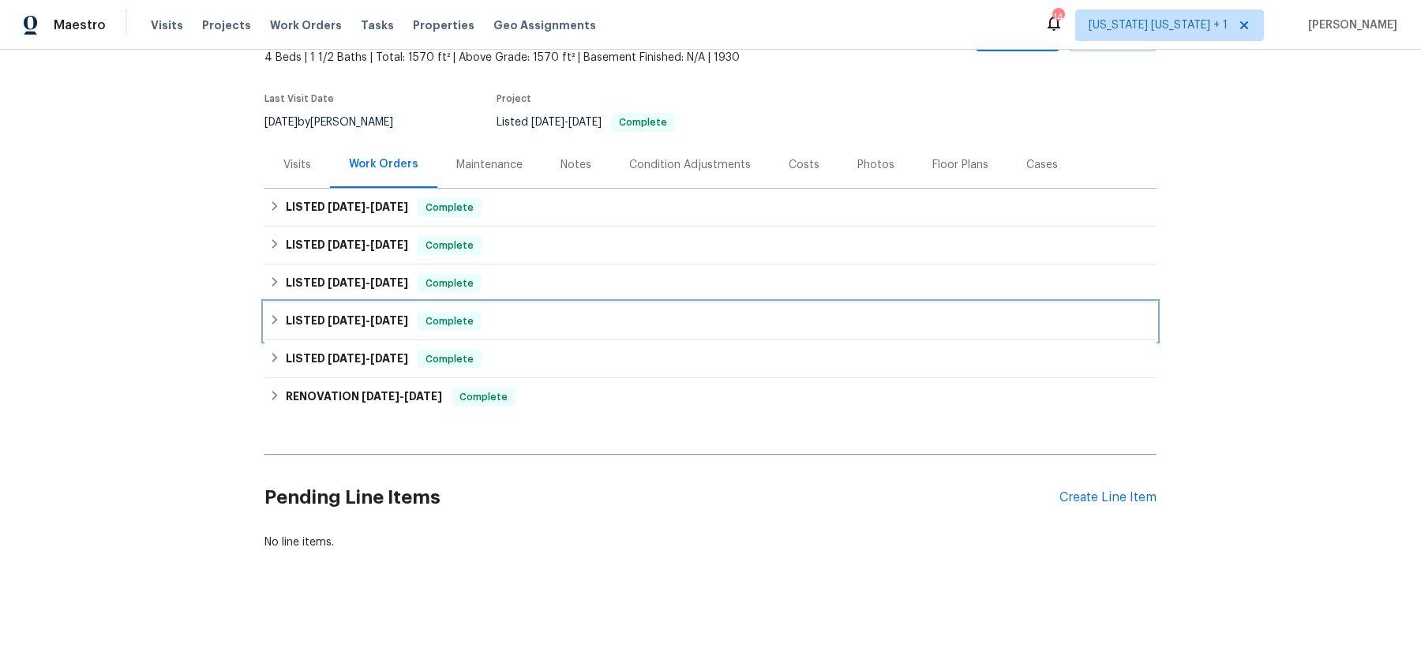
click at [276, 320] on icon at bounding box center [274, 319] width 11 height 11
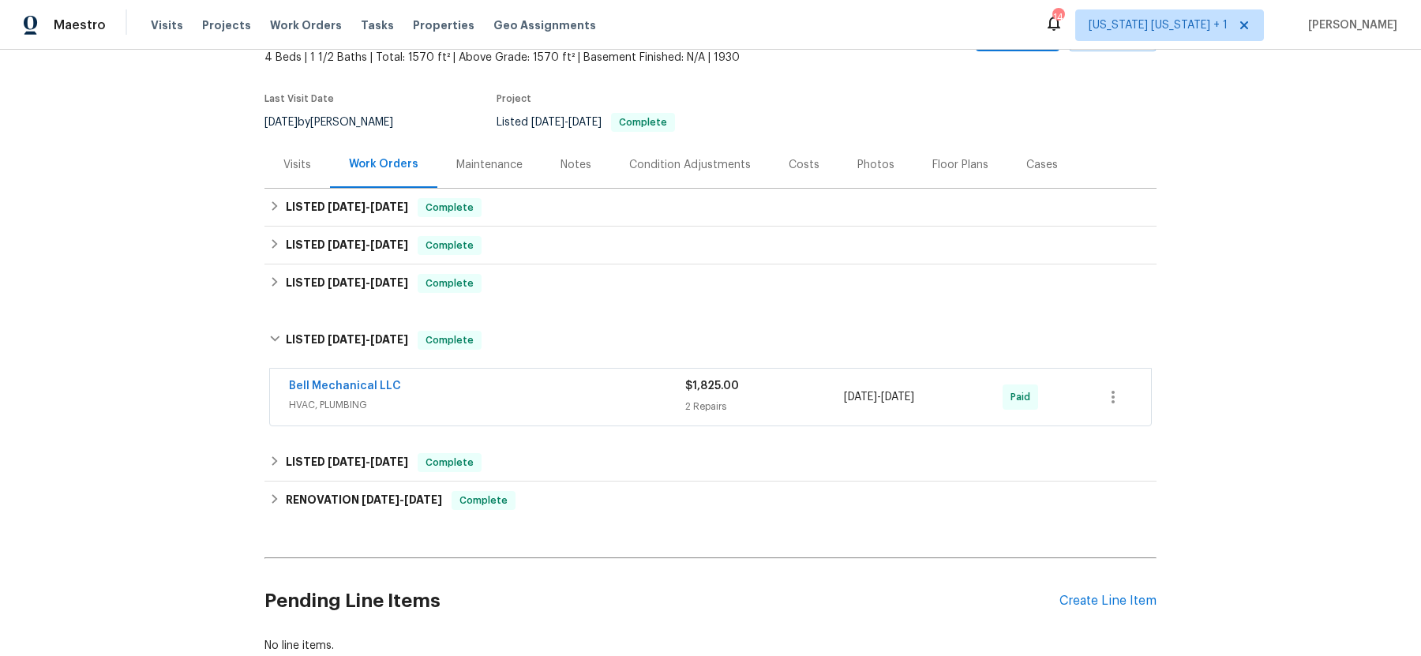
click at [444, 408] on span "HVAC, PLUMBING" at bounding box center [487, 405] width 396 height 16
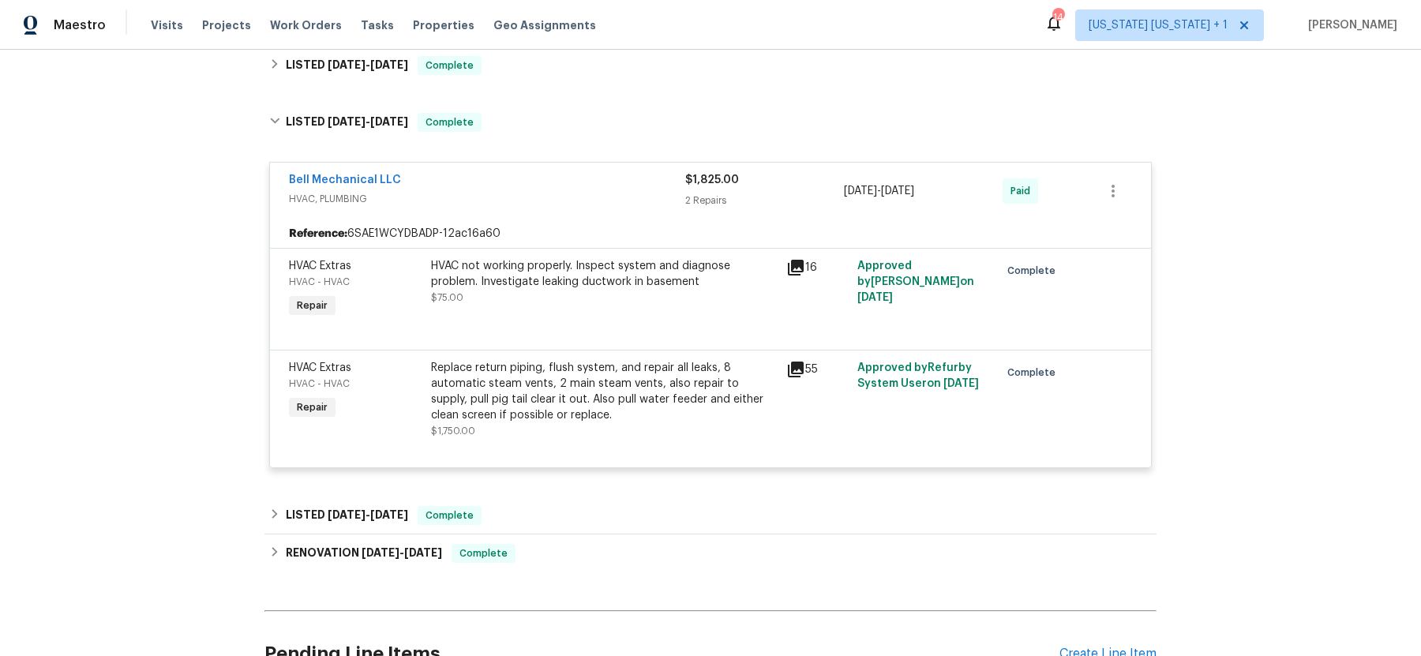
scroll to position [353, 0]
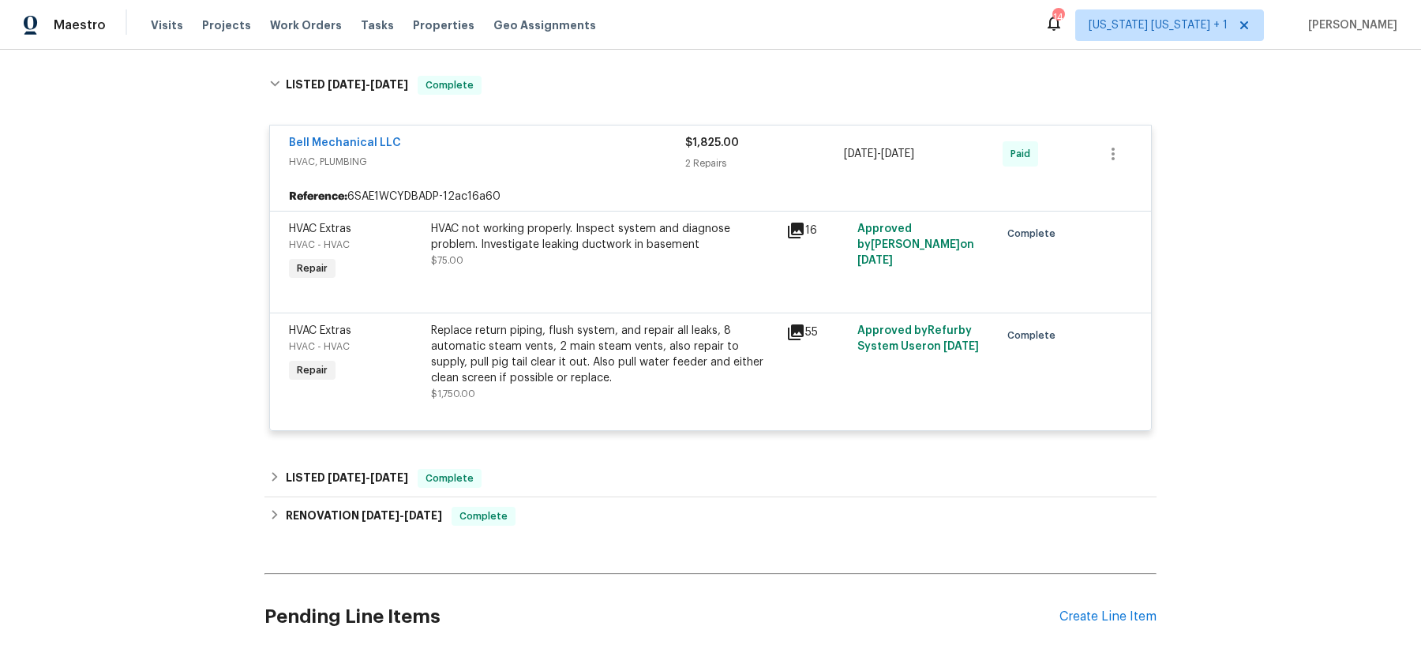
click at [594, 334] on div "Replace return piping, flush system, and repair all leaks, 8 automatic steam ve…" at bounding box center [604, 354] width 346 height 63
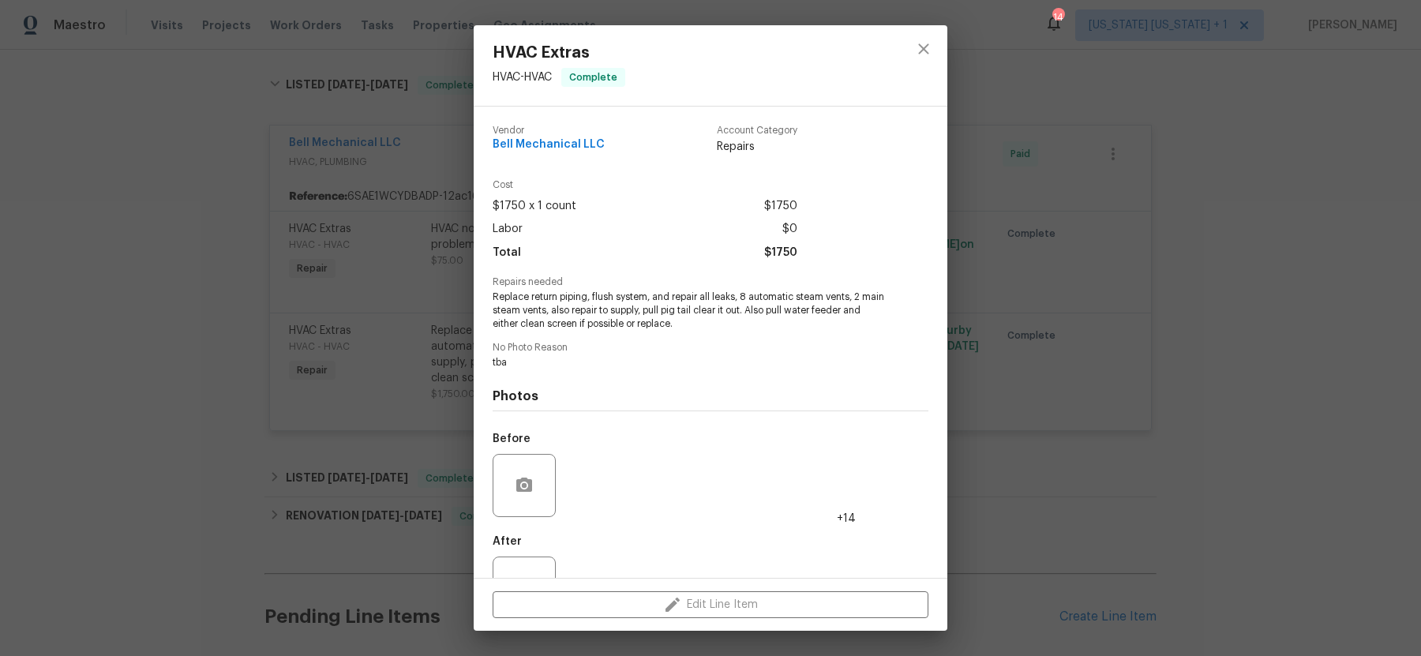
scroll to position [57, 0]
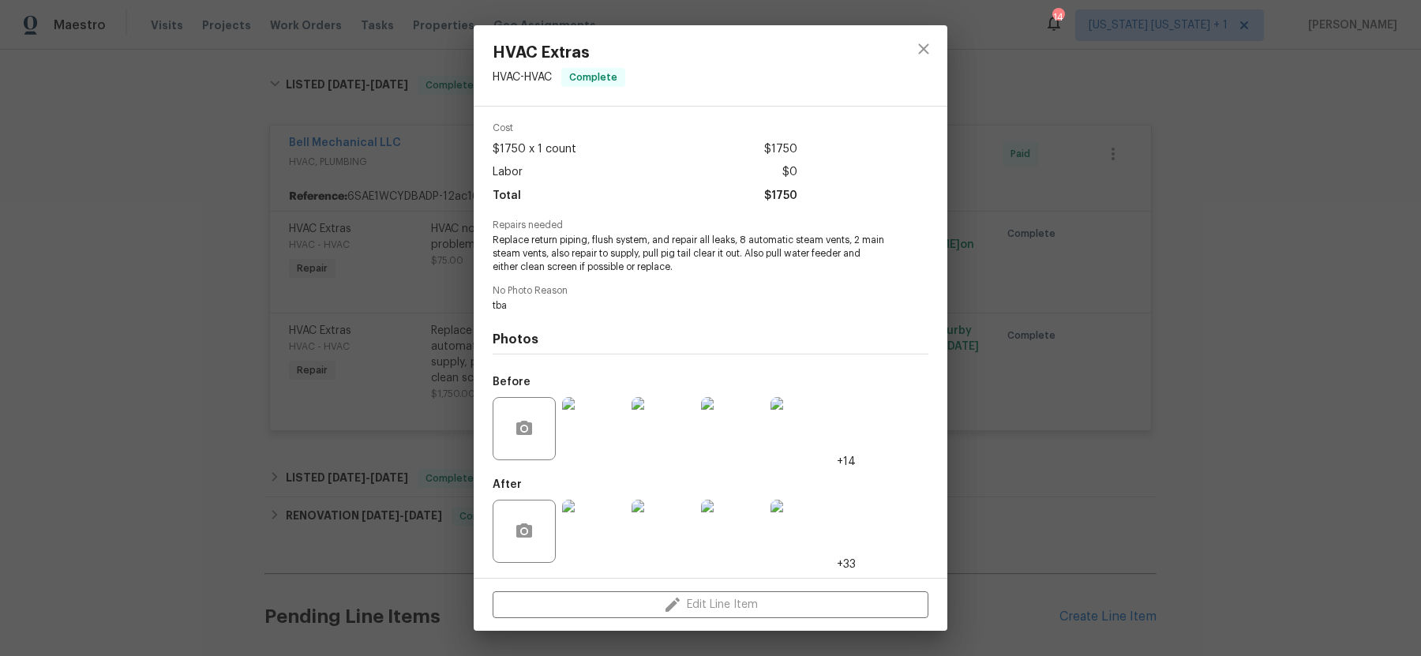
click at [586, 533] on img at bounding box center [593, 531] width 63 height 63
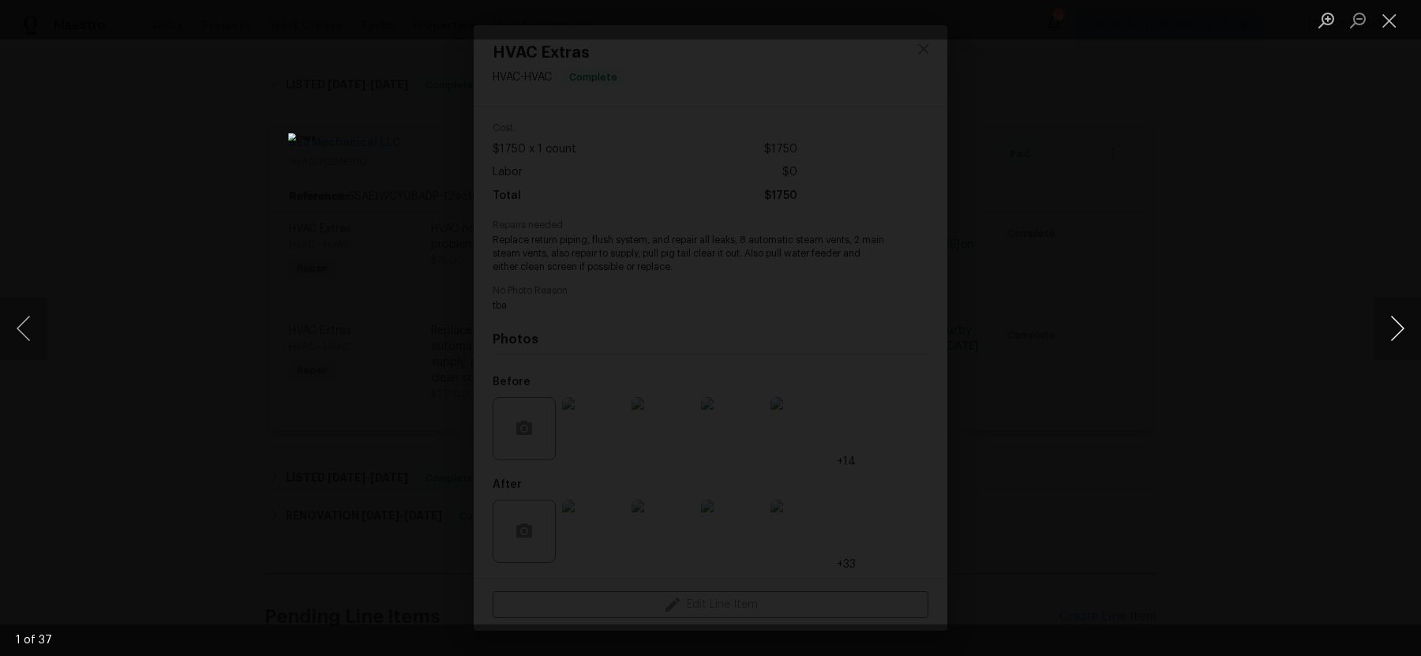
click at [1398, 331] on button "Next image" at bounding box center [1397, 328] width 47 height 63
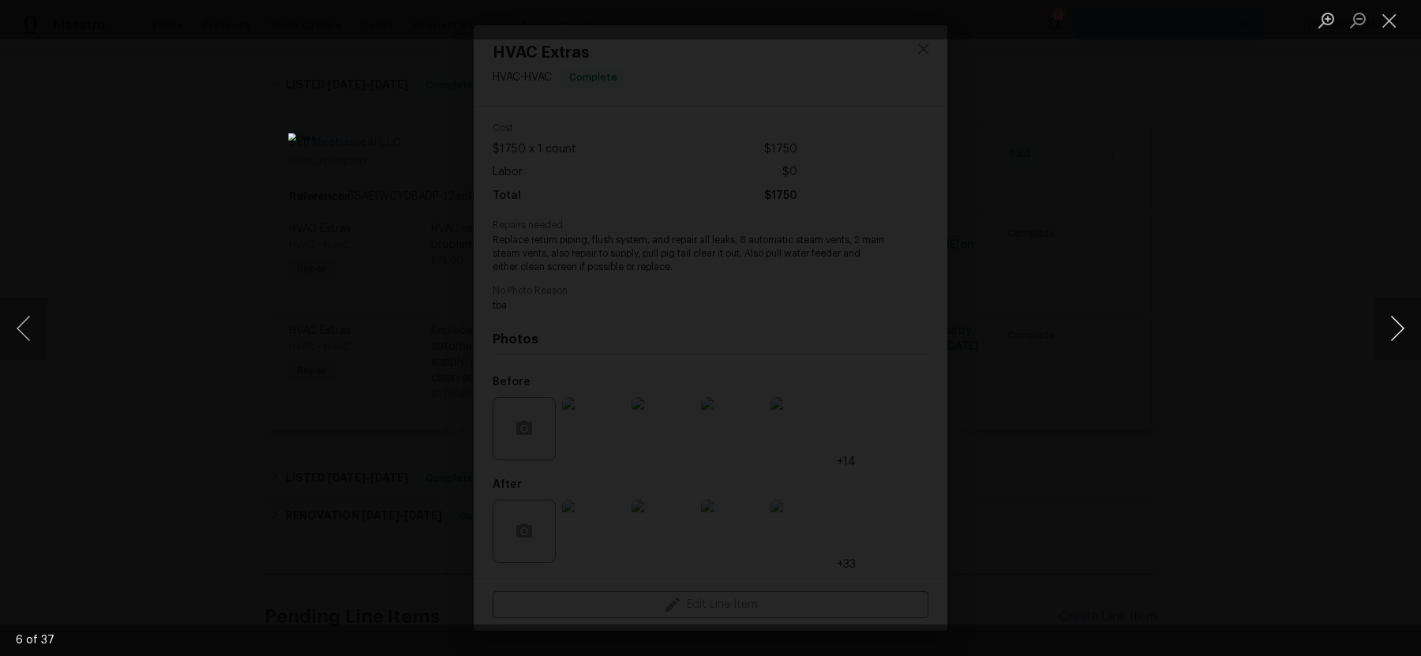
click at [1398, 331] on button "Next image" at bounding box center [1397, 328] width 47 height 63
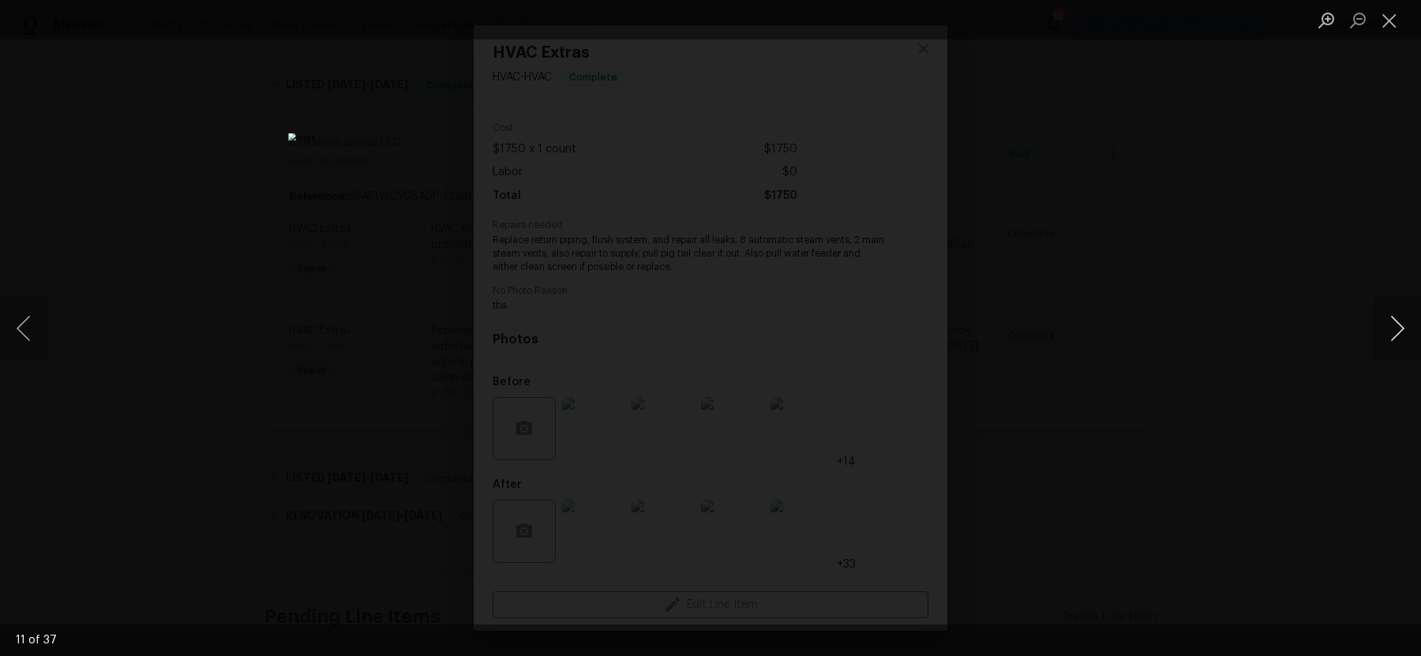
click at [1398, 331] on button "Next image" at bounding box center [1397, 328] width 47 height 63
click at [24, 326] on button "Previous image" at bounding box center [23, 328] width 47 height 63
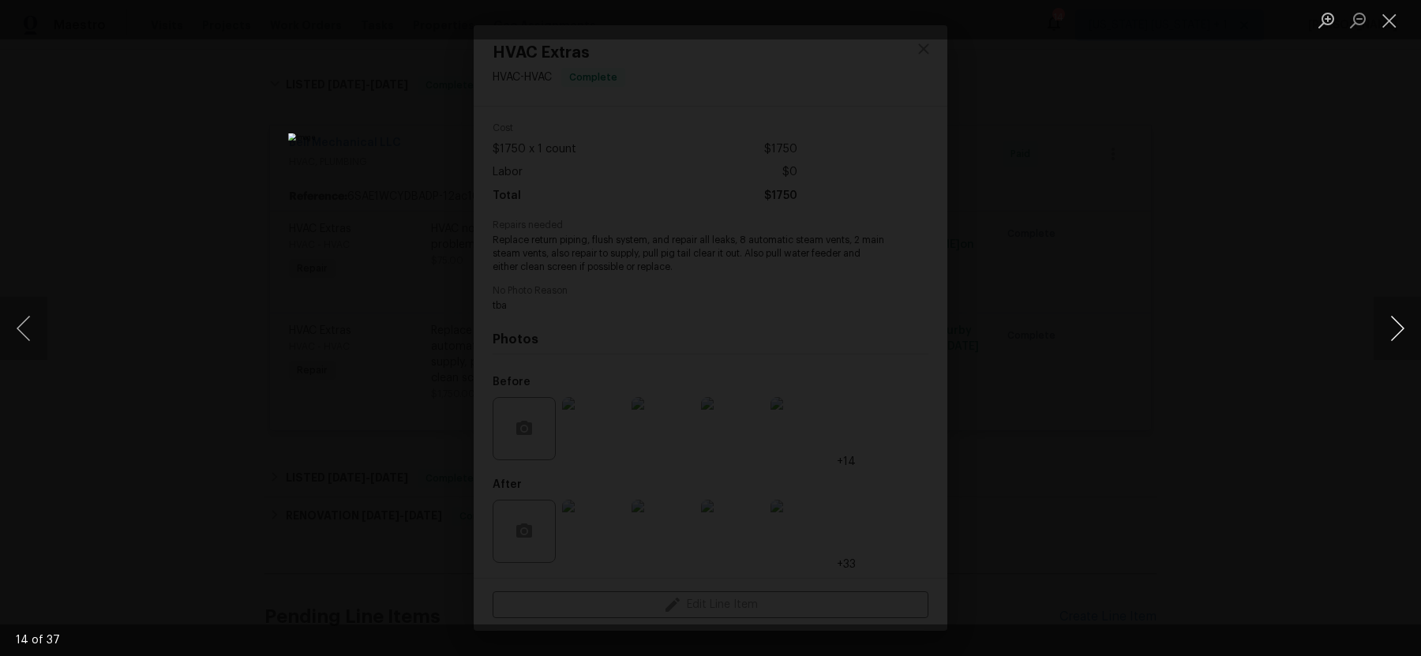
click at [1394, 335] on button "Next image" at bounding box center [1397, 328] width 47 height 63
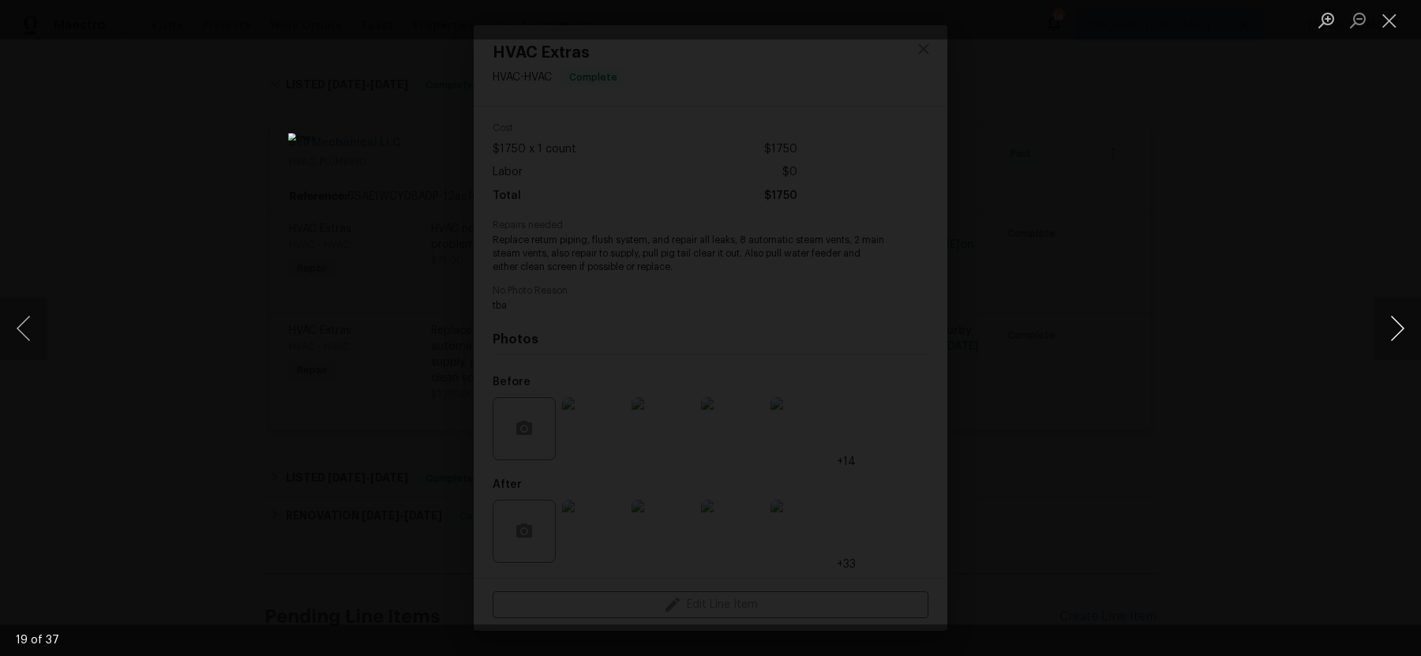
click at [1394, 335] on button "Next image" at bounding box center [1397, 328] width 47 height 63
click at [1276, 346] on div "Lightbox" at bounding box center [710, 328] width 1421 height 656
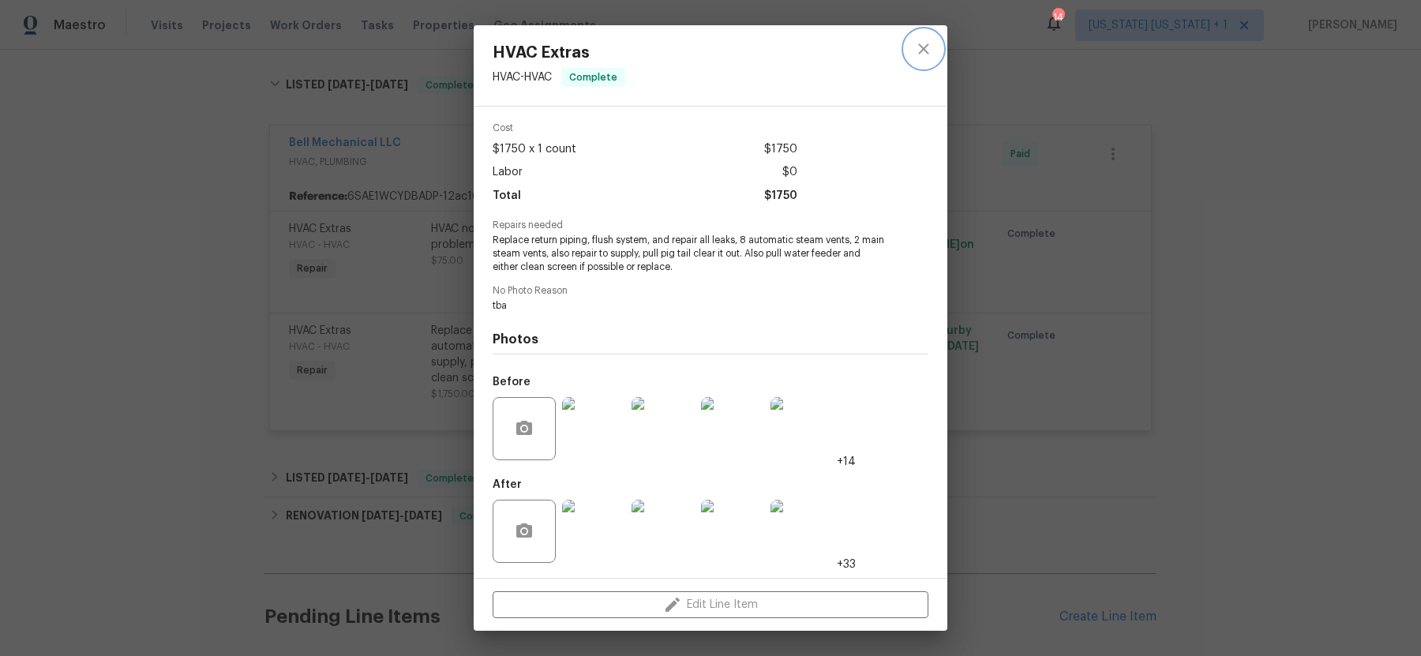
click at [932, 44] on icon "close" at bounding box center [923, 48] width 19 height 19
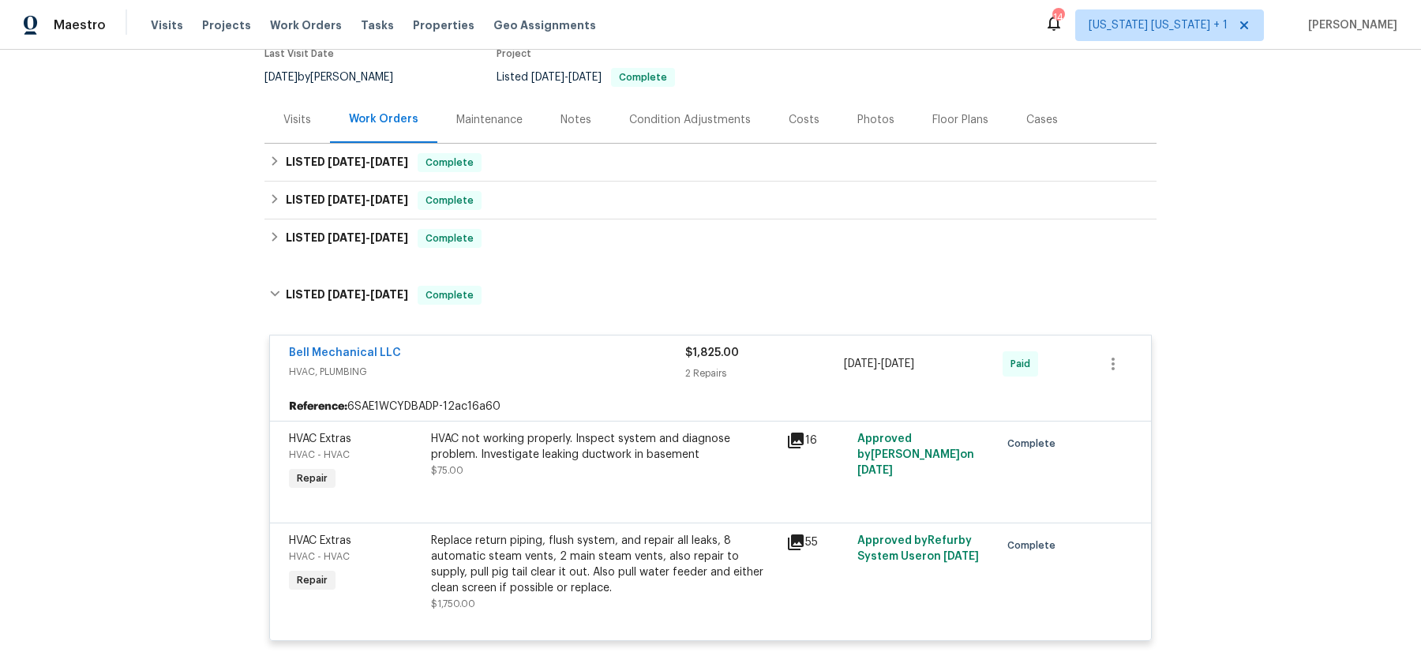
scroll to position [0, 0]
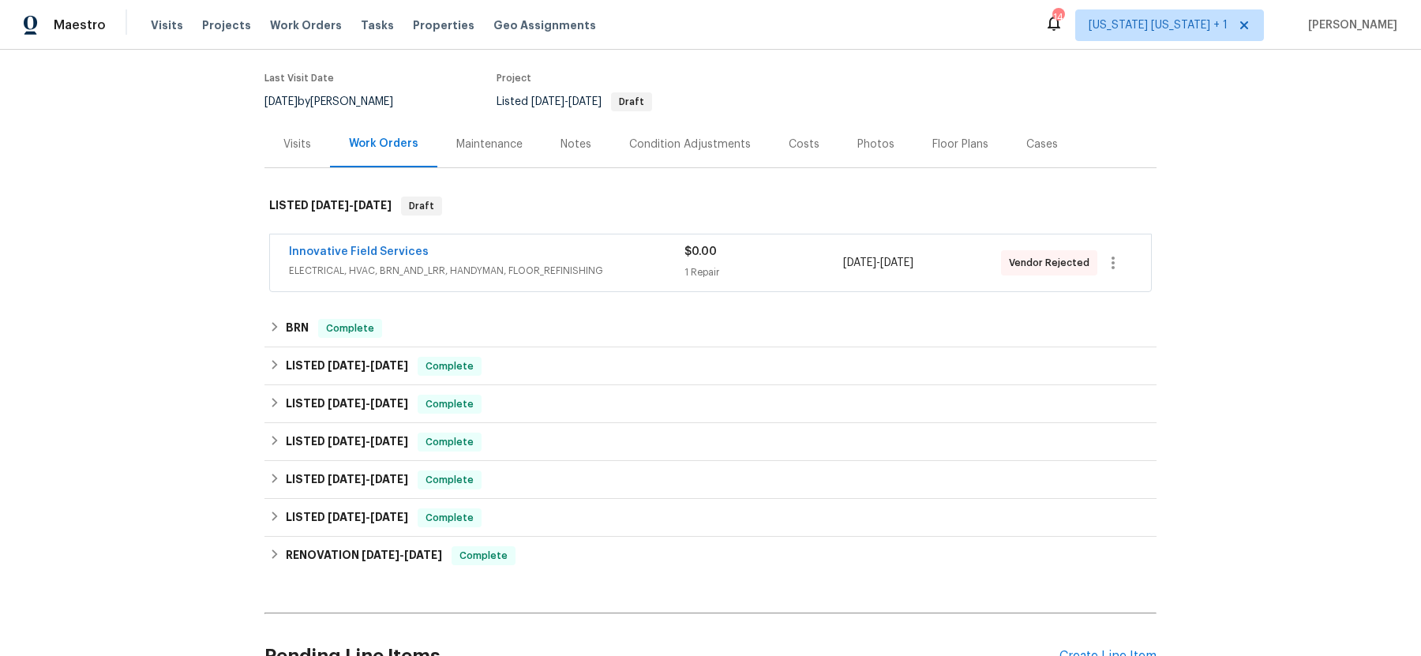
scroll to position [189, 0]
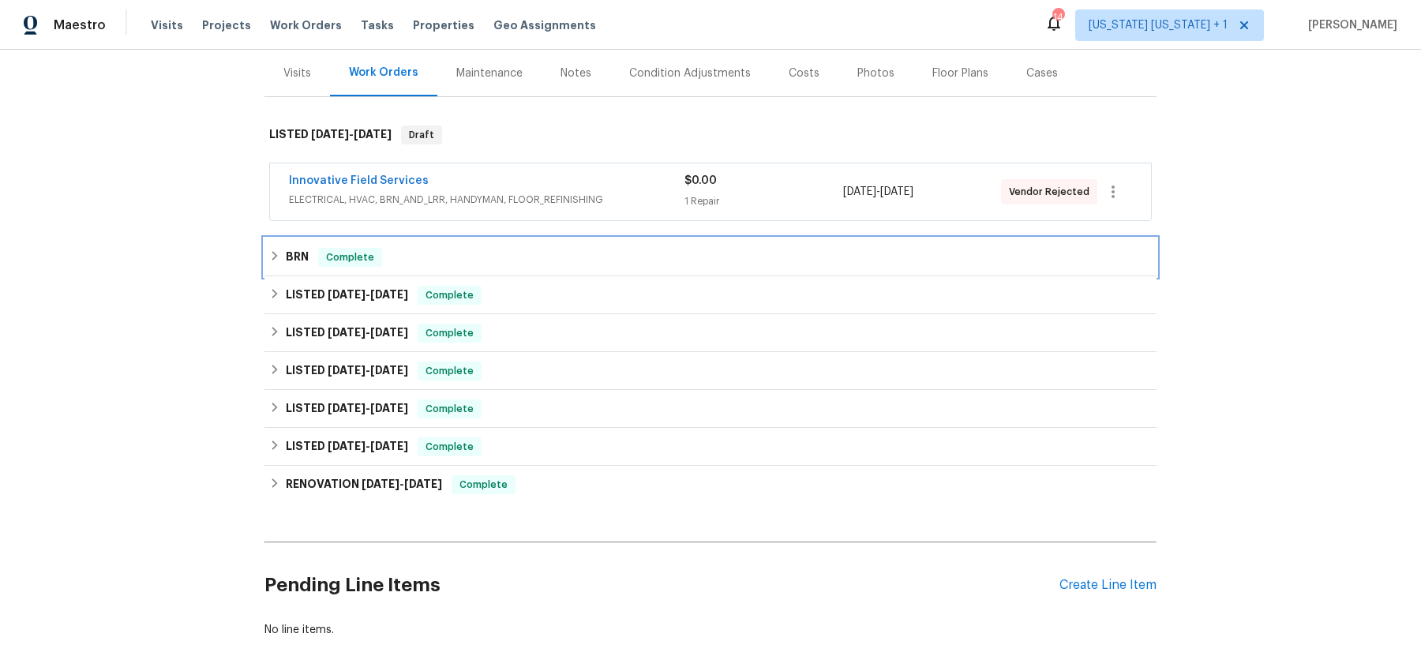
click at [278, 255] on icon at bounding box center [274, 255] width 11 height 11
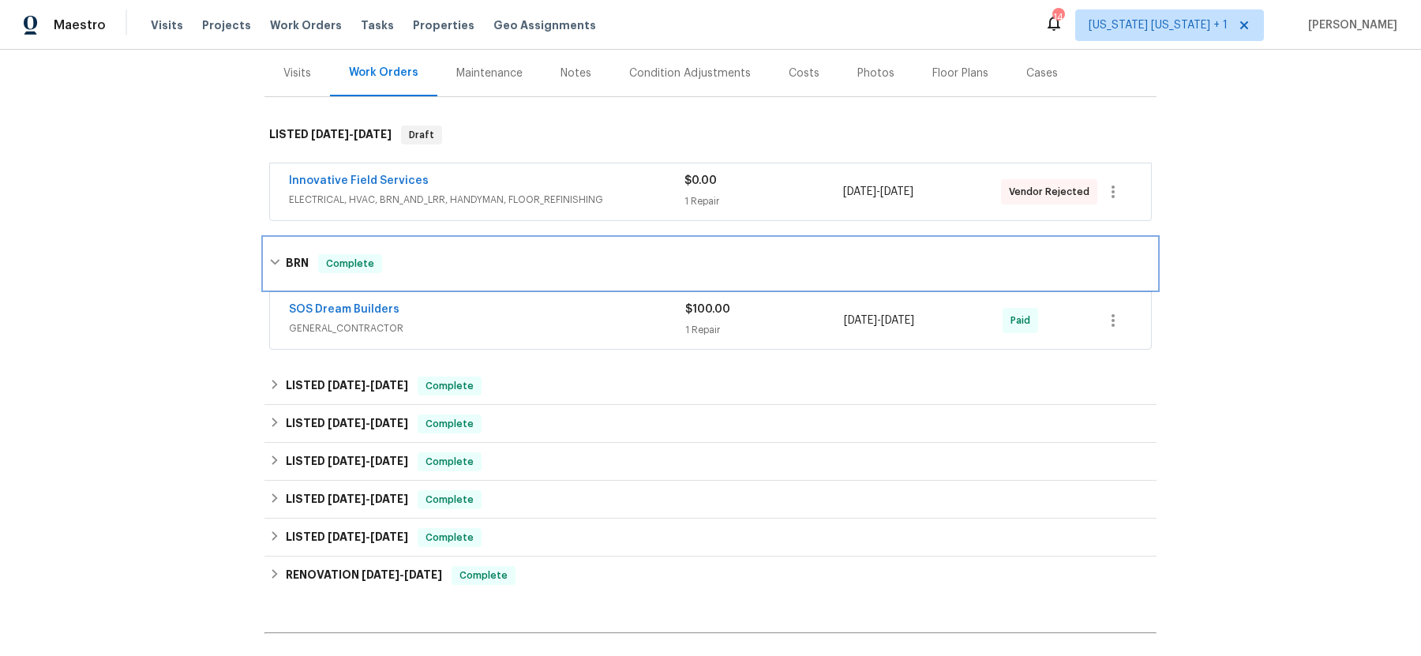
click at [278, 257] on icon at bounding box center [274, 262] width 11 height 11
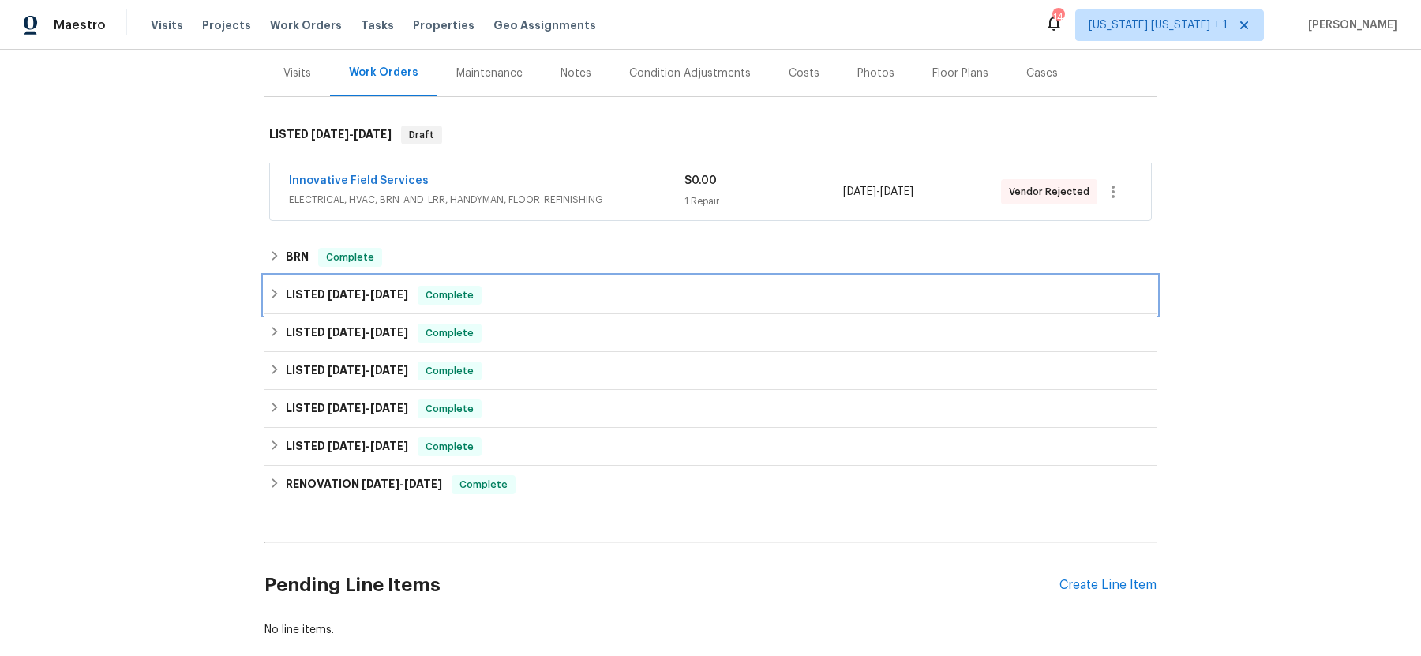
click at [277, 289] on icon at bounding box center [274, 293] width 11 height 11
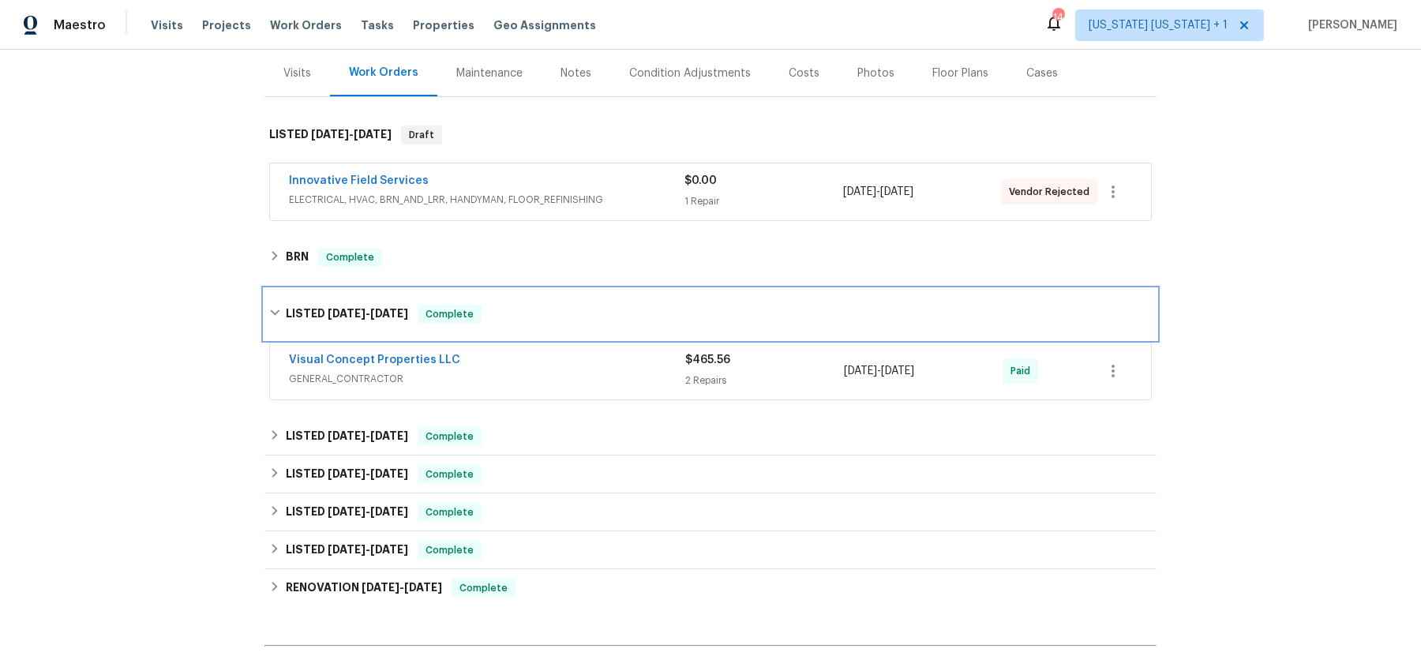
click at [276, 298] on div "LISTED [DATE] - [DATE] Complete" at bounding box center [710, 314] width 892 height 51
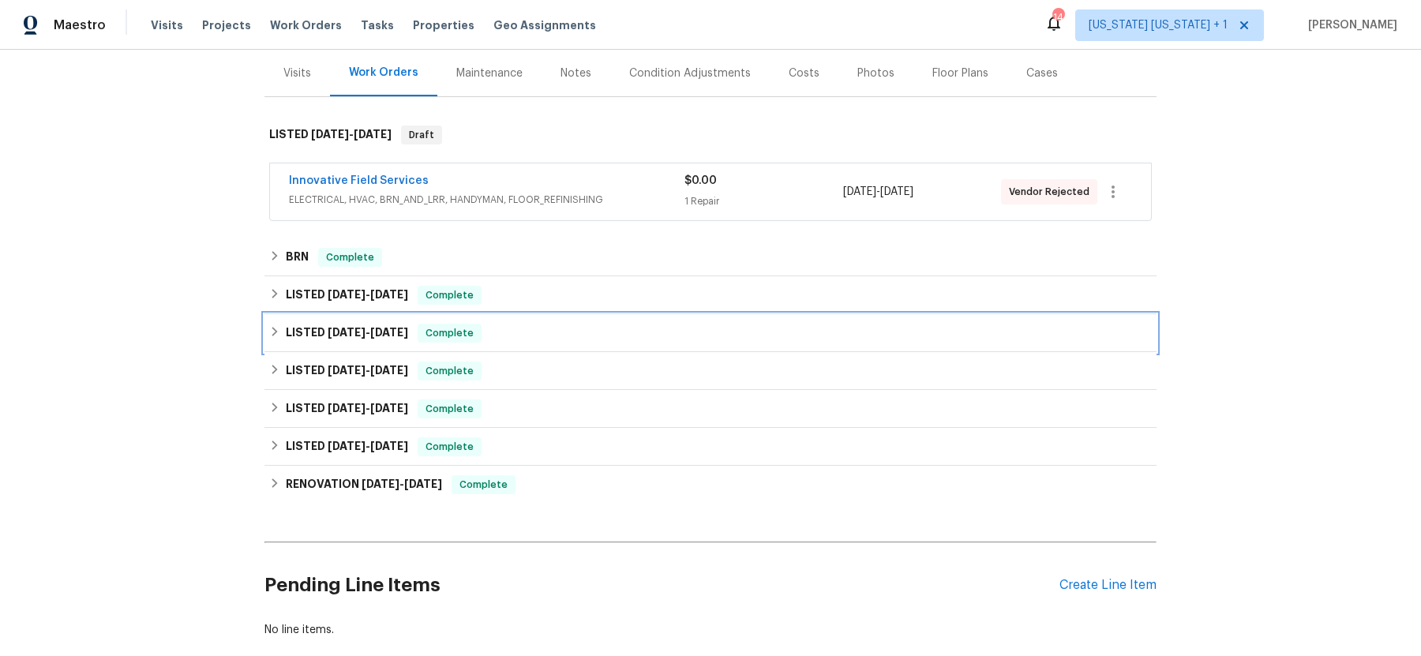
click at [277, 334] on icon at bounding box center [274, 331] width 11 height 11
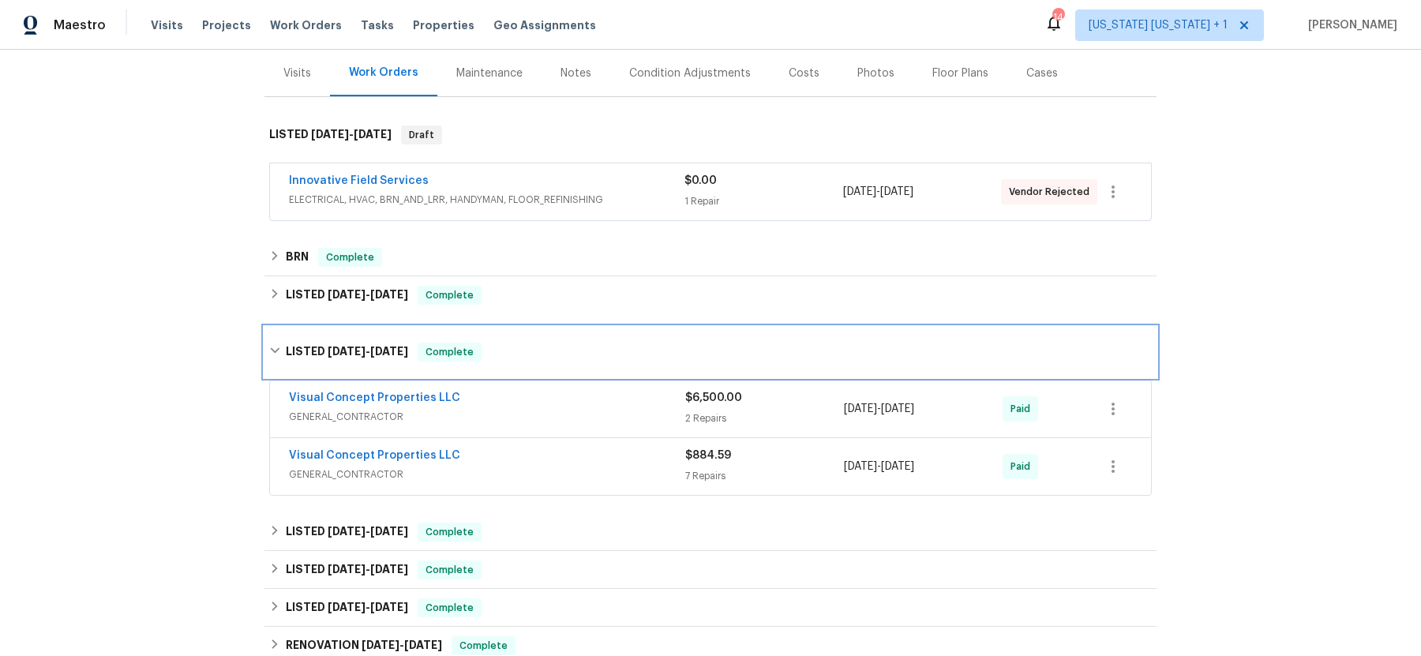
click at [276, 340] on div "LISTED [DATE] - [DATE] Complete" at bounding box center [710, 352] width 892 height 51
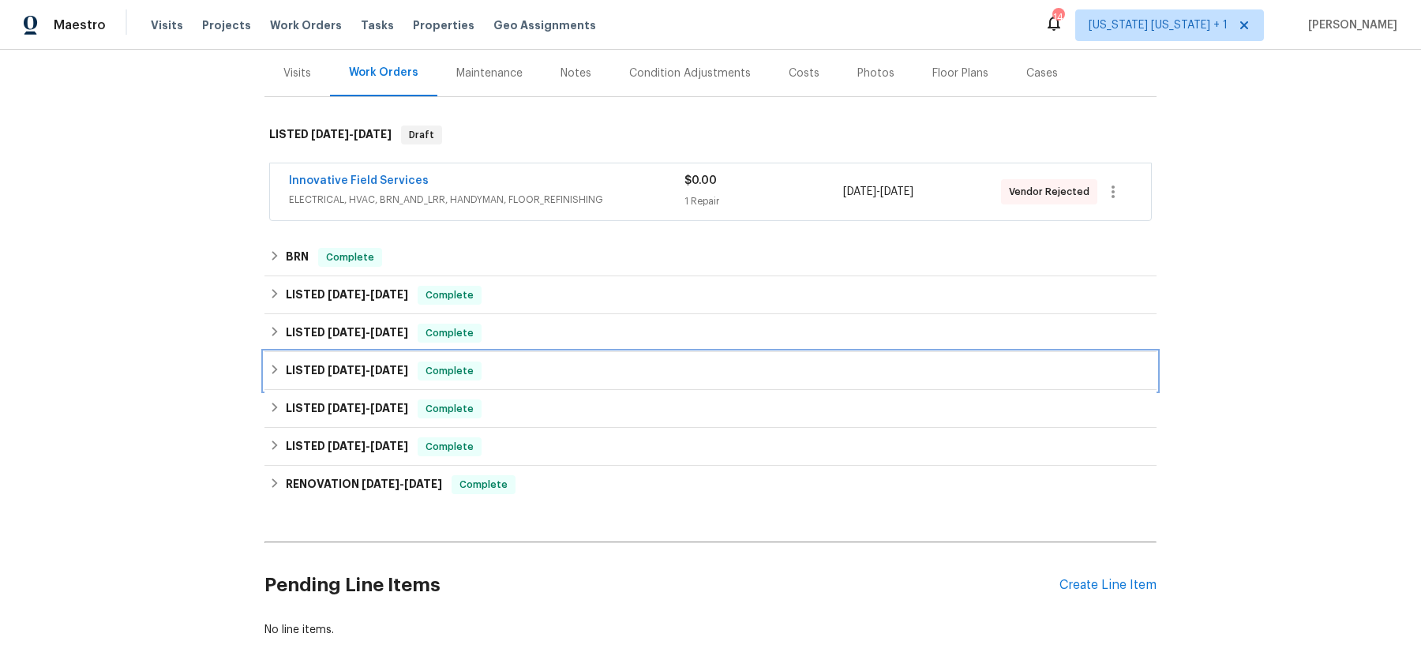
click at [277, 377] on div "LISTED [DATE] - [DATE] Complete" at bounding box center [710, 371] width 883 height 19
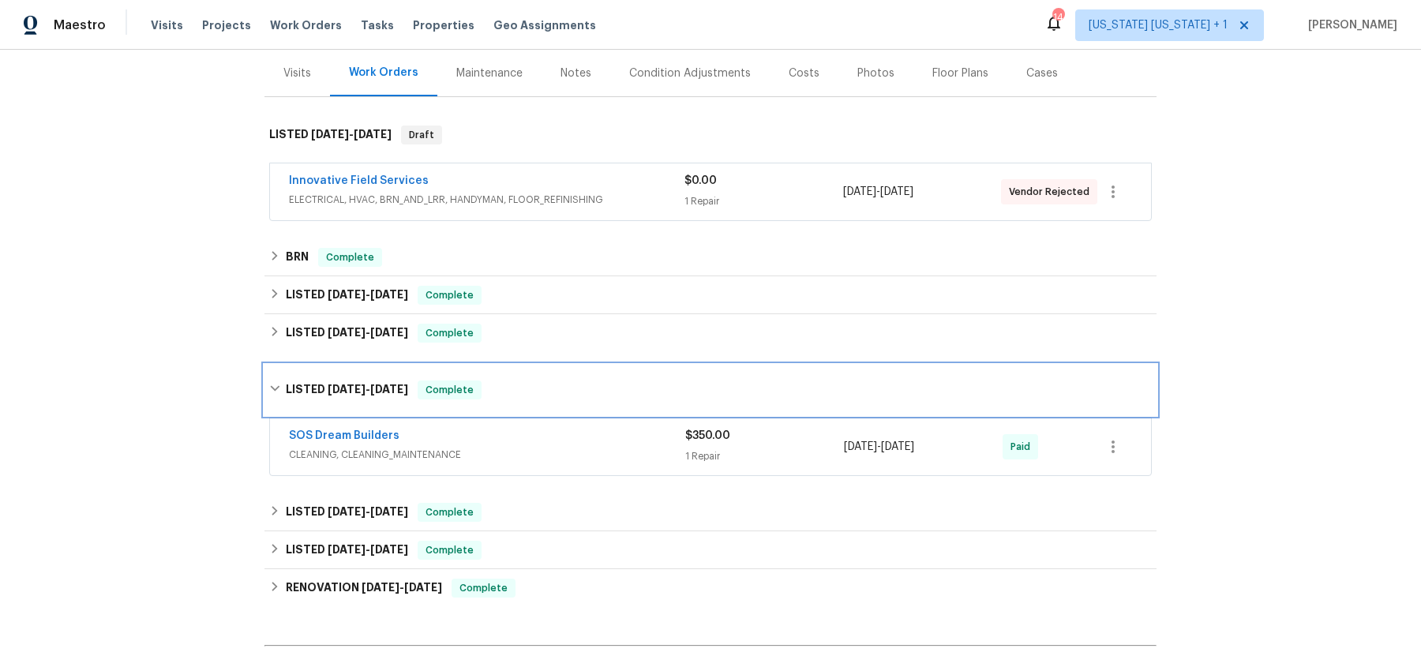
click at [277, 377] on div "LISTED [DATE] - [DATE] Complete" at bounding box center [710, 390] width 892 height 51
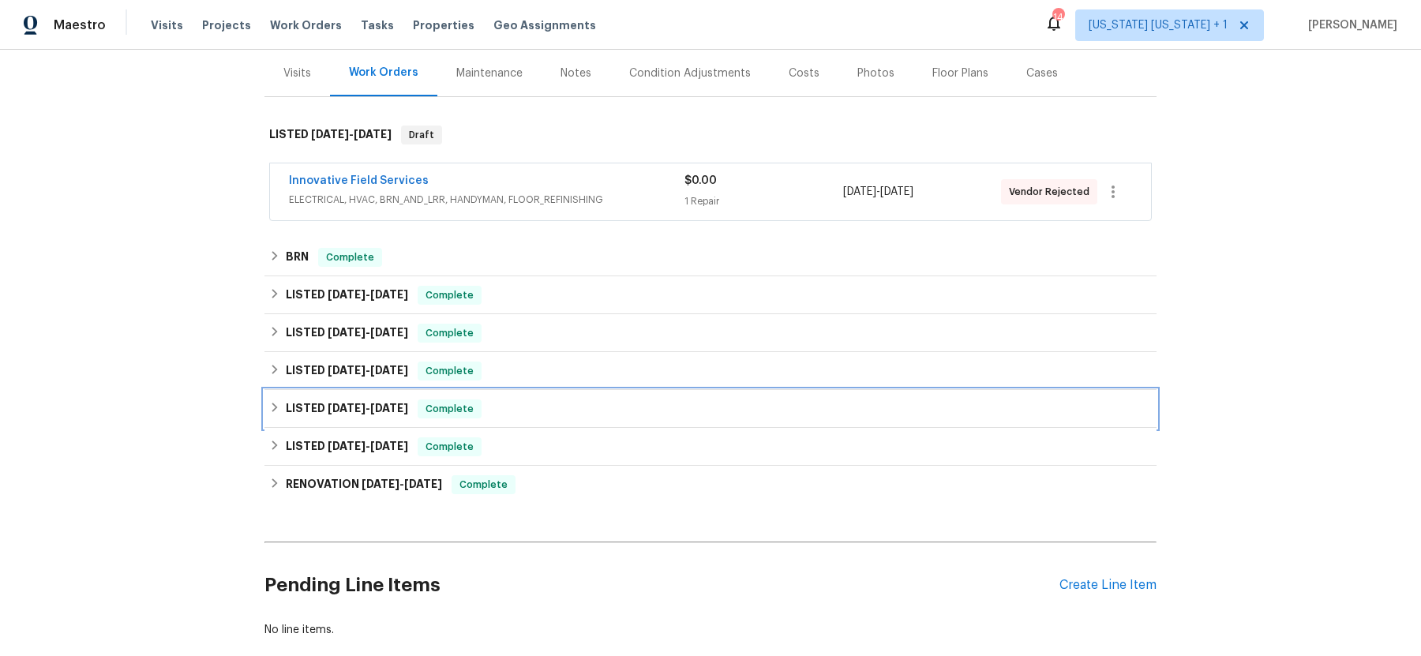
click at [279, 408] on icon at bounding box center [274, 407] width 11 height 11
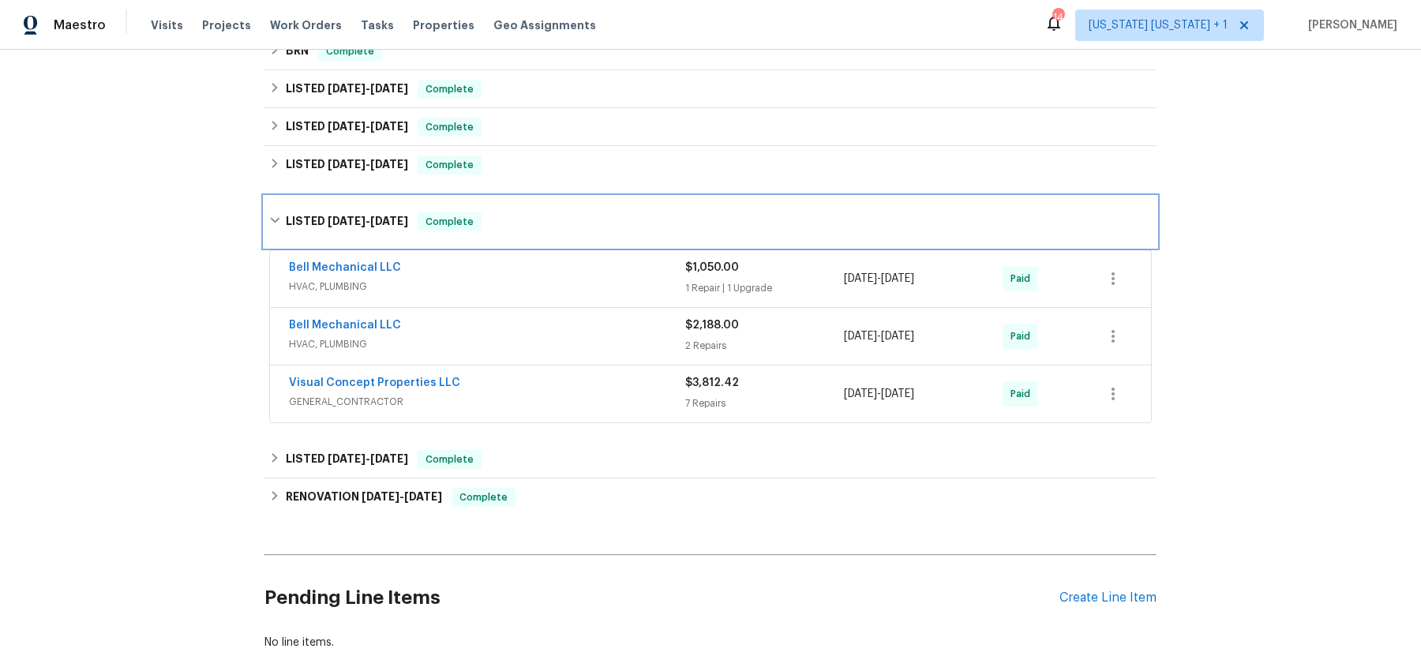
scroll to position [403, 0]
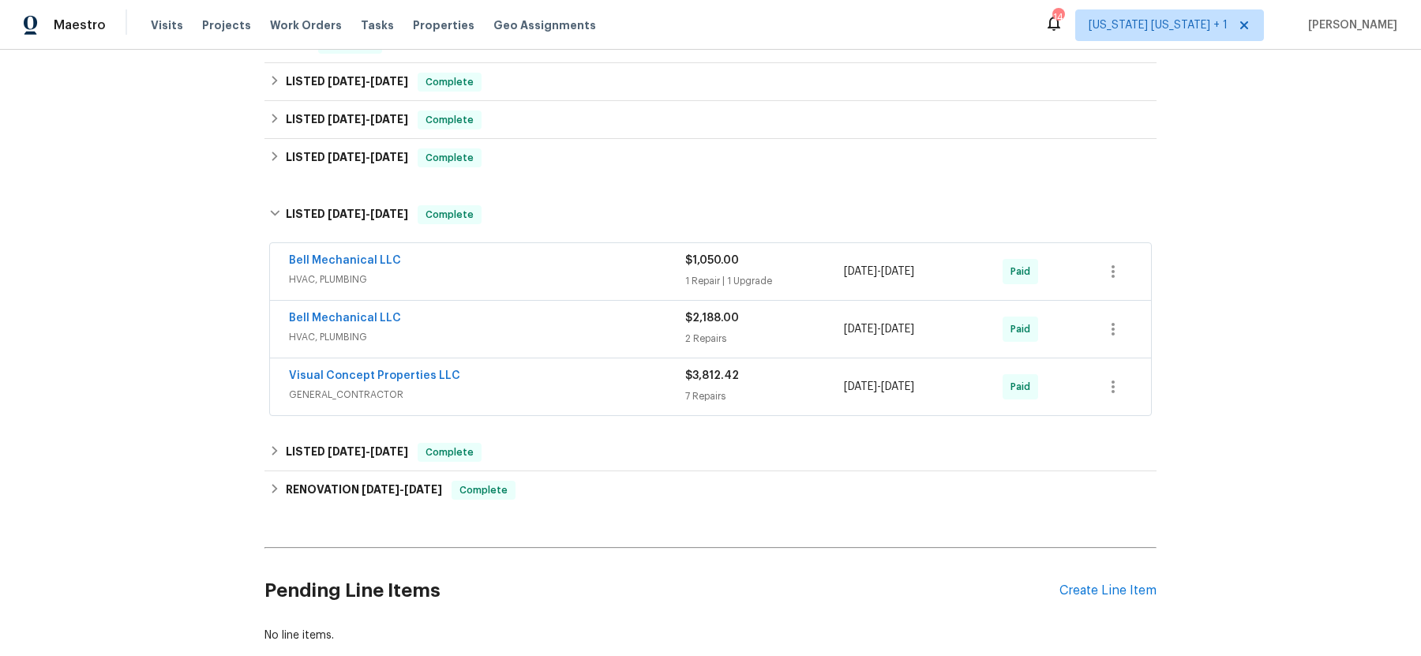
click at [535, 389] on span "GENERAL_CONTRACTOR" at bounding box center [487, 395] width 396 height 16
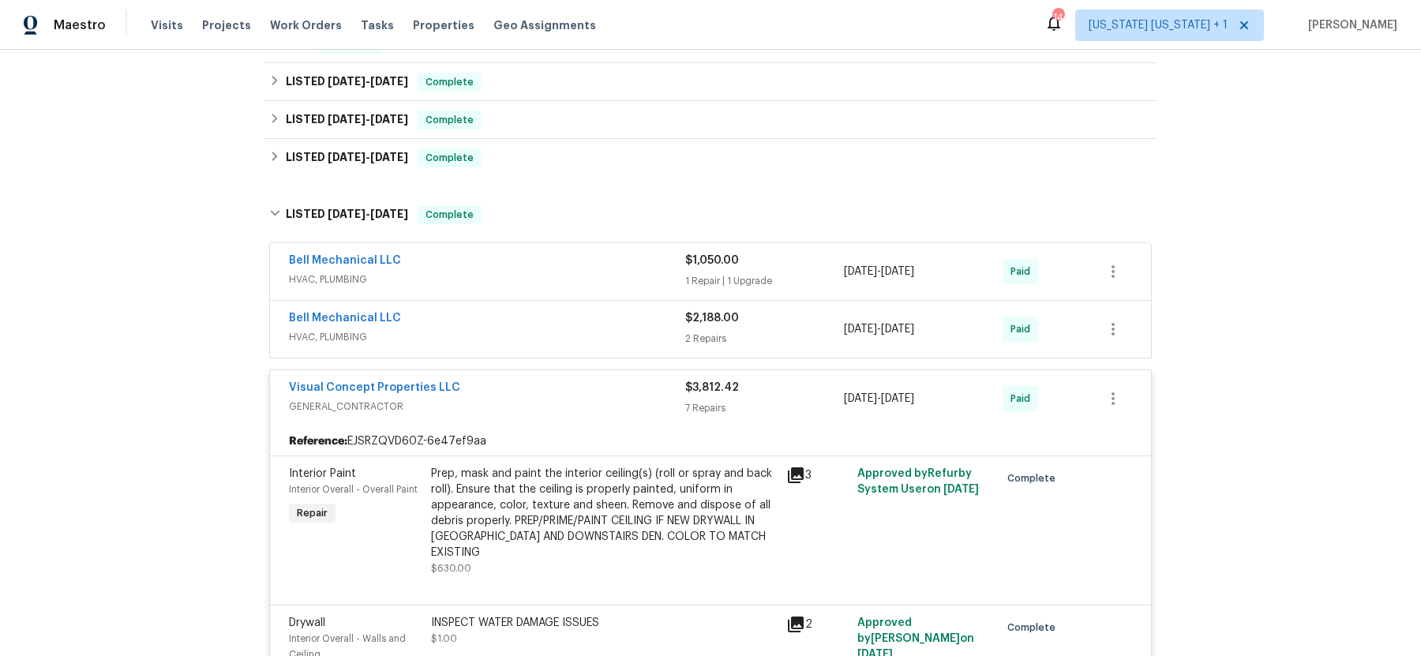
click at [553, 389] on div "Visual Concept Properties LLC" at bounding box center [487, 389] width 396 height 19
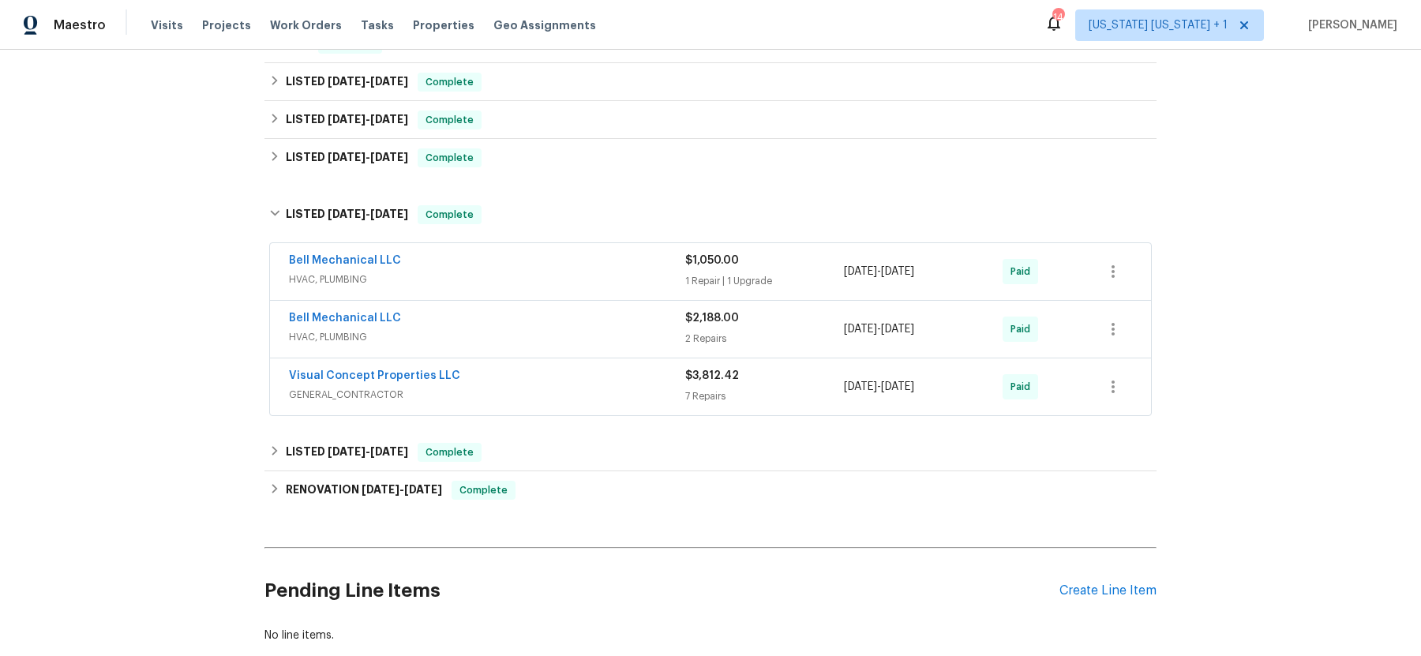
click at [575, 325] on div "Bell Mechanical LLC" at bounding box center [487, 319] width 396 height 19
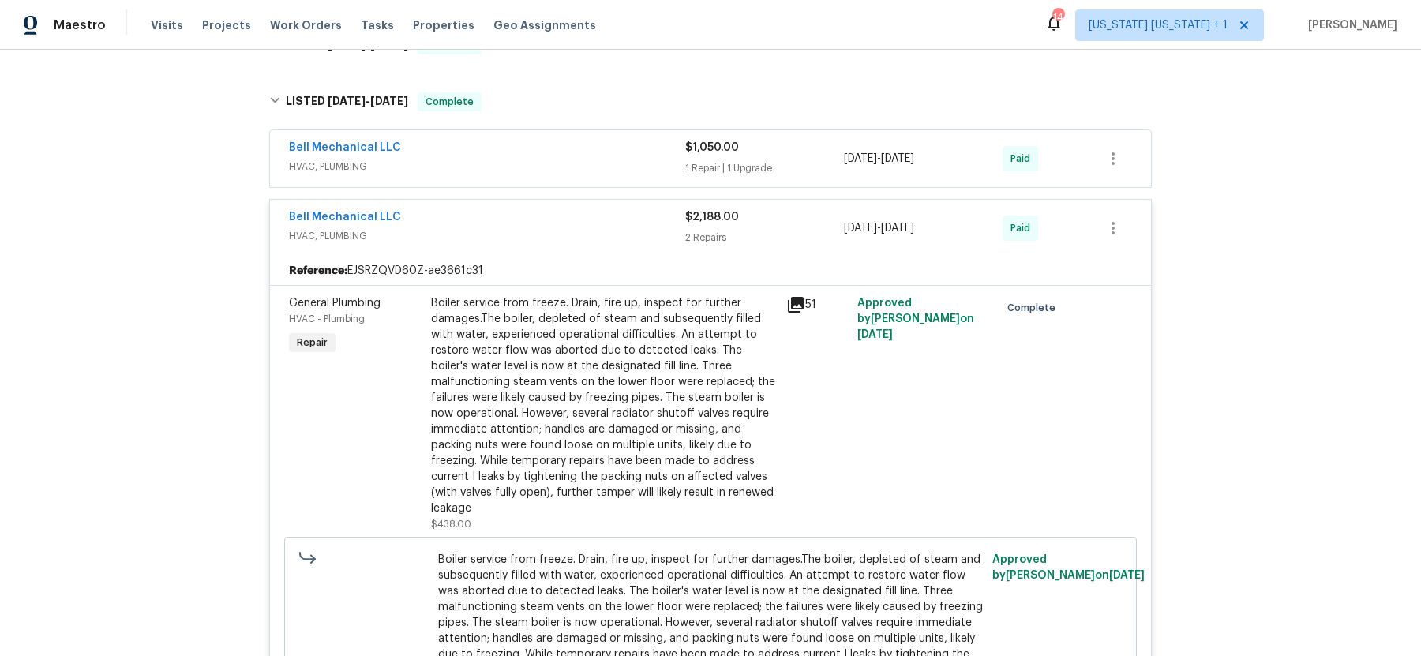
scroll to position [503, 0]
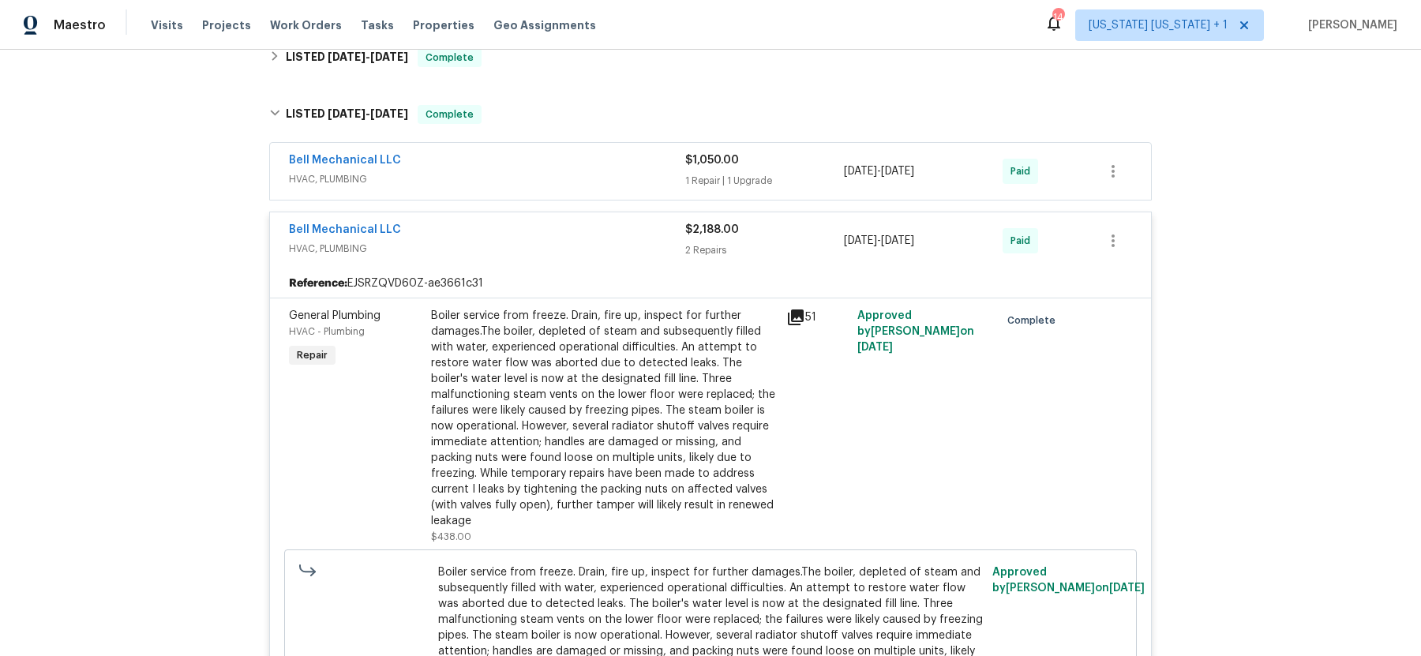
click at [599, 171] on span "HVAC, PLUMBING" at bounding box center [487, 179] width 396 height 16
